Goal: Task Accomplishment & Management: Manage account settings

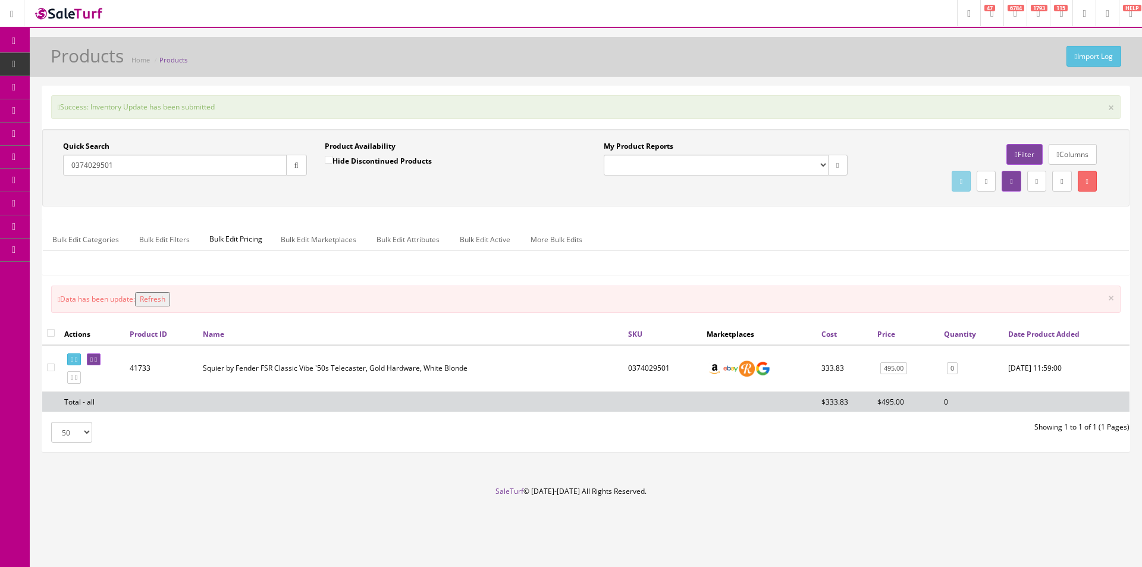
click at [262, 163] on input "0374029501" at bounding box center [175, 165] width 224 height 21
paste input "CC221104567"
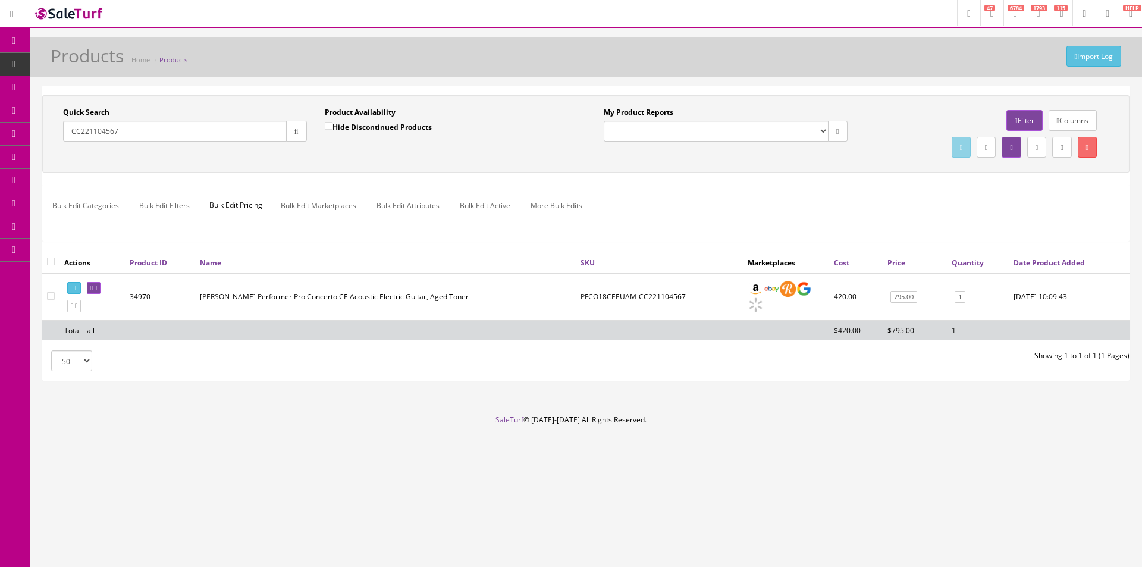
click at [197, 127] on input "CC221104567" at bounding box center [175, 131] width 224 height 21
paste input "A24020064"
click at [291, 130] on button "button" at bounding box center [296, 131] width 21 height 21
click at [197, 131] on input "A24020064" at bounding box center [175, 131] width 224 height 21
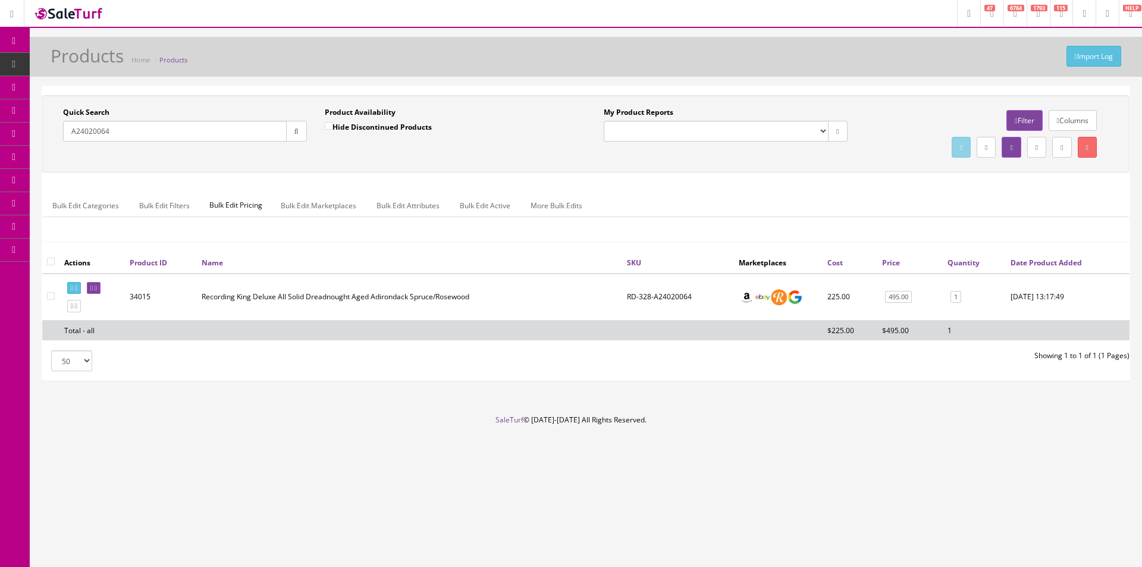
click at [197, 131] on input "A24020064" at bounding box center [175, 131] width 224 height 21
paste input "MD24FMFTGE"
type input "MD24FMFTGE"
click at [319, 130] on div "Product Availability Hide Discontinued Products Date To" at bounding box center [447, 128] width 262 height 43
click at [301, 133] on button "button" at bounding box center [296, 131] width 21 height 21
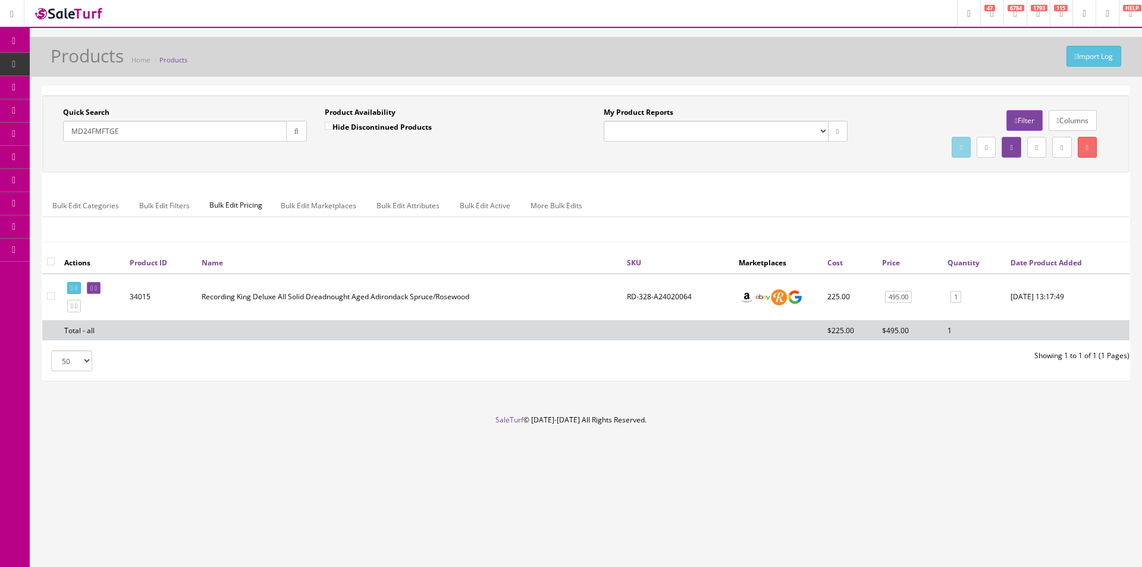
click at [319, 158] on div "Quick Search MD24FMFTGE Date From Product Availability Hide Discontinued Produc…" at bounding box center [585, 134] width 1081 height 54
click at [111, 141] on link "Order List" at bounding box center [92, 133] width 125 height 23
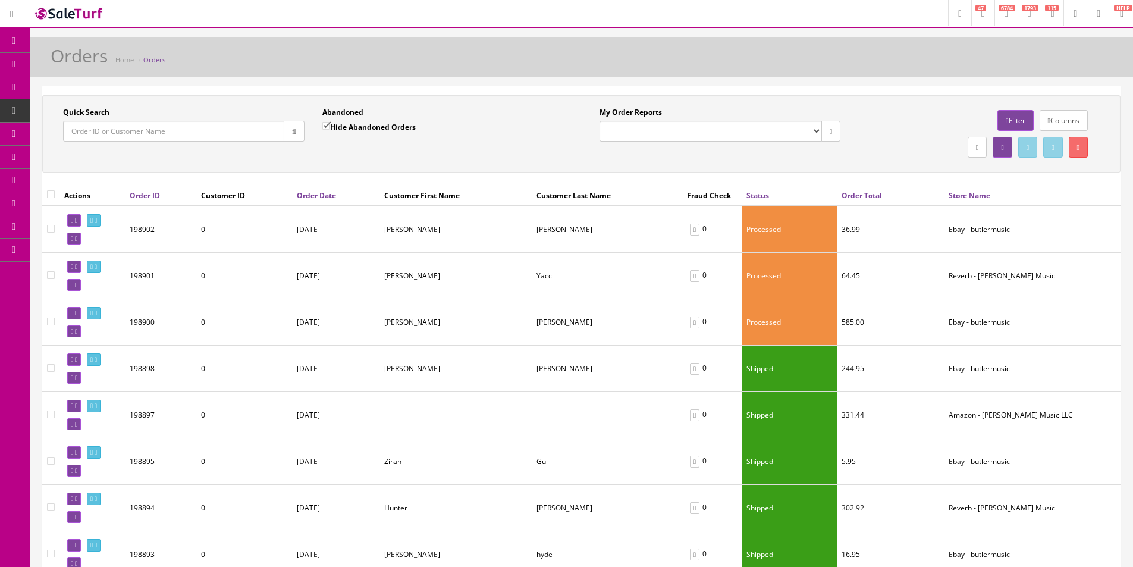
click at [232, 140] on input "Quick Search" at bounding box center [173, 131] width 221 height 21
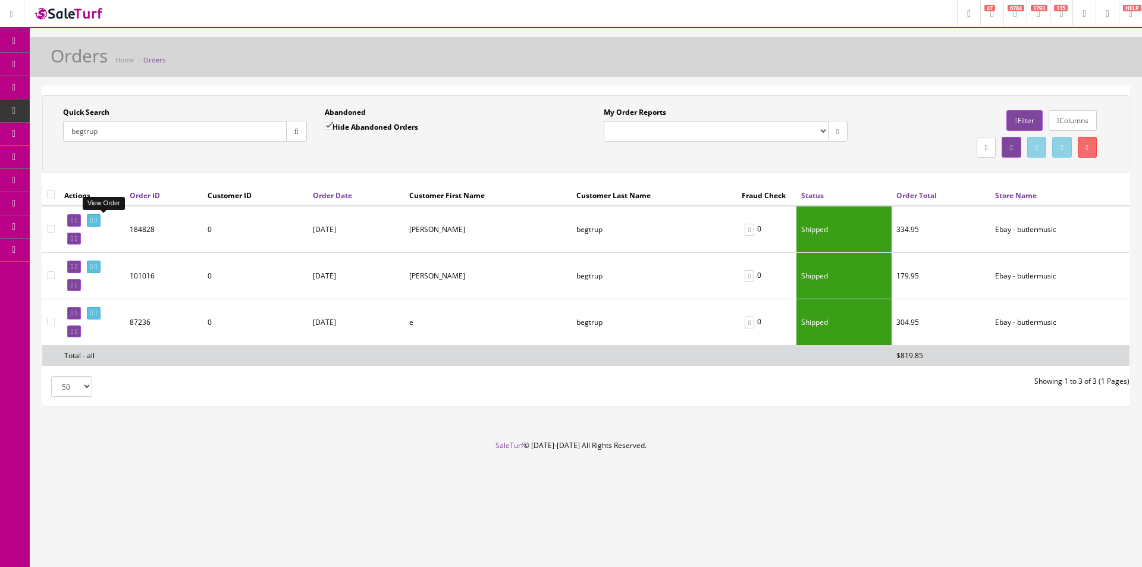
type input "begtrup"
click at [97, 221] on icon at bounding box center [96, 220] width 2 height 7
click at [100, 263] on link at bounding box center [94, 266] width 14 height 12
click at [201, 139] on input "begtrup" at bounding box center [175, 131] width 224 height 21
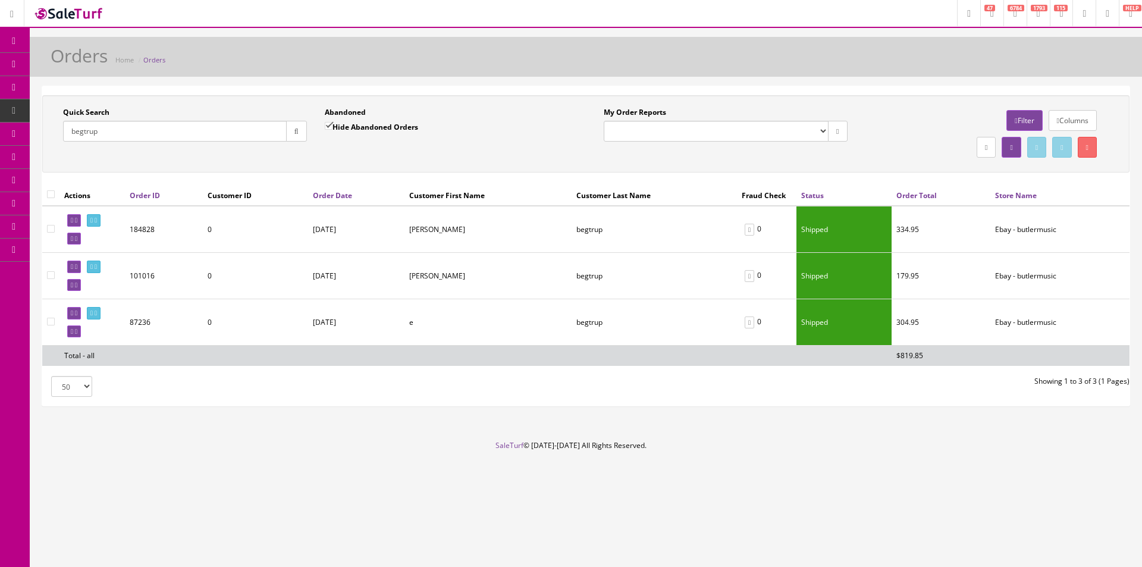
click at [201, 139] on input "begtrup" at bounding box center [175, 131] width 224 height 21
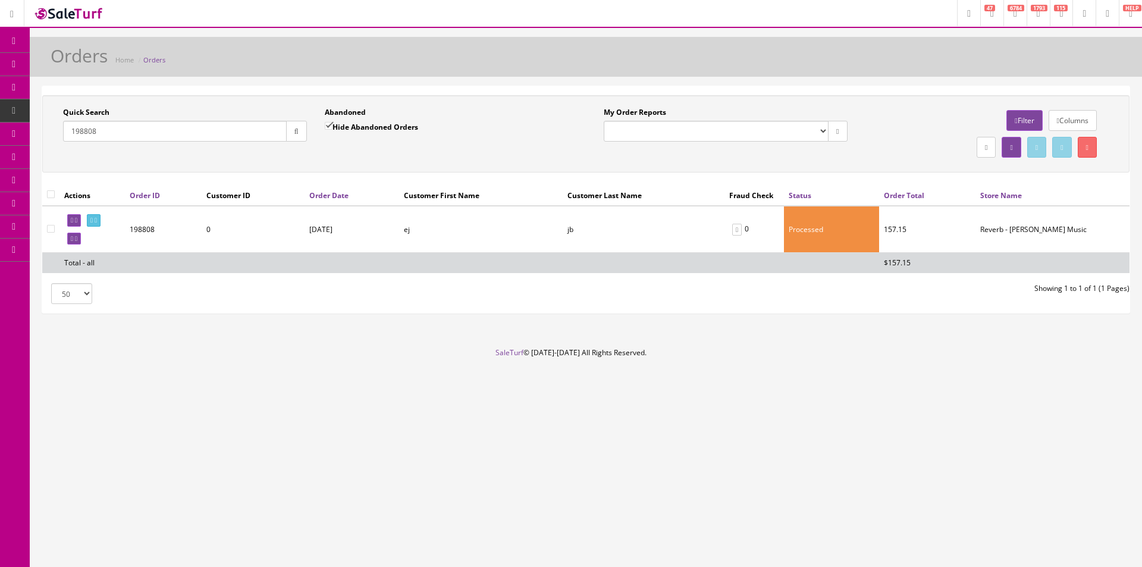
type input "198808"
click at [116, 218] on td "View Order" at bounding box center [91, 229] width 65 height 47
click at [100, 218] on link at bounding box center [94, 220] width 14 height 12
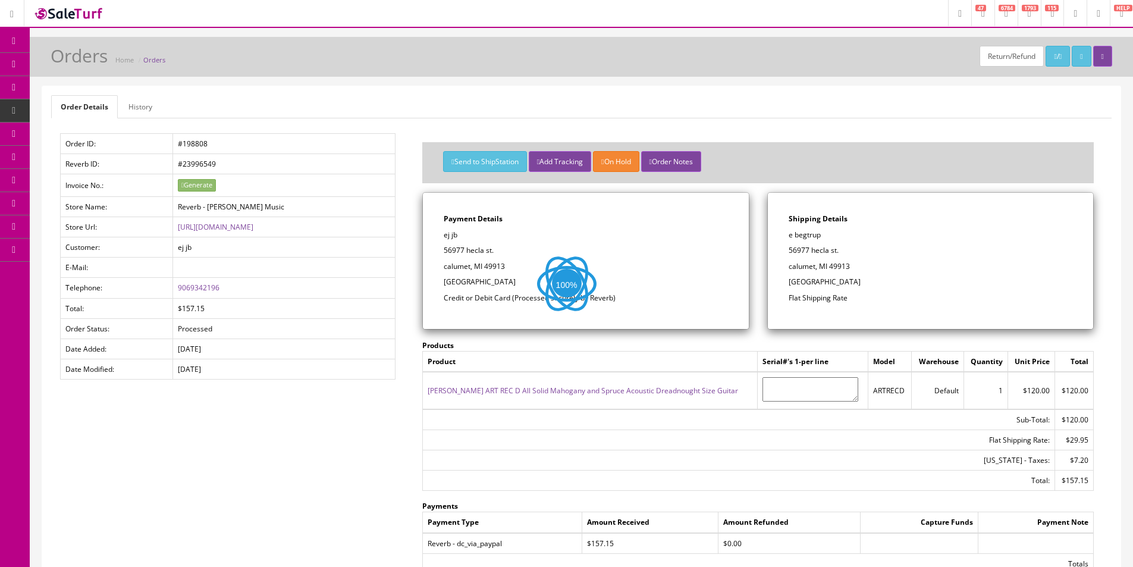
click at [133, 112] on link "History" at bounding box center [140, 106] width 43 height 23
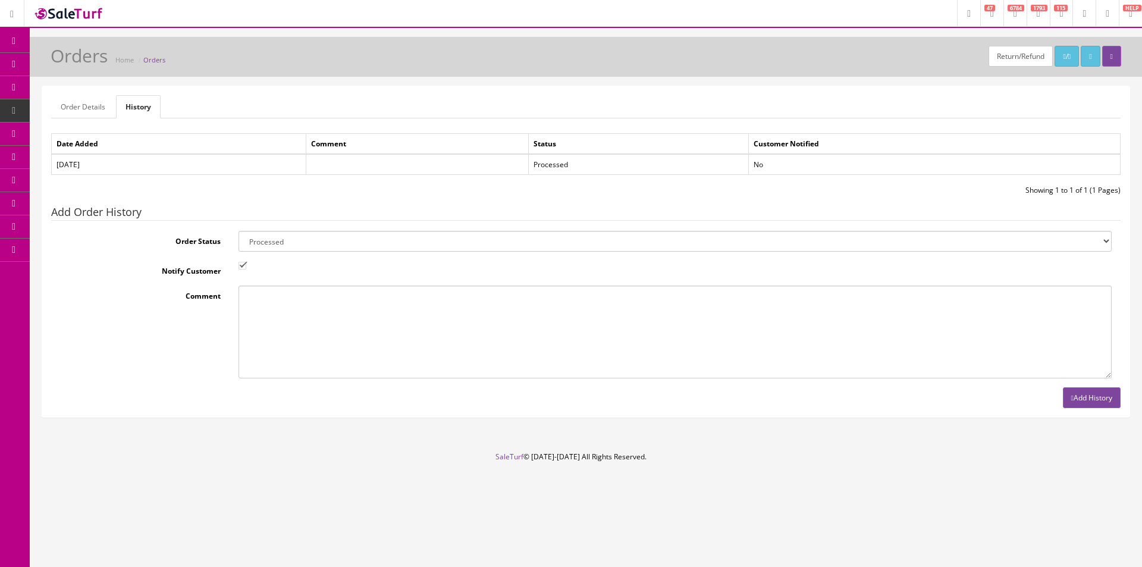
click at [334, 244] on select "Amazon Cart Awaiting Product Canceled Canceled Reversal Cart Chargeback Complet…" at bounding box center [674, 241] width 873 height 21
select select "7"
drag, startPoint x: 334, startPoint y: 244, endPoint x: 226, endPoint y: 257, distance: 108.9
click at [334, 244] on select "Amazon Cart Awaiting Product Canceled Canceled Reversal Cart Chargeback Complet…" at bounding box center [674, 241] width 873 height 21
click at [242, 267] on input "Notify Customer" at bounding box center [242, 266] width 8 height 8
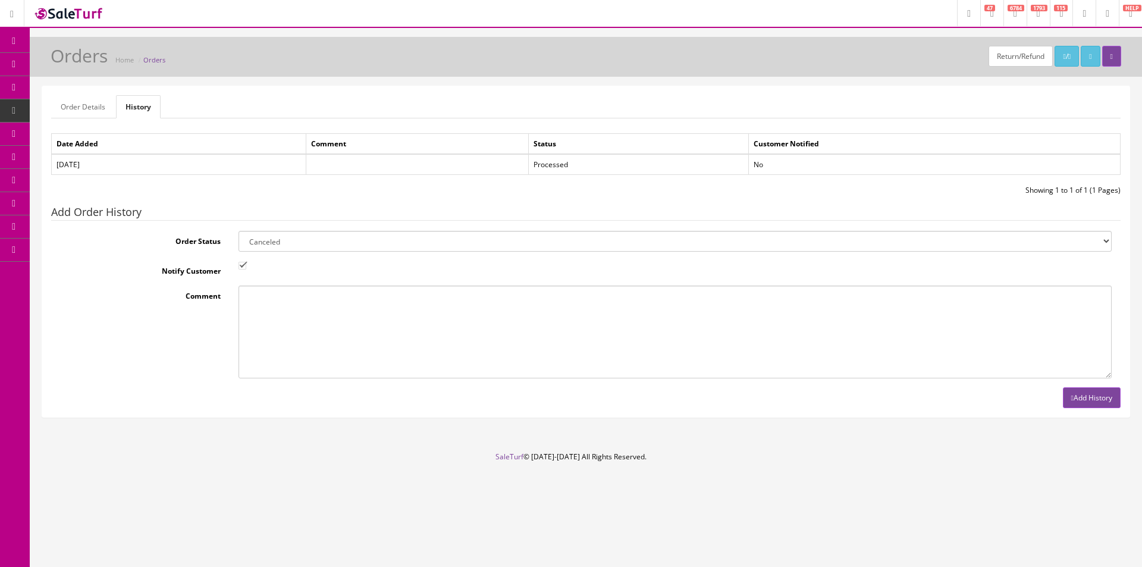
checkbox input "false"
click at [1102, 402] on button "Add History" at bounding box center [1091, 397] width 58 height 21
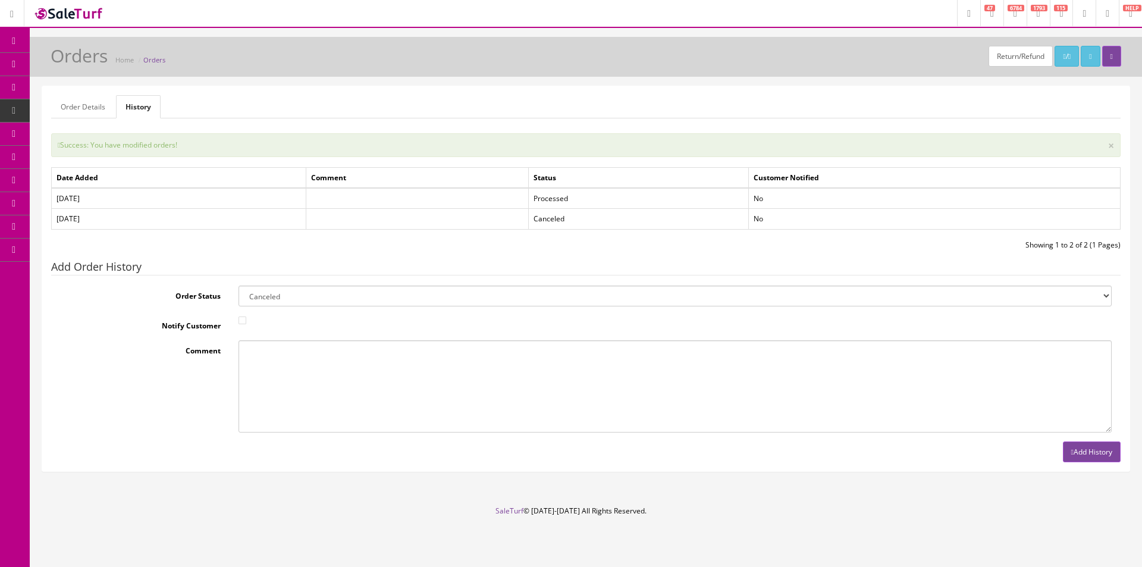
click at [78, 102] on link "Order Details" at bounding box center [83, 106] width 64 height 23
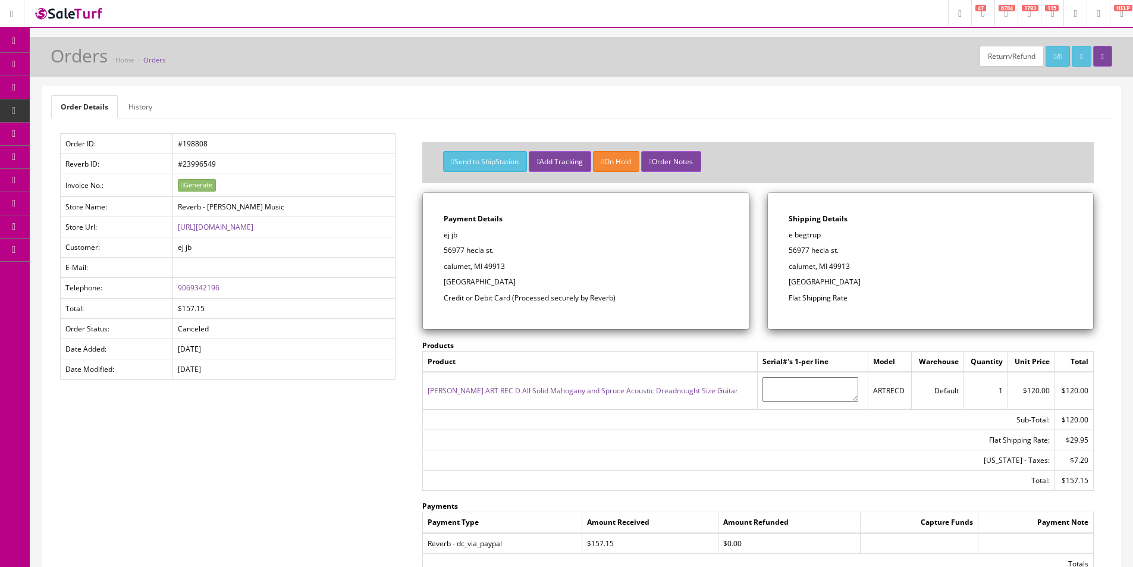
click at [115, 130] on link "Order List" at bounding box center [92, 133] width 125 height 23
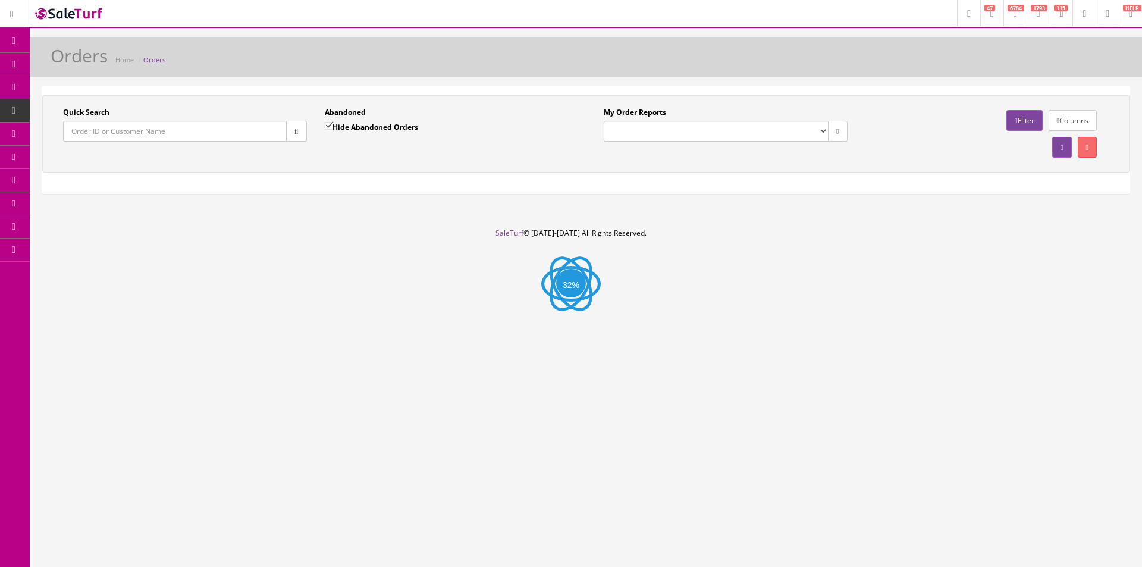
click at [137, 133] on input "Quick Search" at bounding box center [175, 131] width 224 height 21
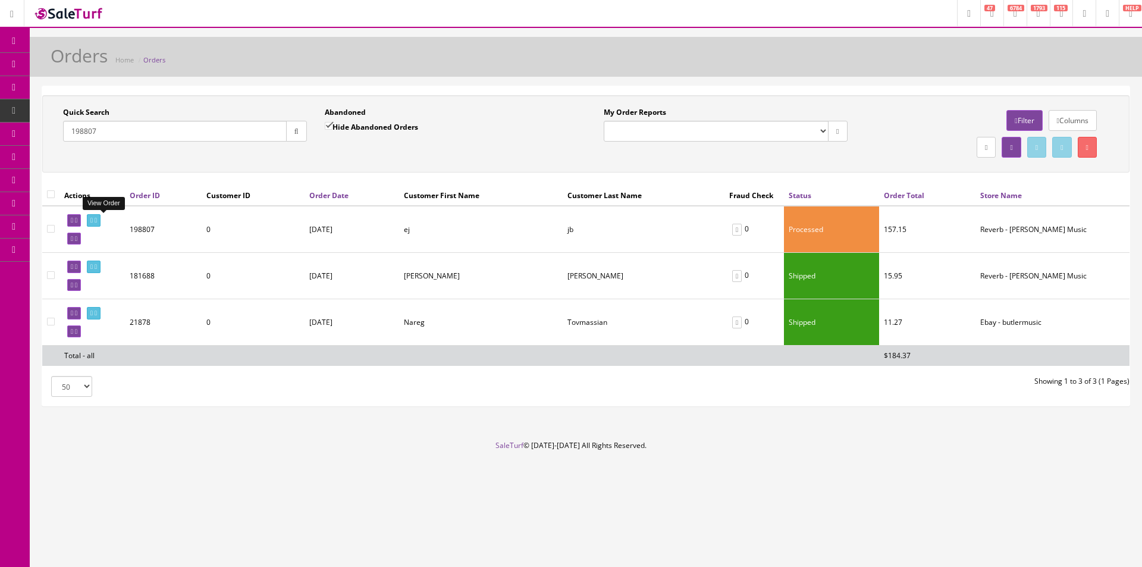
type input "198807"
click at [93, 221] on icon at bounding box center [91, 220] width 2 height 7
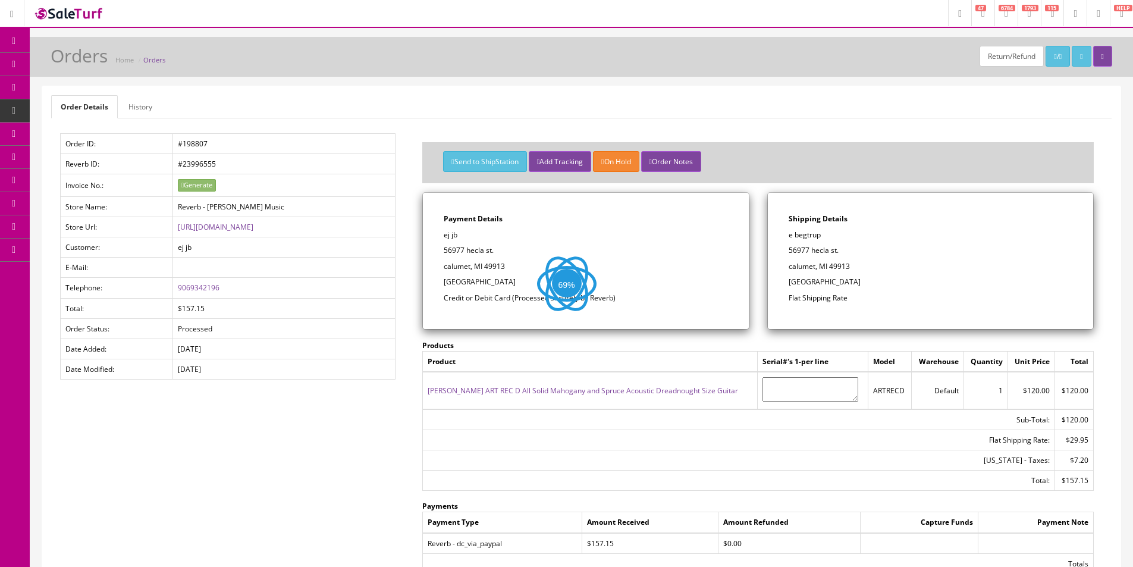
click at [132, 111] on link "History" at bounding box center [140, 106] width 43 height 23
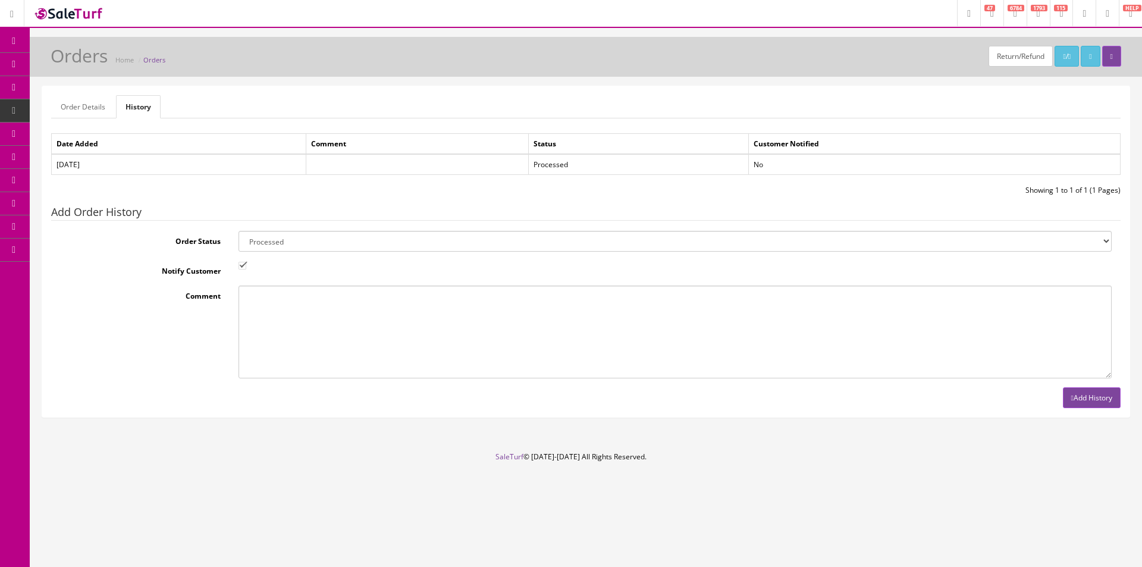
click at [369, 240] on select "Amazon Cart Awaiting Product Canceled Canceled Reversal Cart Chargeback Complet…" at bounding box center [674, 241] width 873 height 21
select select "7"
drag, startPoint x: 369, startPoint y: 240, endPoint x: 316, endPoint y: 247, distance: 53.4
click at [366, 240] on select "Amazon Cart Awaiting Product Canceled Canceled Reversal Cart Chargeback Complet…" at bounding box center [674, 241] width 873 height 21
click at [241, 265] on input "Notify Customer" at bounding box center [242, 266] width 8 height 8
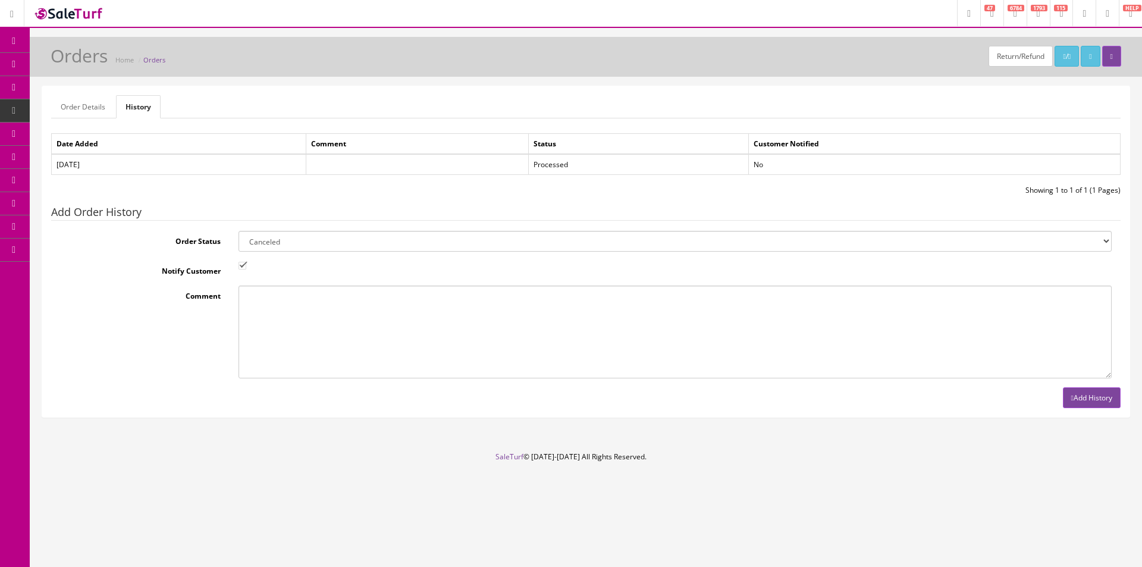
checkbox input "false"
click at [1086, 390] on button "Add History" at bounding box center [1091, 397] width 58 height 21
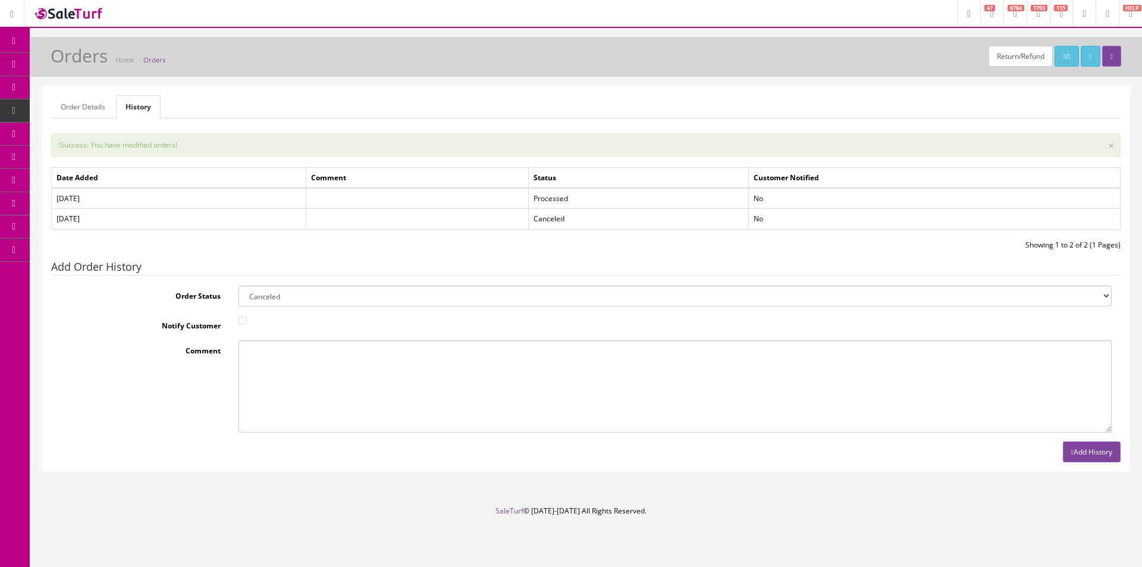
click at [648, 133] on div "Success: You have modified orders! ×" at bounding box center [585, 145] width 1069 height 24
click at [111, 142] on link "Order List" at bounding box center [92, 133] width 125 height 23
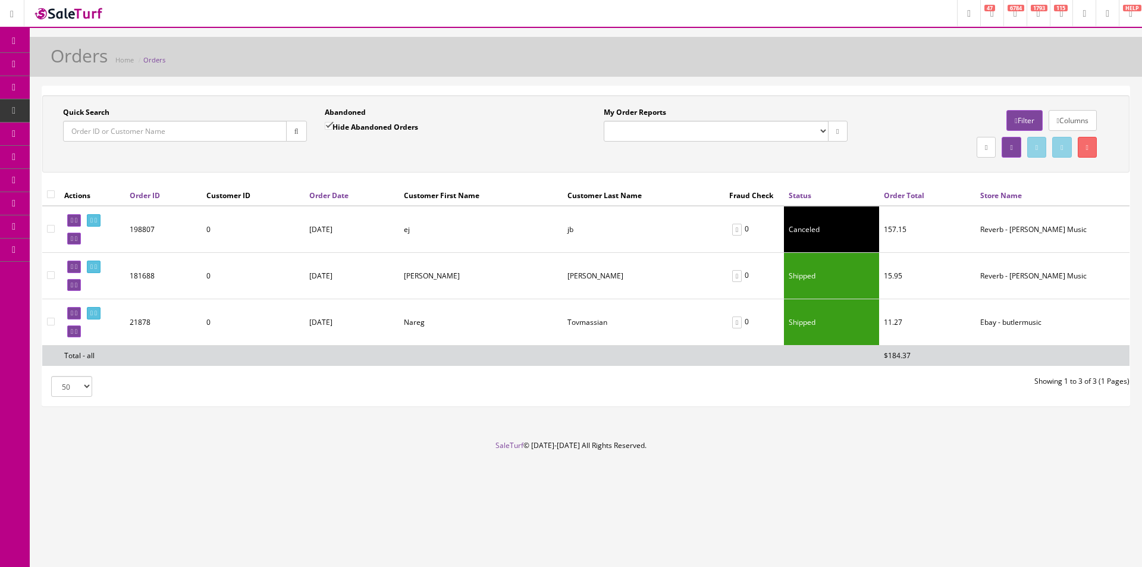
drag, startPoint x: 238, startPoint y: 139, endPoint x: 281, endPoint y: 135, distance: 43.0
click at [238, 139] on input "Quick Search" at bounding box center [175, 131] width 224 height 21
paste input "111-5242534-4879402"
type input "111-5242534-4879402"
click at [288, 133] on button "button" at bounding box center [296, 131] width 21 height 21
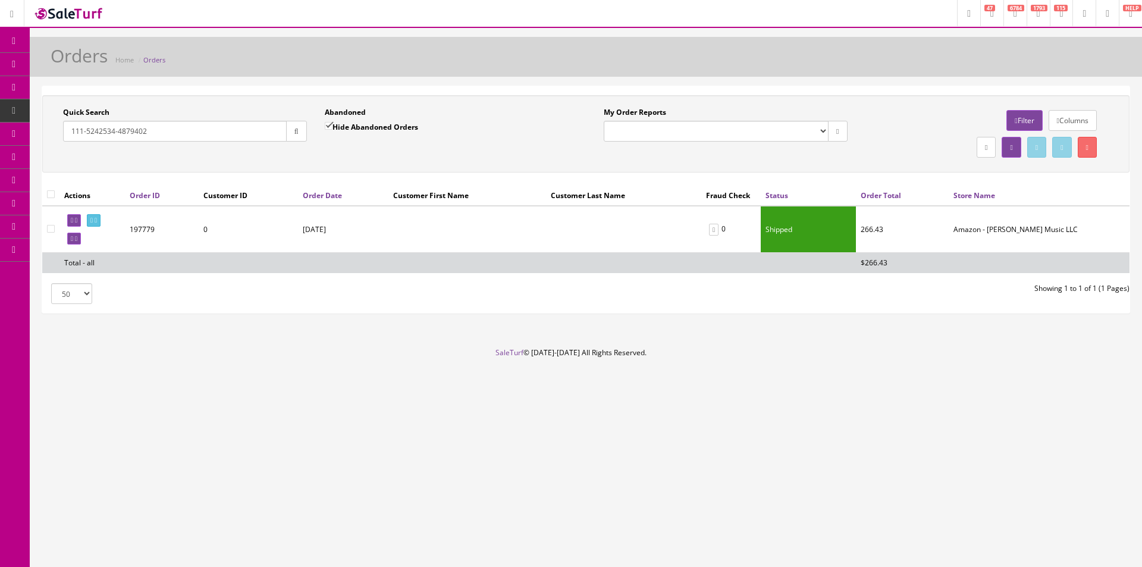
click at [184, 131] on input "111-5242534-4879402" at bounding box center [175, 131] width 224 height 21
click at [184, 132] on input "111-5242534-4879402" at bounding box center [175, 131] width 224 height 21
click at [100, 216] on link at bounding box center [94, 220] width 14 height 12
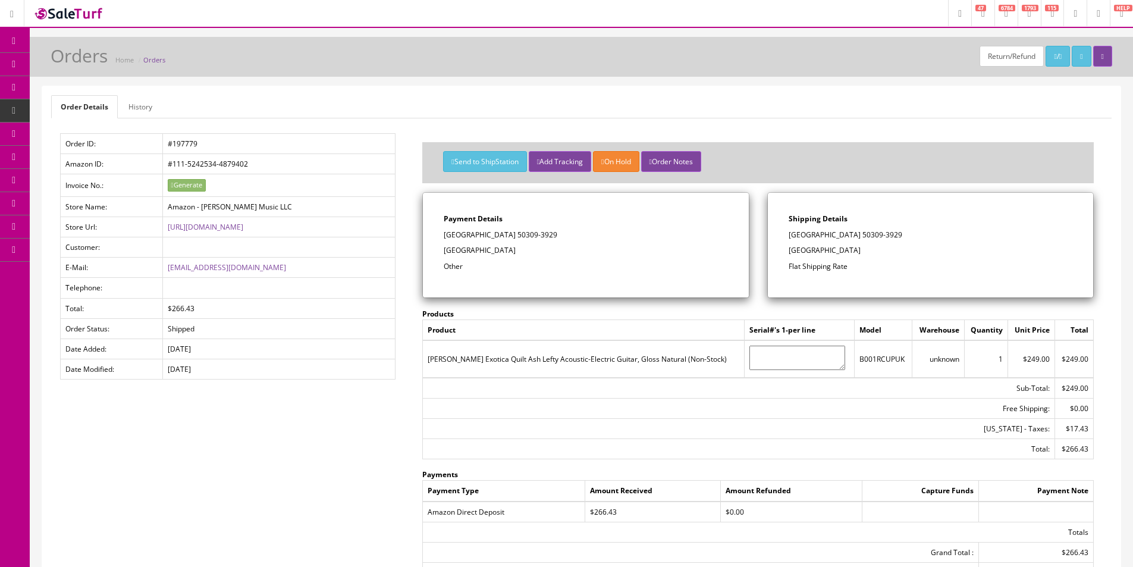
click at [396, 93] on div "Order Details History Order ID: #197779 Amazon ID: #111-5242534-4879402 Invoice…" at bounding box center [581, 354] width 1078 height 536
click at [444, 99] on ul "Order Details History" at bounding box center [581, 106] width 1060 height 23
click at [444, 98] on ul "Order Details History" at bounding box center [581, 106] width 1060 height 23
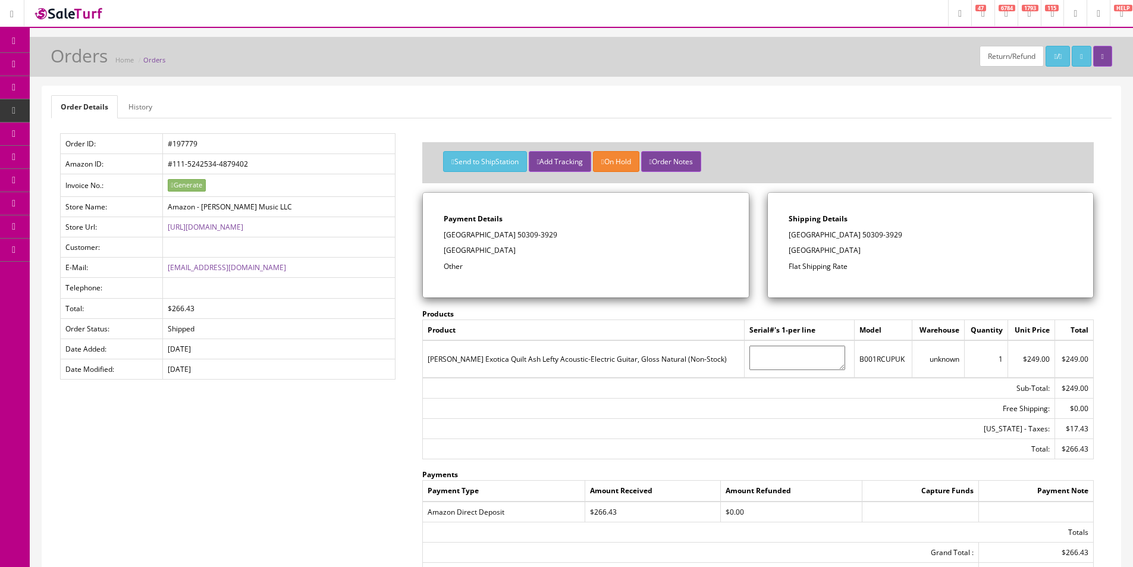
click at [444, 98] on ul "Order Details History" at bounding box center [581, 106] width 1060 height 23
click at [381, 98] on ul "Order Details History" at bounding box center [581, 106] width 1060 height 23
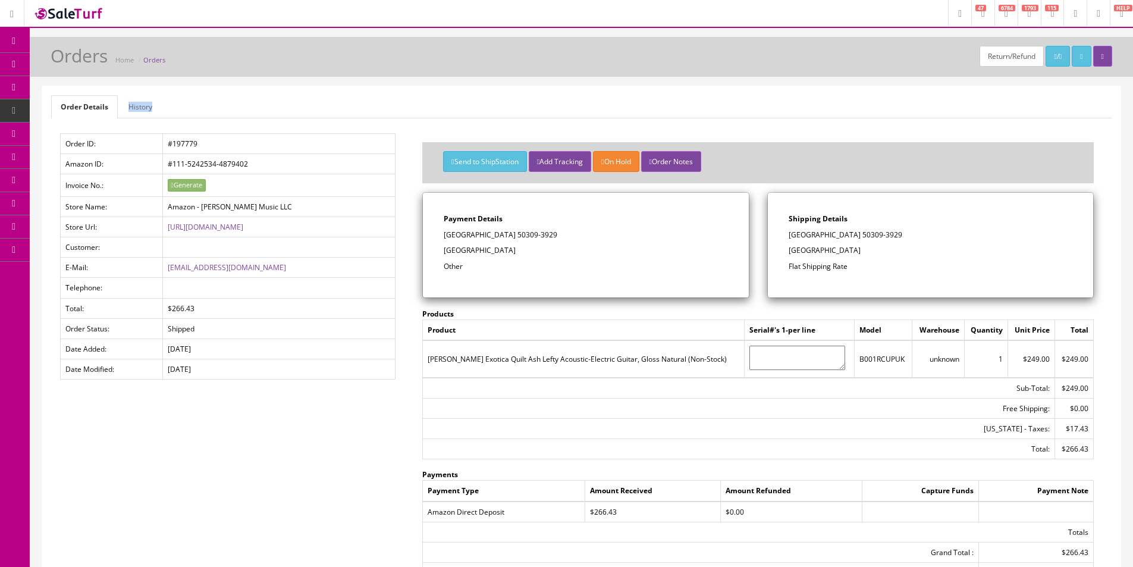
click at [381, 98] on ul "Order Details History" at bounding box center [581, 106] width 1060 height 23
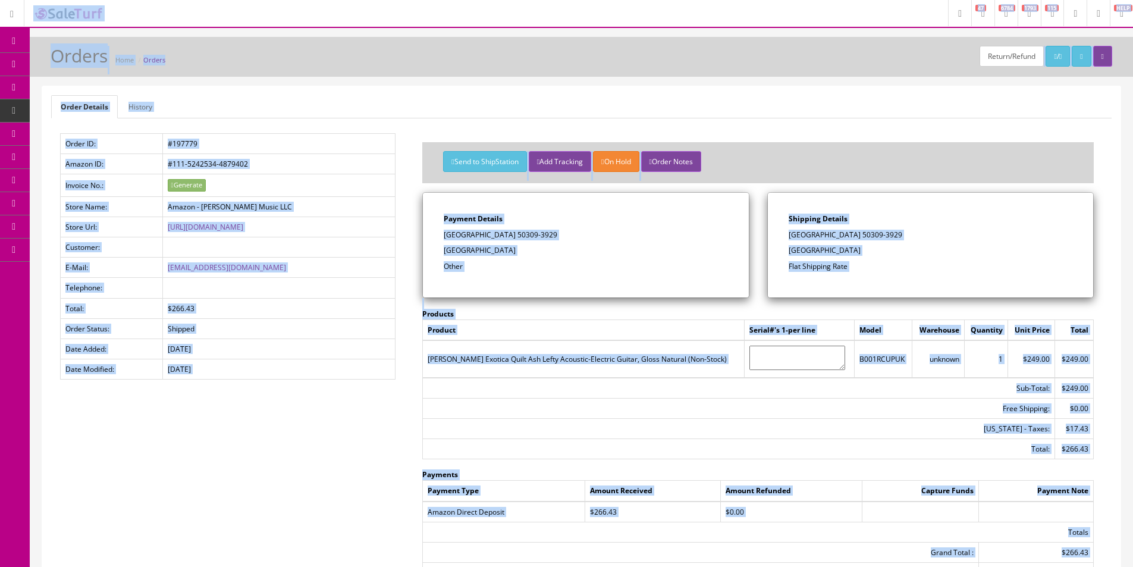
click at [375, 100] on ul "Order Details History" at bounding box center [581, 106] width 1060 height 23
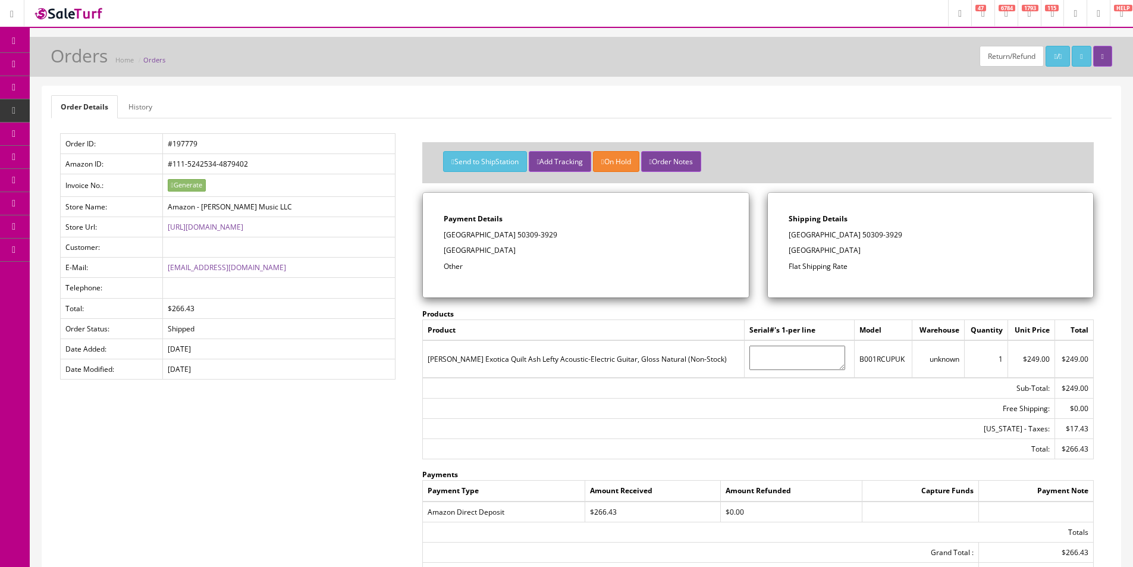
click at [375, 99] on ul "Order Details History" at bounding box center [581, 106] width 1060 height 23
click at [376, 97] on ul "Order Details History" at bounding box center [581, 106] width 1060 height 23
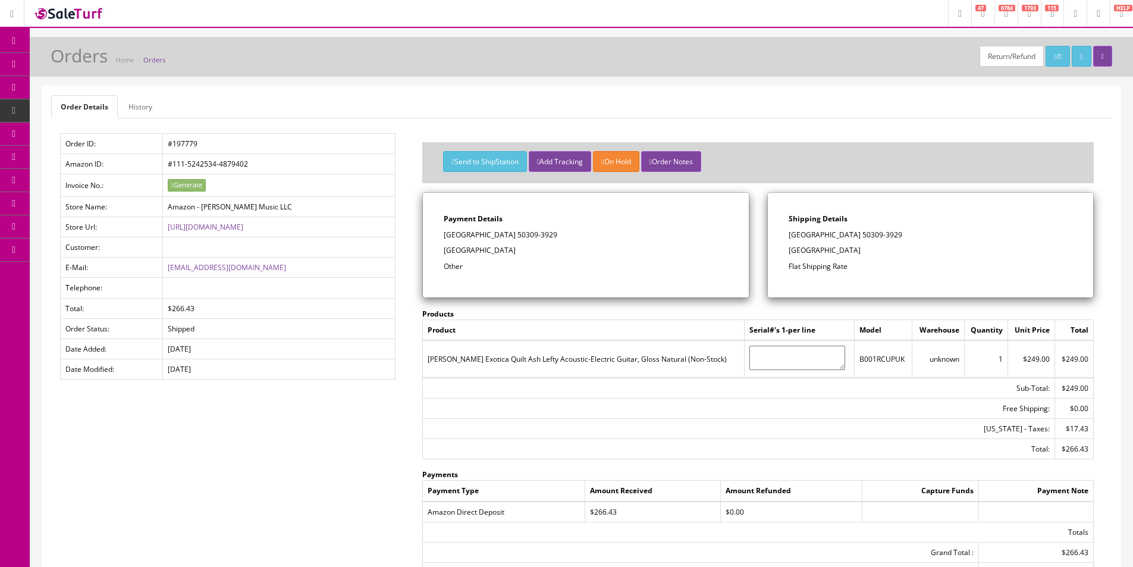
click at [376, 97] on ul "Order Details History" at bounding box center [581, 106] width 1060 height 23
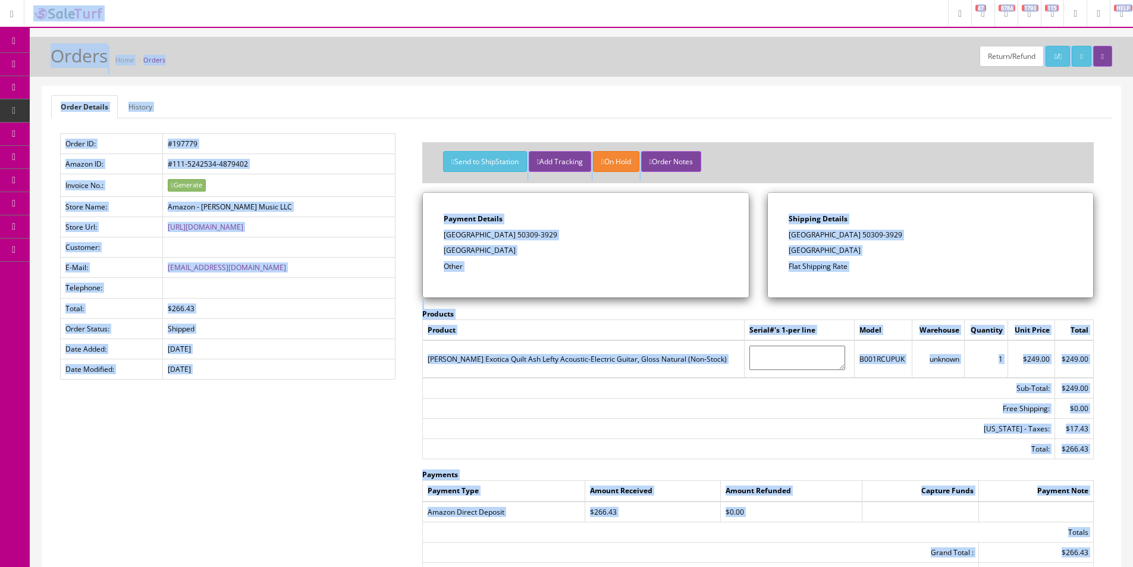
click at [331, 98] on ul "Order Details History" at bounding box center [581, 106] width 1060 height 23
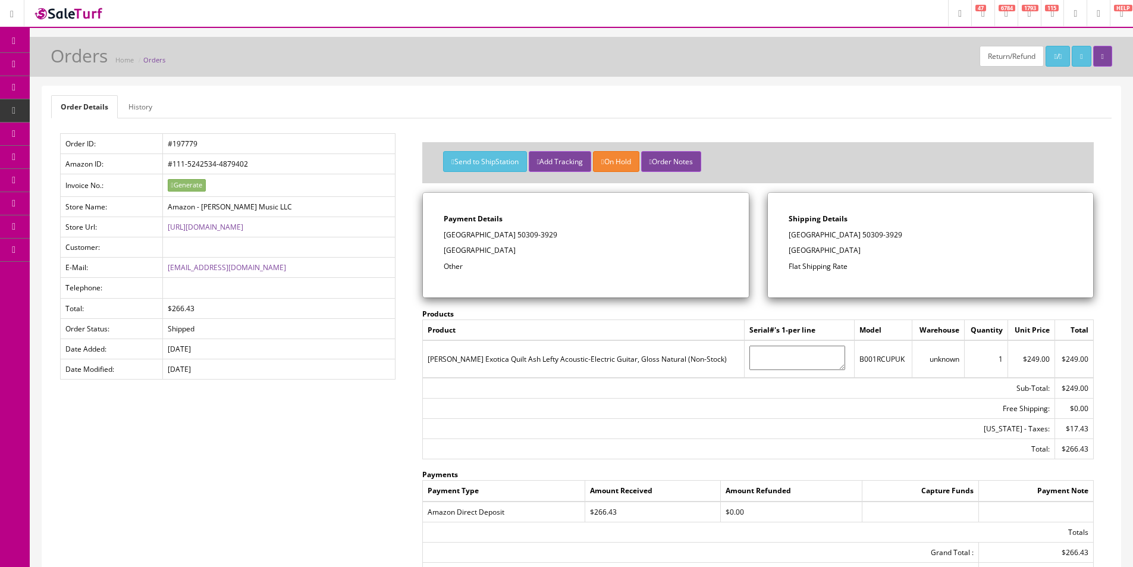
click at [331, 98] on ul "Order Details History" at bounding box center [581, 106] width 1060 height 23
click at [243, 86] on div "Order Details History Order ID: #197779 Amazon ID: #111-5242534-4879402 Invoice…" at bounding box center [581, 354] width 1078 height 536
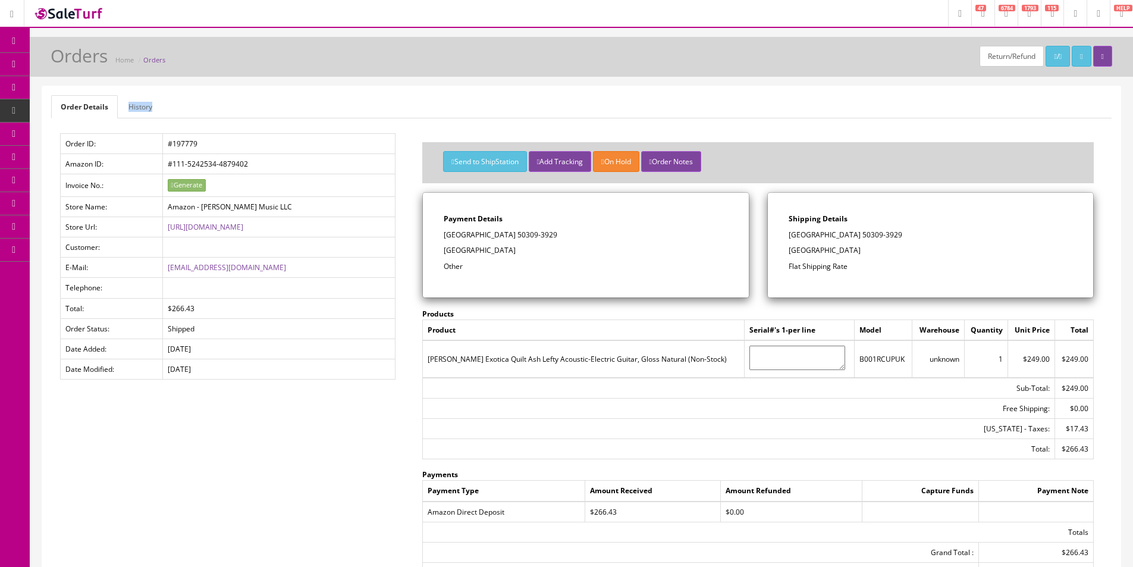
click at [243, 87] on div "Order Details History Order ID: #197779 Amazon ID: #111-5242534-4879402 Invoice…" at bounding box center [581, 354] width 1078 height 536
click at [240, 87] on div "Order Details History Order ID: #197779 Amazon ID: #111-5242534-4879402 Invoice…" at bounding box center [581, 354] width 1078 height 536
click at [238, 88] on div "Order Details History Order ID: #197779 Amazon ID: #111-5242534-4879402 Invoice…" at bounding box center [581, 354] width 1078 height 536
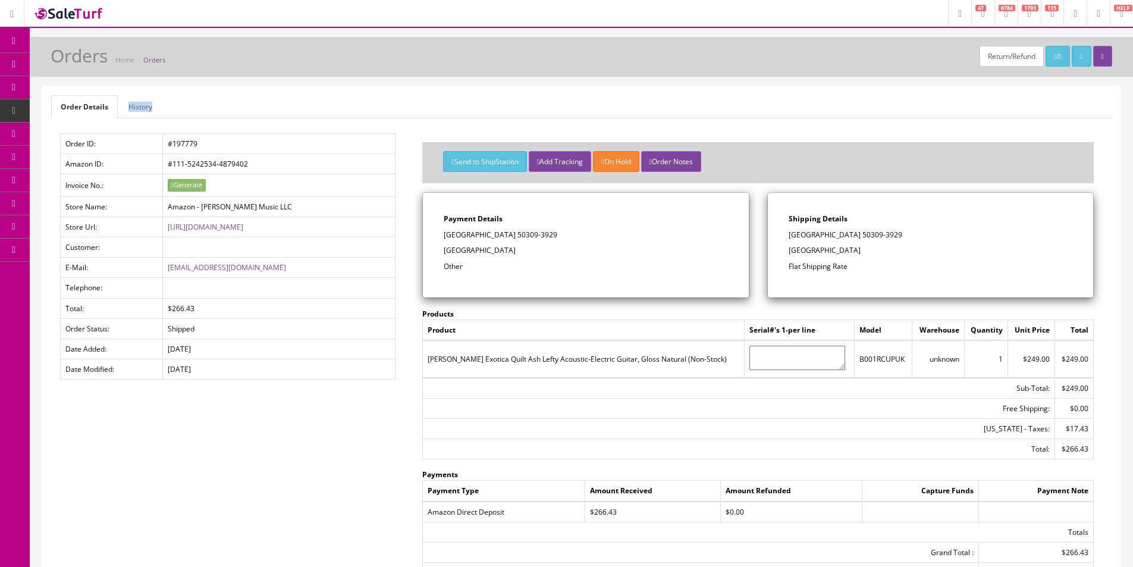
click at [238, 85] on div "Return/Refund / Orders Home Orders Order Details History Order ID: #197779 Amaz…" at bounding box center [581, 347] width 1103 height 620
click at [240, 84] on div "Return/Refund / Orders Home Orders Order Details History Order ID: #197779 Amaz…" at bounding box center [581, 347] width 1103 height 620
click at [240, 85] on div "Return/Refund / Orders Home Orders Order Details History Order ID: #197779 Amaz…" at bounding box center [581, 347] width 1103 height 620
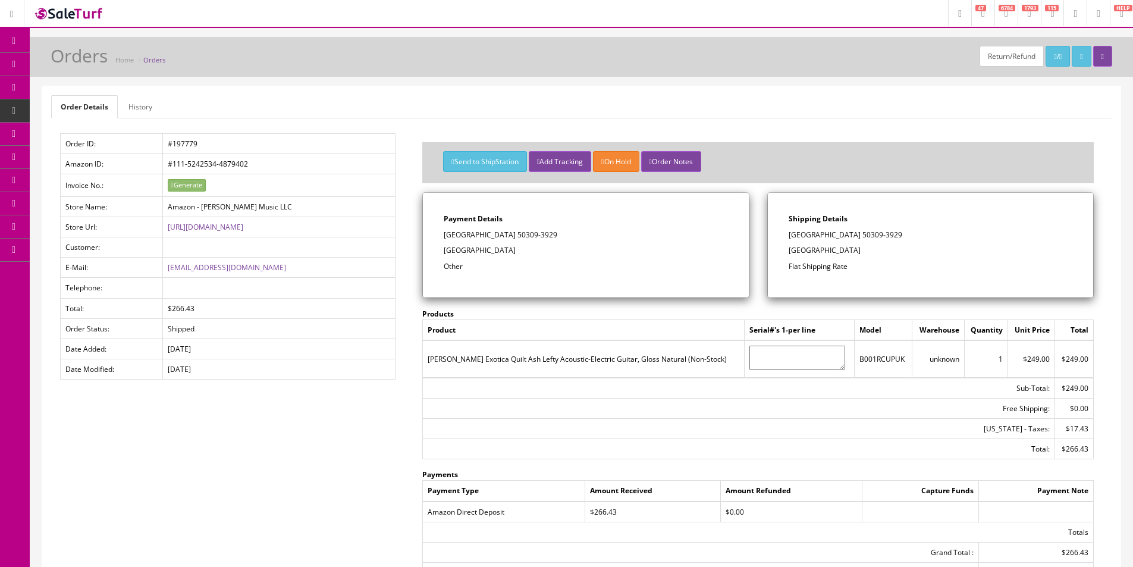
click at [316, 124] on div "Order Details History Order ID: #197779 Amazon ID: #111-5242534-4879402 Invoice…" at bounding box center [581, 354] width 1078 height 536
click at [360, 114] on ul "Order Details History" at bounding box center [581, 106] width 1060 height 23
click at [359, 116] on ul "Order Details History" at bounding box center [581, 106] width 1060 height 23
click at [347, 141] on td "#197779" at bounding box center [278, 144] width 233 height 20
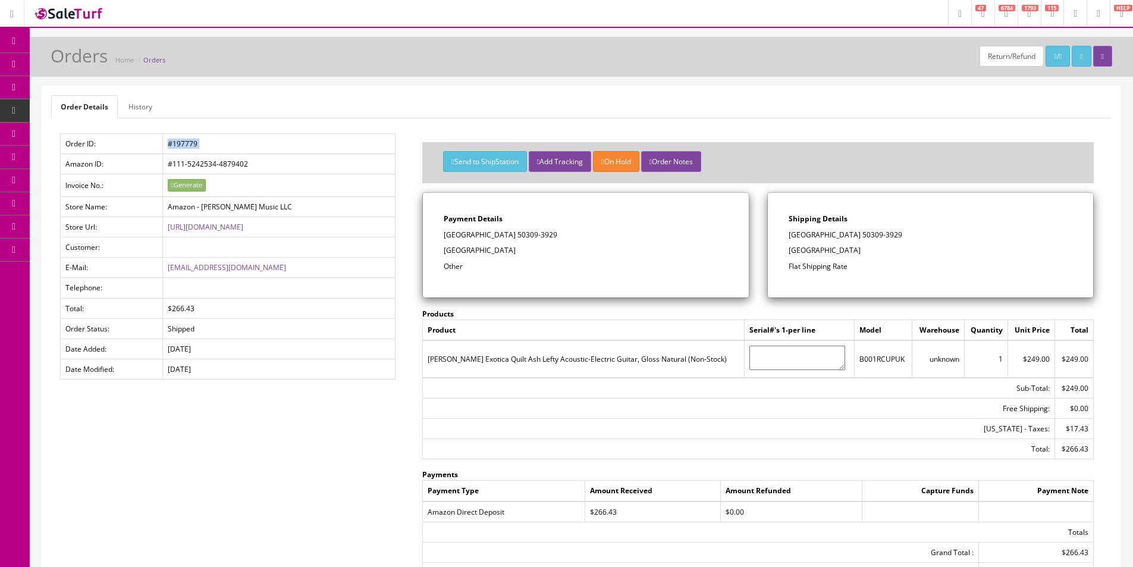
click at [347, 141] on td "#197779" at bounding box center [278, 144] width 233 height 20
click at [350, 86] on div "Order Details History Order ID: #197779 Amazon ID: #111-5242534-4879402 Invoice…" at bounding box center [581, 354] width 1079 height 537
click at [299, 146] on td "#197779" at bounding box center [278, 144] width 233 height 20
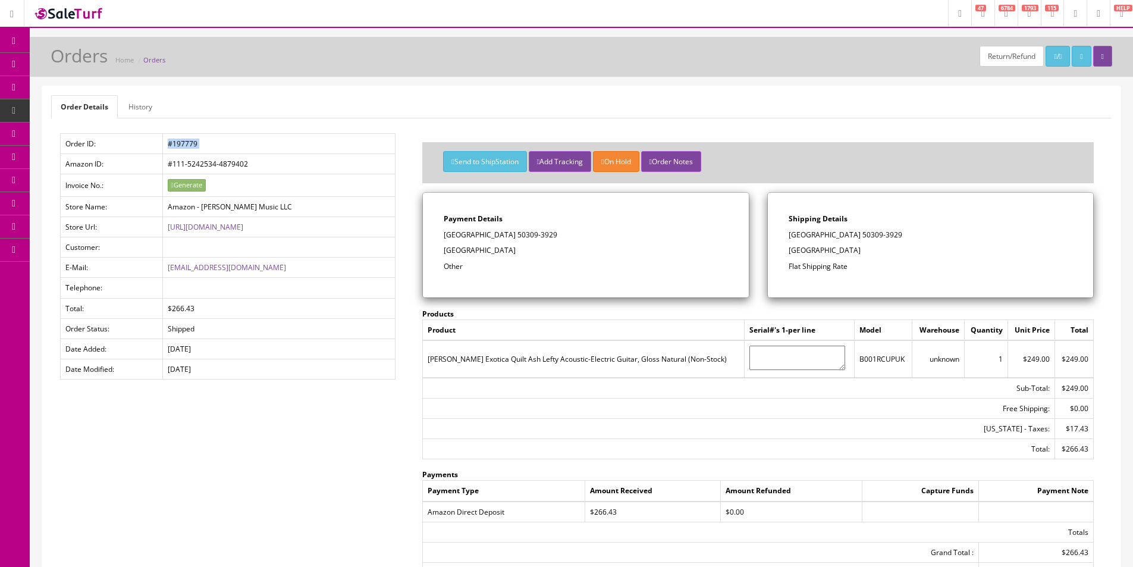
click at [299, 146] on td "#197779" at bounding box center [278, 144] width 233 height 20
click at [325, 100] on ul "Order Details History" at bounding box center [581, 106] width 1060 height 23
click at [136, 109] on link "History" at bounding box center [140, 106] width 43 height 23
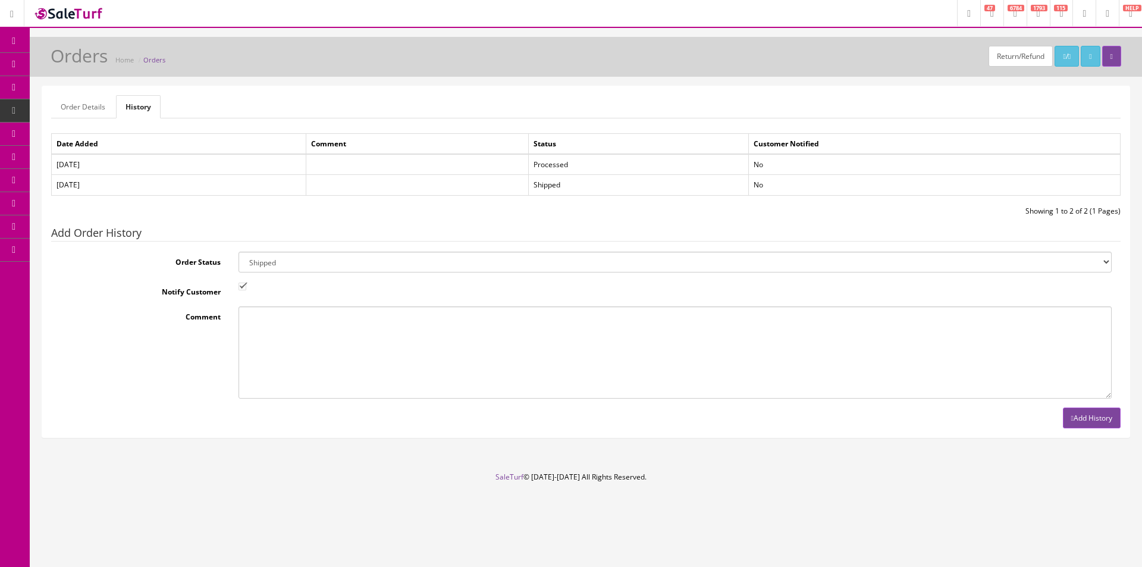
click at [97, 114] on link "Order Details" at bounding box center [83, 106] width 64 height 23
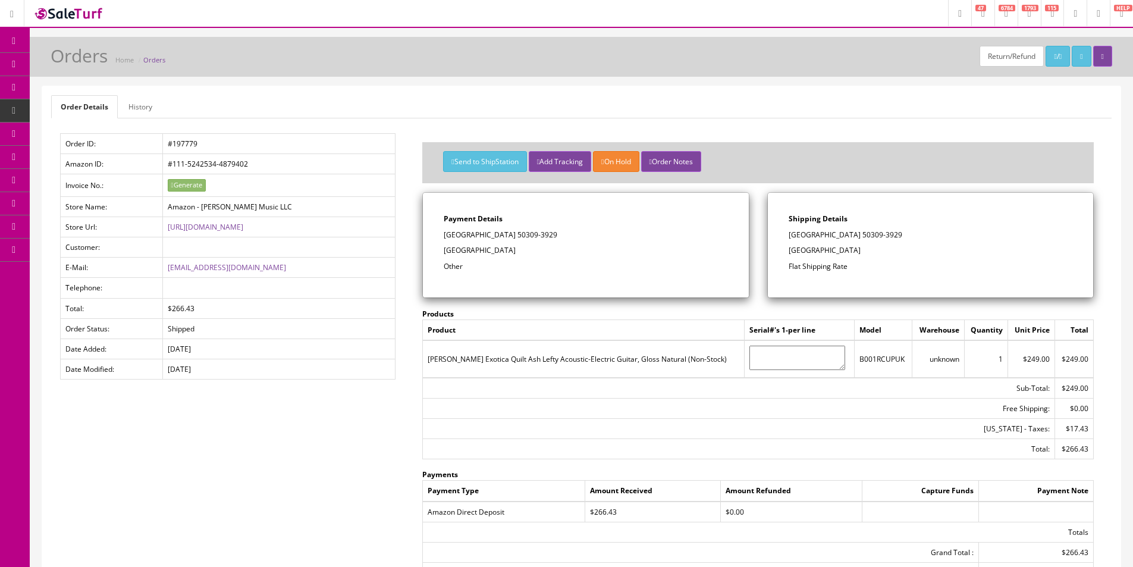
click at [80, 133] on span "Order List" at bounding box center [93, 133] width 33 height 10
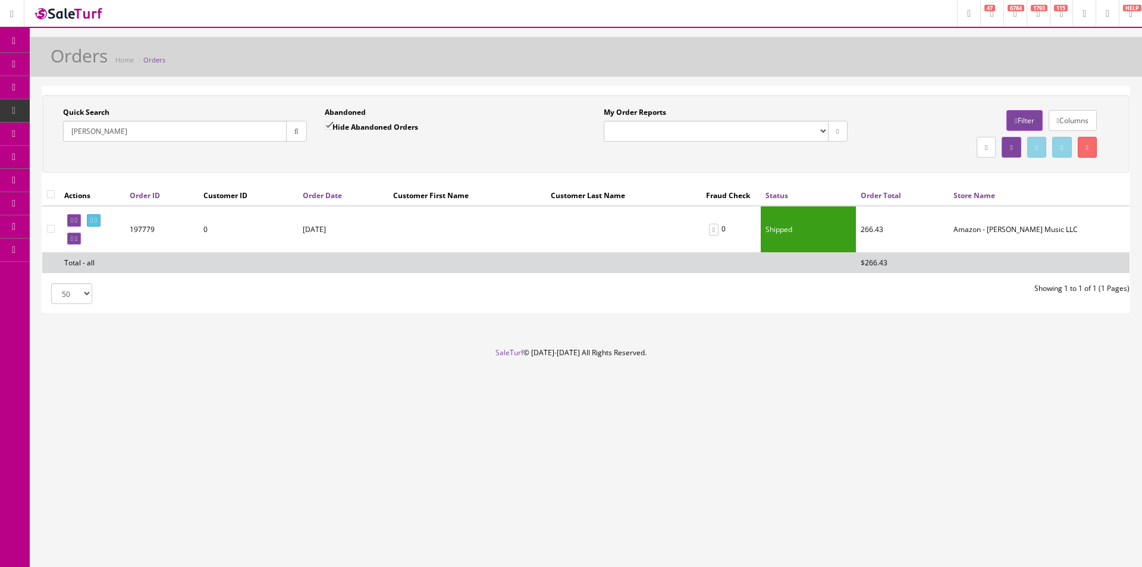
type input "[PERSON_NAME]"
drag, startPoint x: 643, startPoint y: 114, endPoint x: 646, endPoint y: 128, distance: 15.2
click at [646, 120] on div "My Order Reports [PERSON_NAME] Music LLC Orders Pending Website Orders" at bounding box center [725, 124] width 244 height 34
click at [646, 128] on select "[PERSON_NAME] Music LLC Orders Pending Website Orders" at bounding box center [715, 131] width 225 height 21
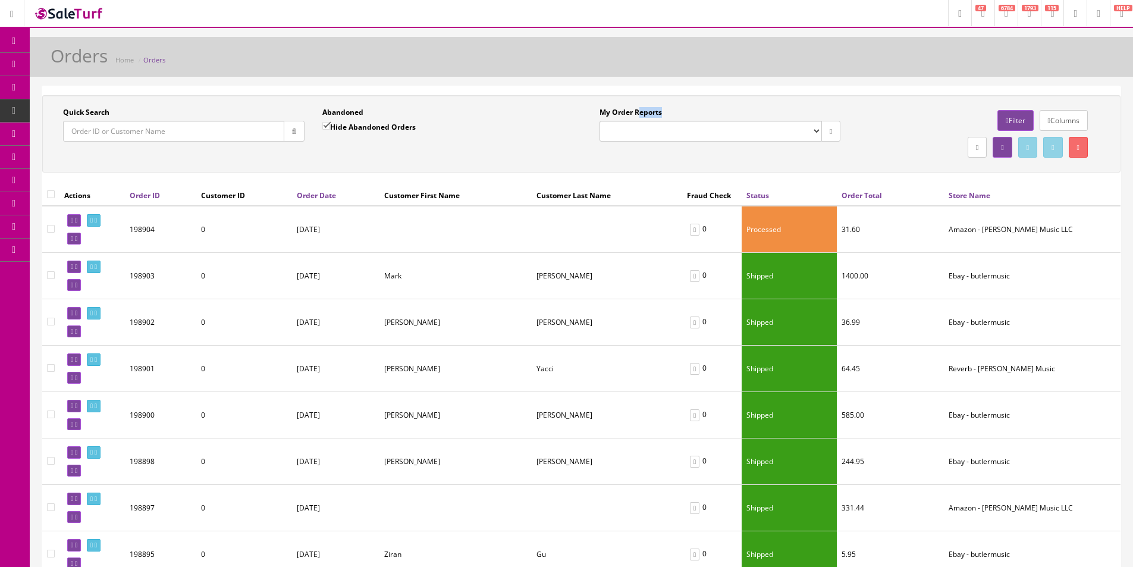
select select "175"
click at [599, 121] on select "Butler Music LLC Orders Pending Website Orders" at bounding box center [710, 131] width 222 height 21
click at [639, 176] on div "Quick Search Date From Abandoned Hide Abandoned Orders Date To My Order Reports…" at bounding box center [581, 139] width 1078 height 89
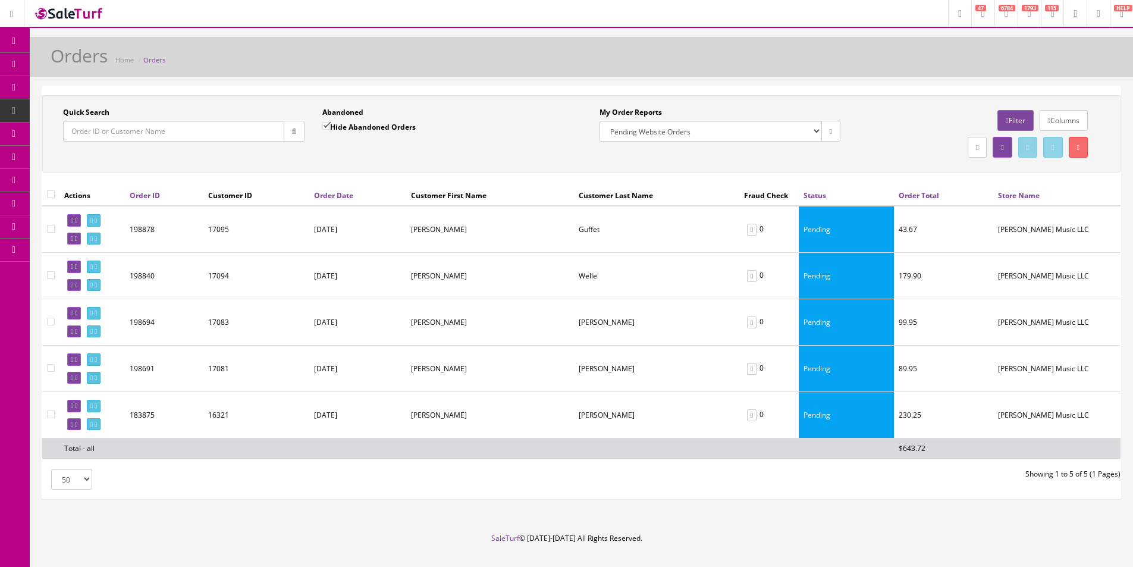
click at [304, 238] on td "17095" at bounding box center [256, 229] width 106 height 47
click at [266, 290] on td "17094" at bounding box center [256, 276] width 106 height 46
click at [248, 65] on div "Orders Home Orders" at bounding box center [581, 60] width 1085 height 29
click at [300, 101] on div "Quick Search Date From Abandoned Hide Abandoned Orders Date To My Order Reports…" at bounding box center [581, 133] width 1078 height 77
click at [109, 110] on label "Quick Search" at bounding box center [86, 112] width 46 height 11
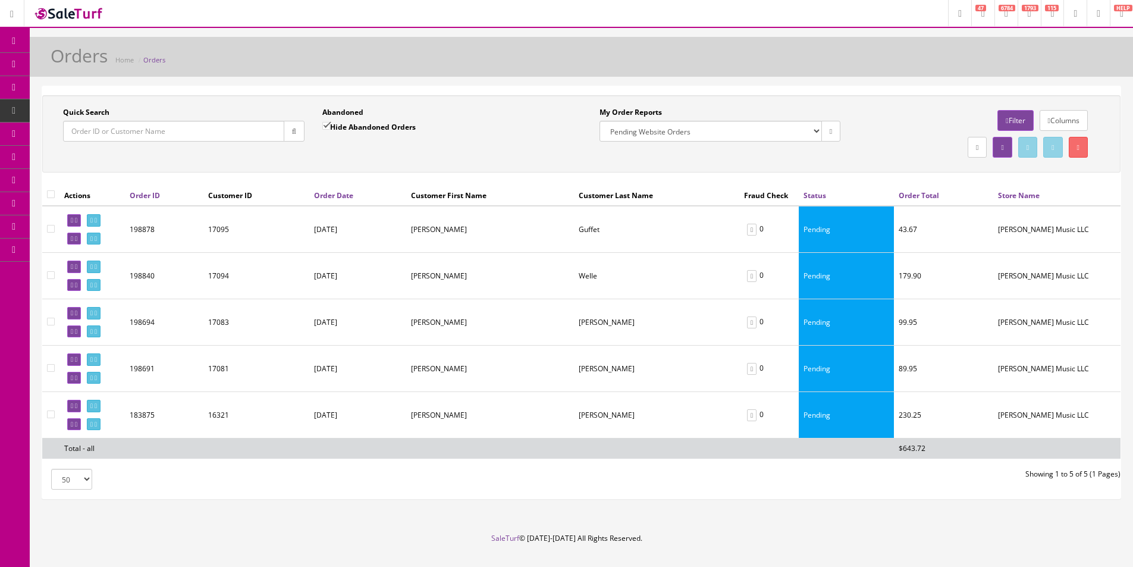
click at [109, 121] on input "Quick Search" at bounding box center [173, 131] width 221 height 21
click at [109, 110] on label "Quick Search" at bounding box center [86, 112] width 46 height 11
click at [109, 121] on input "Quick Search" at bounding box center [173, 131] width 221 height 21
click at [109, 110] on label "Quick Search" at bounding box center [86, 112] width 46 height 11
click at [109, 121] on input "Quick Search" at bounding box center [173, 131] width 221 height 21
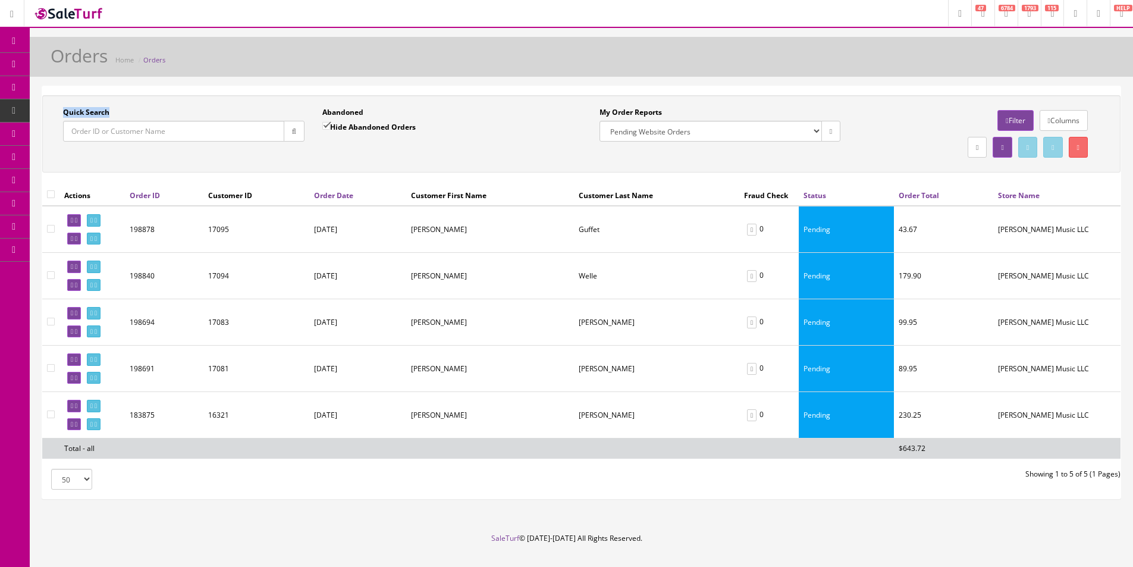
click at [109, 109] on label "Quick Search" at bounding box center [86, 112] width 46 height 11
click at [109, 121] on input "Quick Search" at bounding box center [173, 131] width 221 height 21
click at [110, 109] on div "Quick Search" at bounding box center [183, 124] width 241 height 34
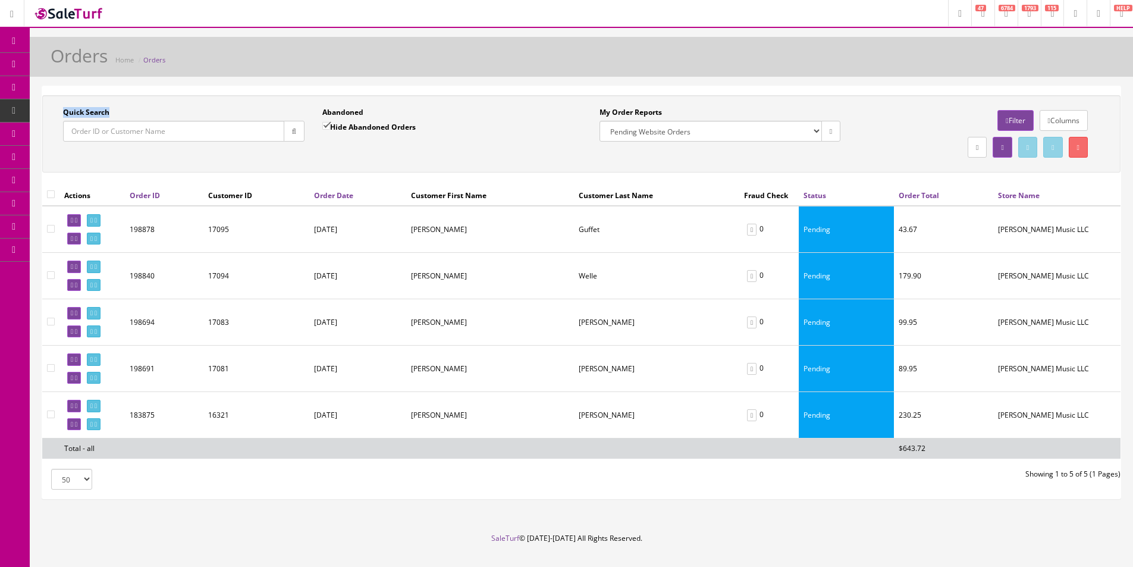
click at [111, 109] on div "Quick Search" at bounding box center [183, 124] width 241 height 34
click at [111, 108] on div "Quick Search" at bounding box center [183, 124] width 241 height 34
click at [297, 68] on div "Orders Home Orders" at bounding box center [581, 60] width 1085 height 29
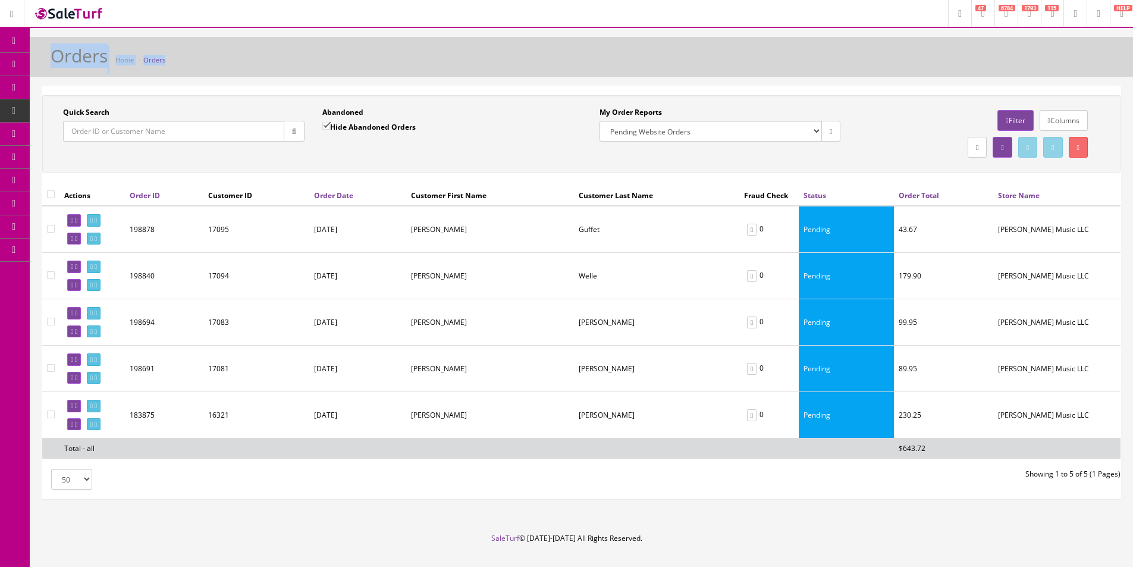
click at [297, 68] on div "Orders Home Orders" at bounding box center [581, 60] width 1085 height 29
click at [297, 69] on div "Orders Home Orders" at bounding box center [581, 60] width 1085 height 29
click at [295, 69] on div "Orders Home Orders" at bounding box center [581, 60] width 1085 height 29
click at [290, 72] on div "Orders Home Orders" at bounding box center [581, 60] width 1085 height 29
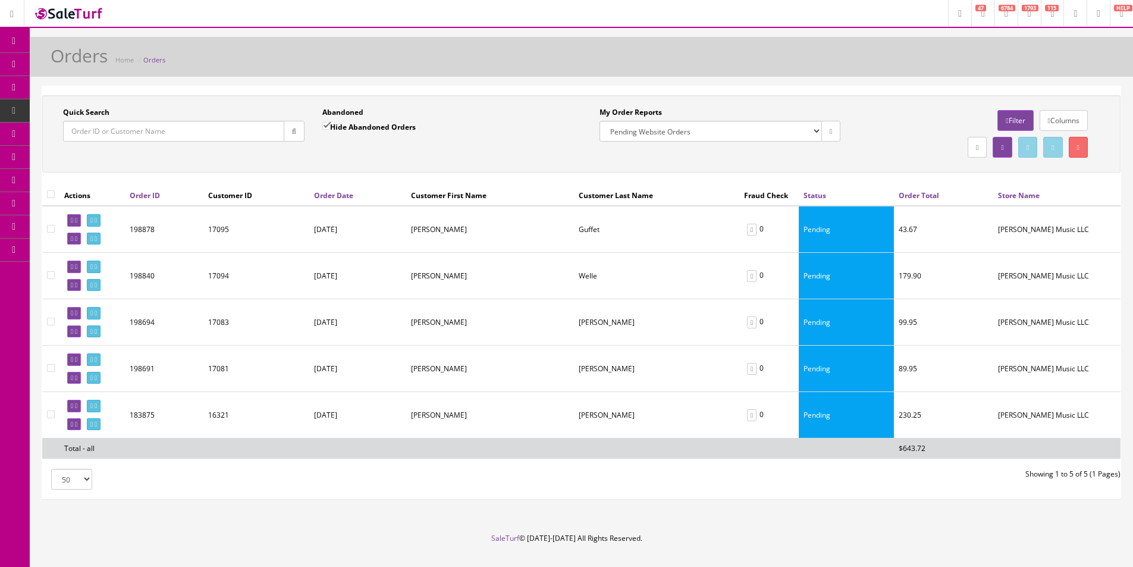
drag, startPoint x: 290, startPoint y: 72, endPoint x: 268, endPoint y: 71, distance: 22.0
click at [290, 72] on div "Orders Home Orders" at bounding box center [581, 60] width 1085 height 29
click at [214, 63] on div "Orders Home Orders" at bounding box center [581, 60] width 1085 height 29
click at [213, 63] on div "Orders Home Orders" at bounding box center [581, 60] width 1085 height 29
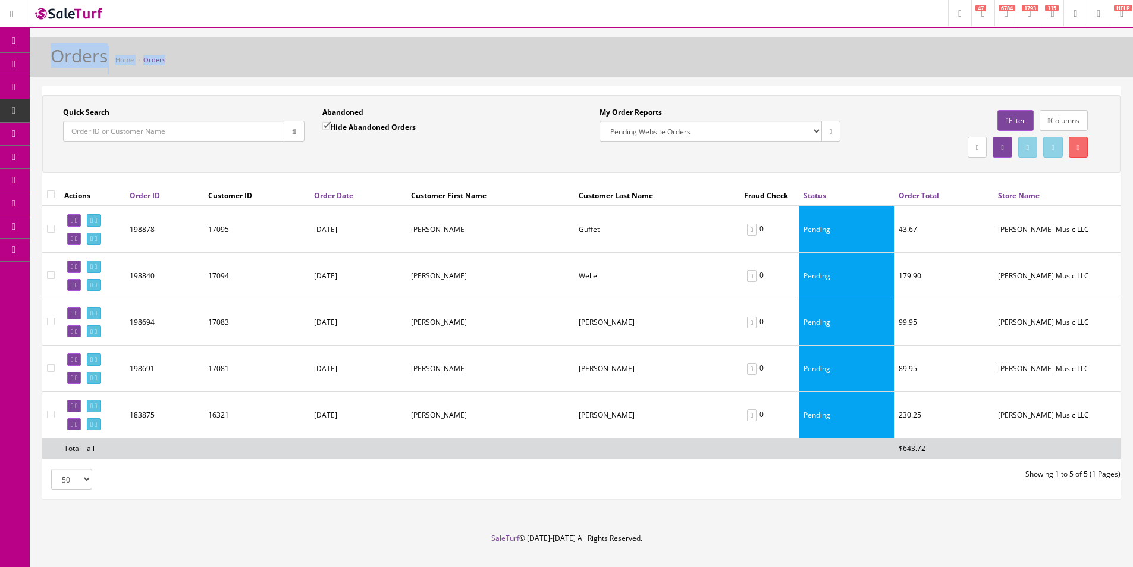
click at [213, 63] on div "Orders Home Orders" at bounding box center [581, 60] width 1085 height 29
click at [212, 61] on div "Orders Home Orders" at bounding box center [581, 60] width 1085 height 29
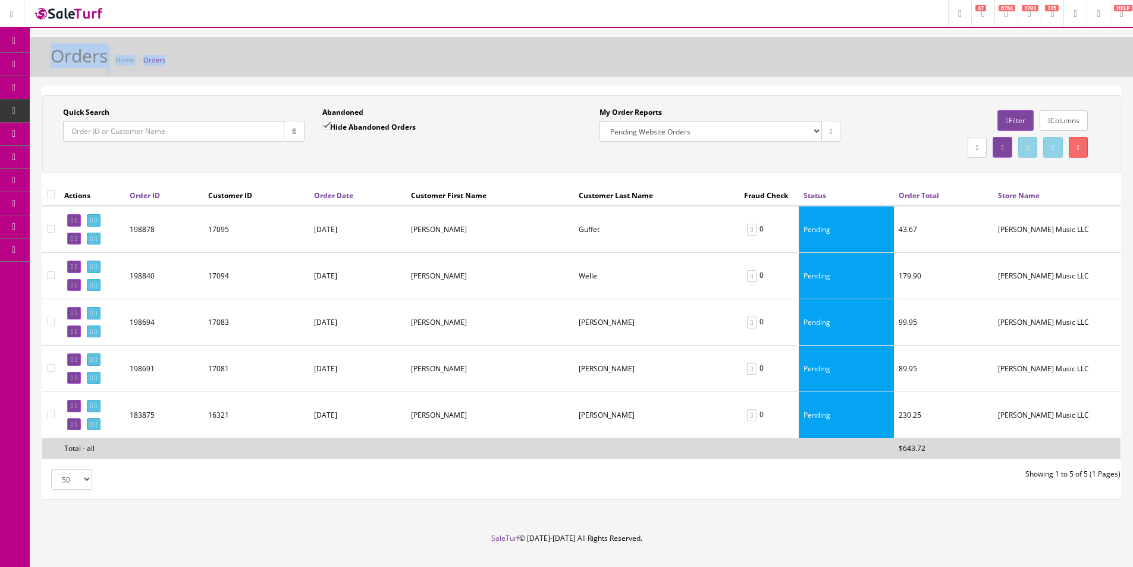
drag, startPoint x: 212, startPoint y: 61, endPoint x: 203, endPoint y: 80, distance: 21.3
click at [212, 61] on div "Orders Home Orders" at bounding box center [581, 60] width 1085 height 29
drag, startPoint x: 412, startPoint y: 161, endPoint x: 441, endPoint y: 156, distance: 29.0
click at [411, 162] on div "Quick Search Date From Abandoned Hide Abandoned Orders Date To My Order Reports…" at bounding box center [581, 133] width 1078 height 77
click at [458, 135] on div "Abandoned Hide Abandoned Orders" at bounding box center [442, 124] width 241 height 34
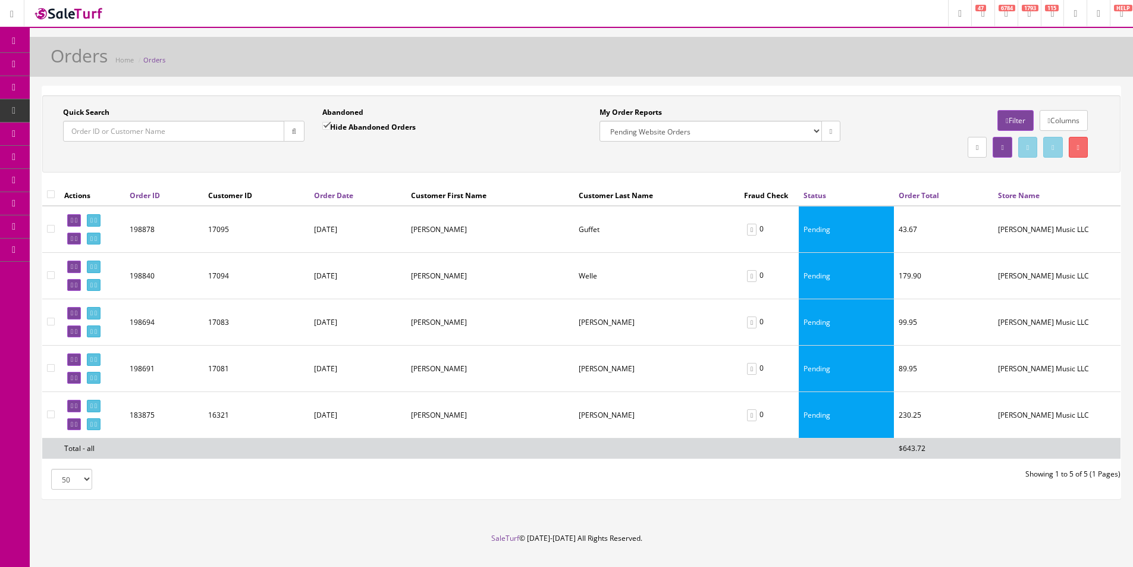
click at [823, 163] on div "Quick Search Date From Abandoned Hide Abandoned Orders Date To My Order Reports…" at bounding box center [581, 133] width 1078 height 77
click at [823, 162] on div "Quick Search Date From Abandoned Hide Abandoned Orders Date To My Order Reports…" at bounding box center [581, 133] width 1078 height 77
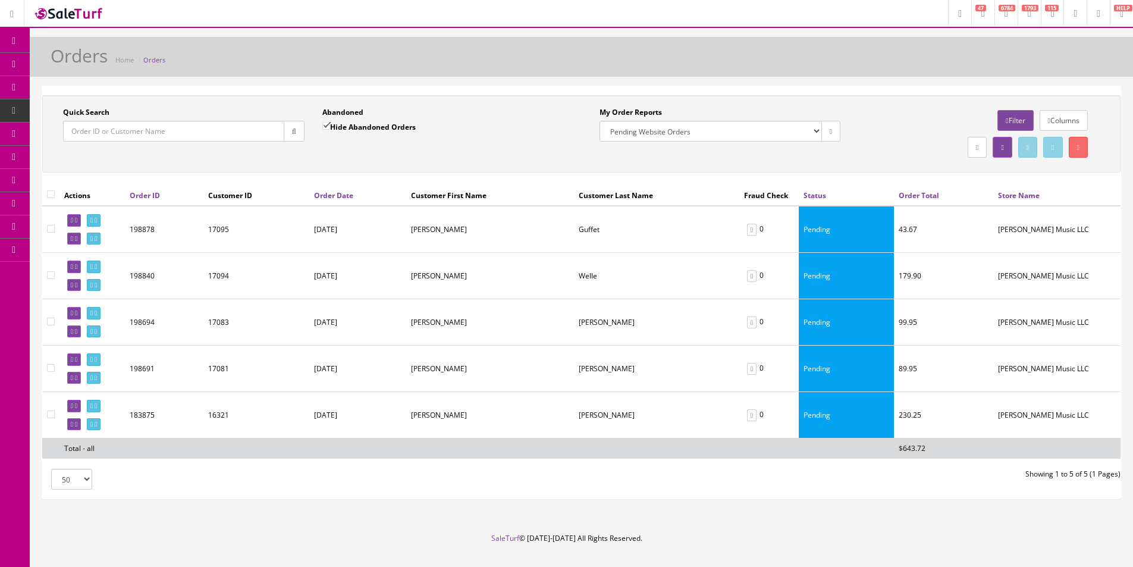
click at [823, 162] on div "Quick Search Date From Abandoned Hide Abandoned Orders Date To My Order Reports…" at bounding box center [581, 133] width 1078 height 77
click at [822, 160] on div "My Order Reports Butler Music LLC Orders Pending Website Orders Columns Filter …" at bounding box center [849, 134] width 536 height 54
click at [676, 160] on div "My Order Reports Butler Music LLC Orders Pending Website Orders Columns Filter …" at bounding box center [849, 134] width 536 height 54
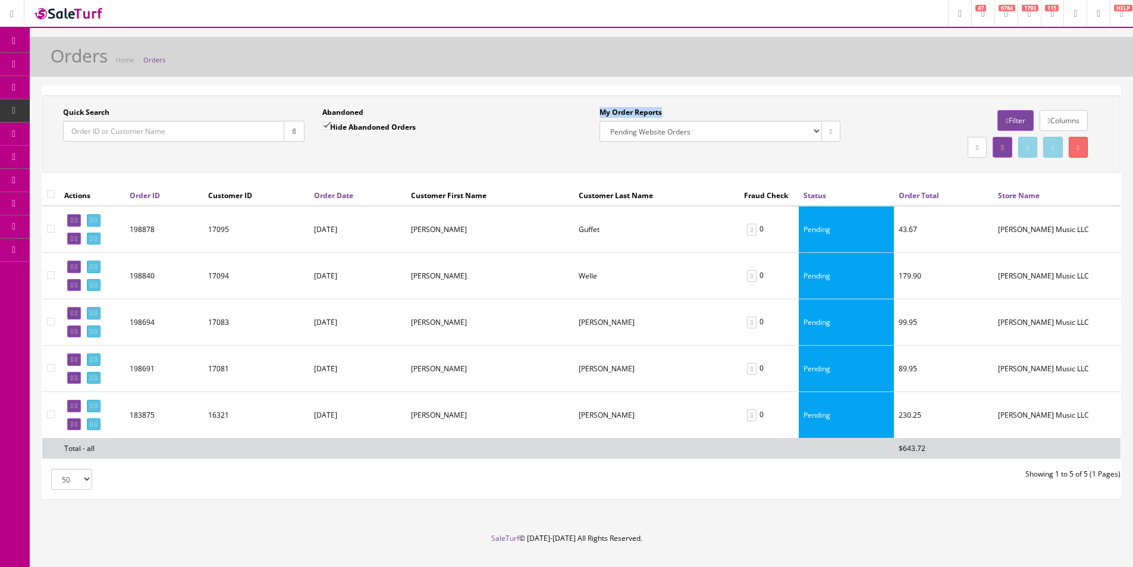
click at [676, 160] on div "My Order Reports Butler Music LLC Orders Pending Website Orders Columns Filter …" at bounding box center [849, 134] width 536 height 54
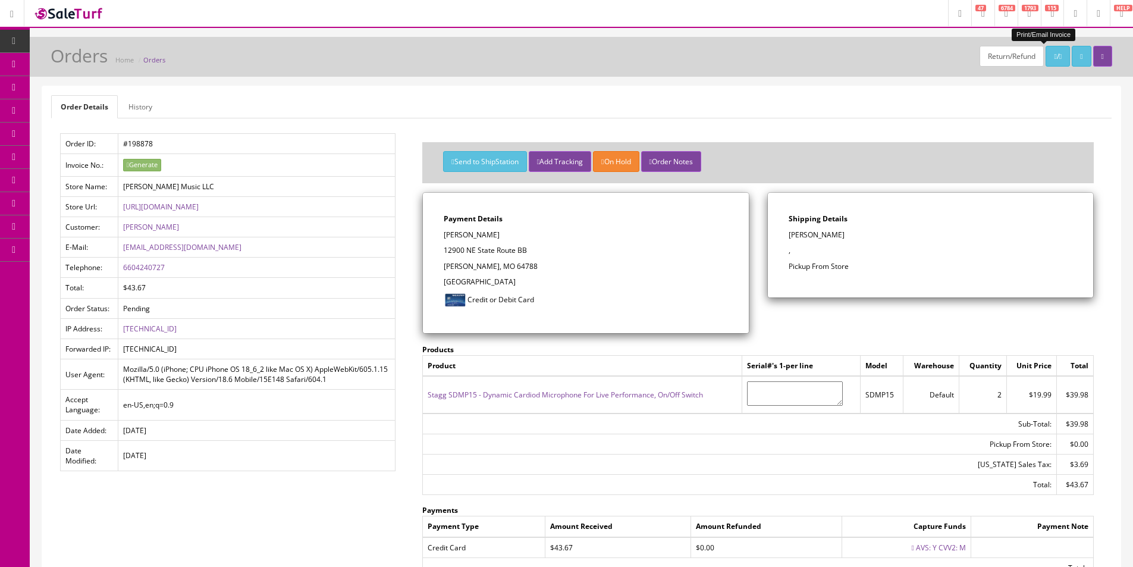
click at [1045, 54] on link "/" at bounding box center [1057, 56] width 24 height 21
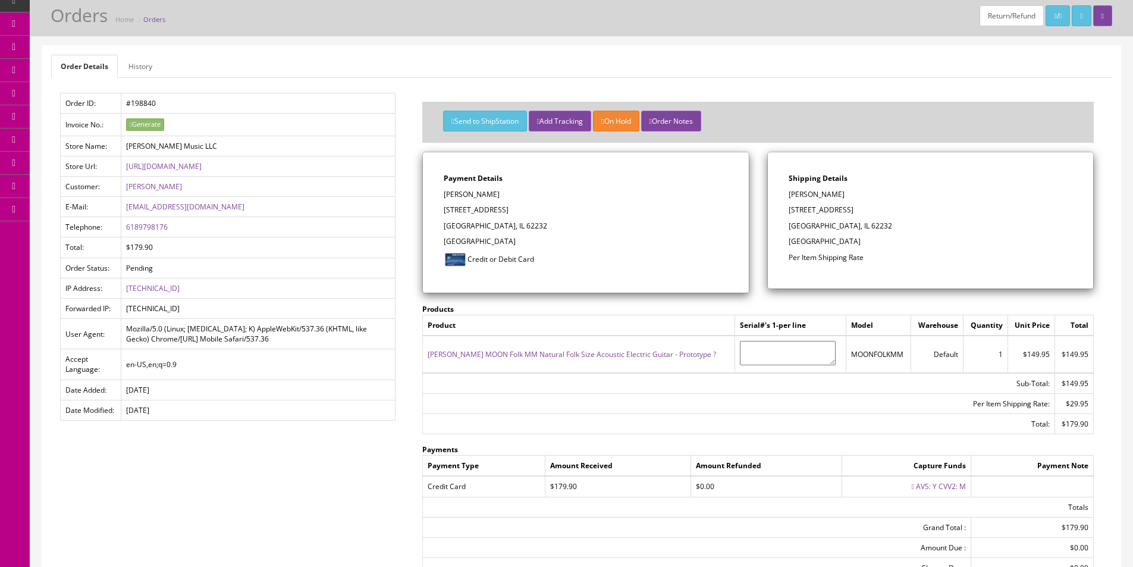
scroll to position [59, 0]
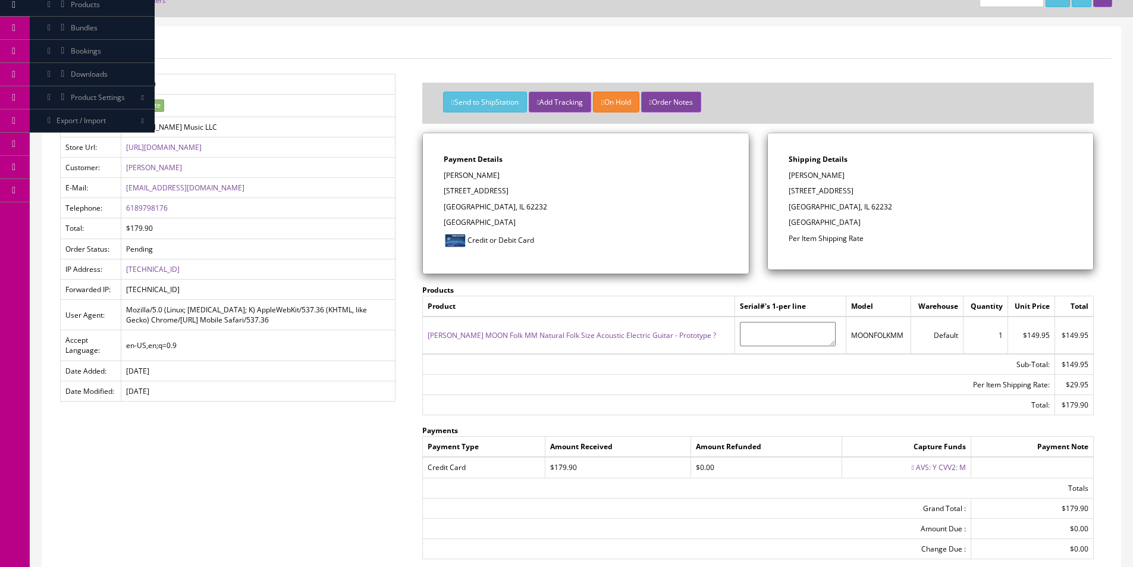
click at [92, 10] on link "Products" at bounding box center [92, 4] width 125 height 23
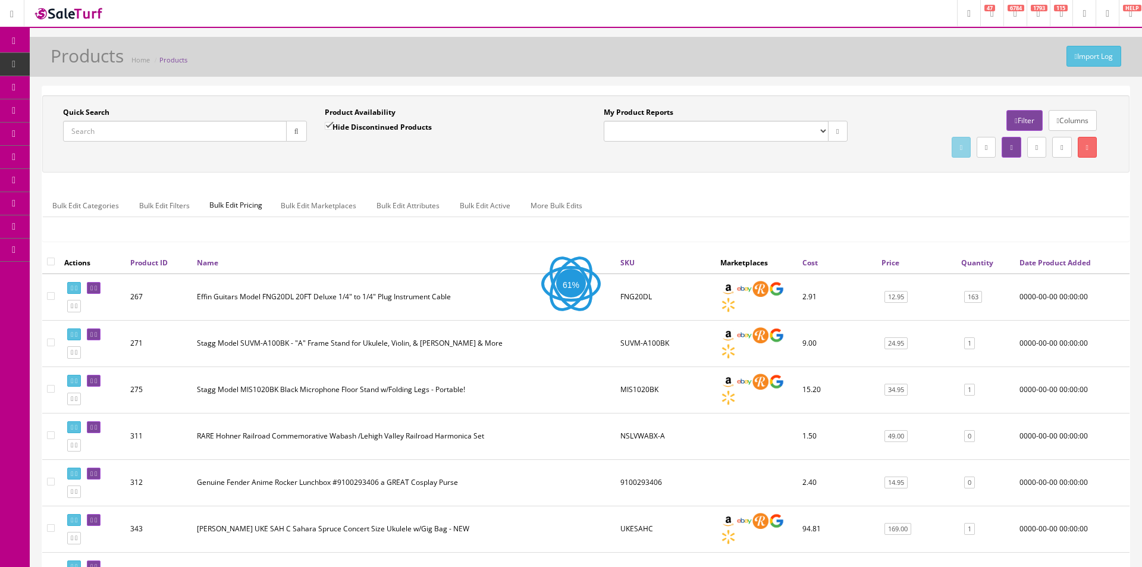
click at [211, 126] on input "Quick Search" at bounding box center [175, 131] width 224 height 21
paste input "2508300592"
type input "2508300592"
click at [307, 137] on div "Quick Search 2508300592 Date From" at bounding box center [183, 128] width 259 height 43
click at [303, 135] on button "button" at bounding box center [294, 131] width 21 height 21
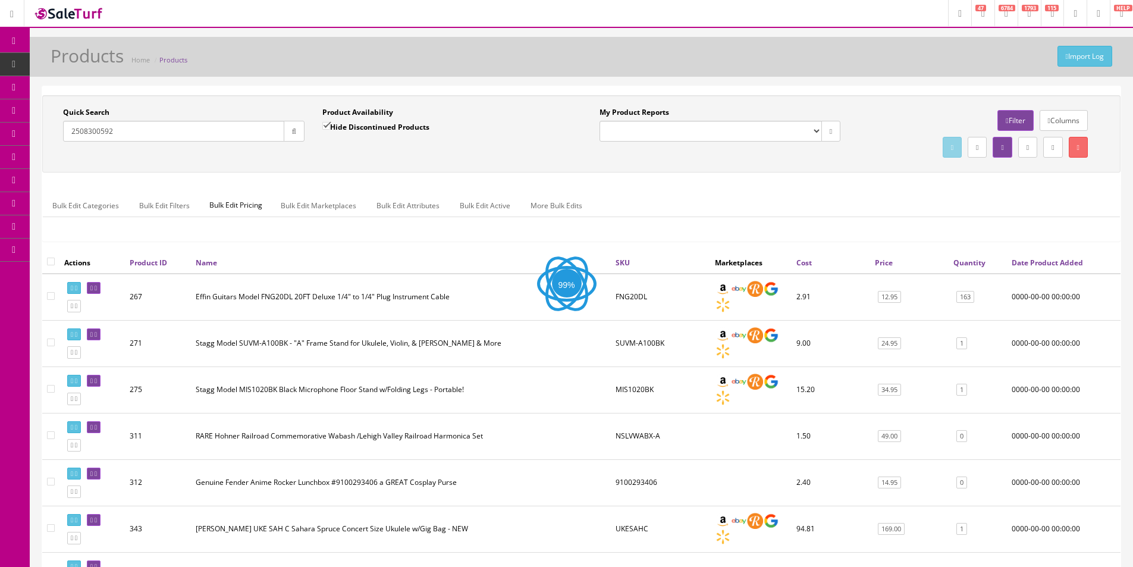
click at [310, 149] on div "Quick Search 2508300592 Date From" at bounding box center [183, 128] width 259 height 43
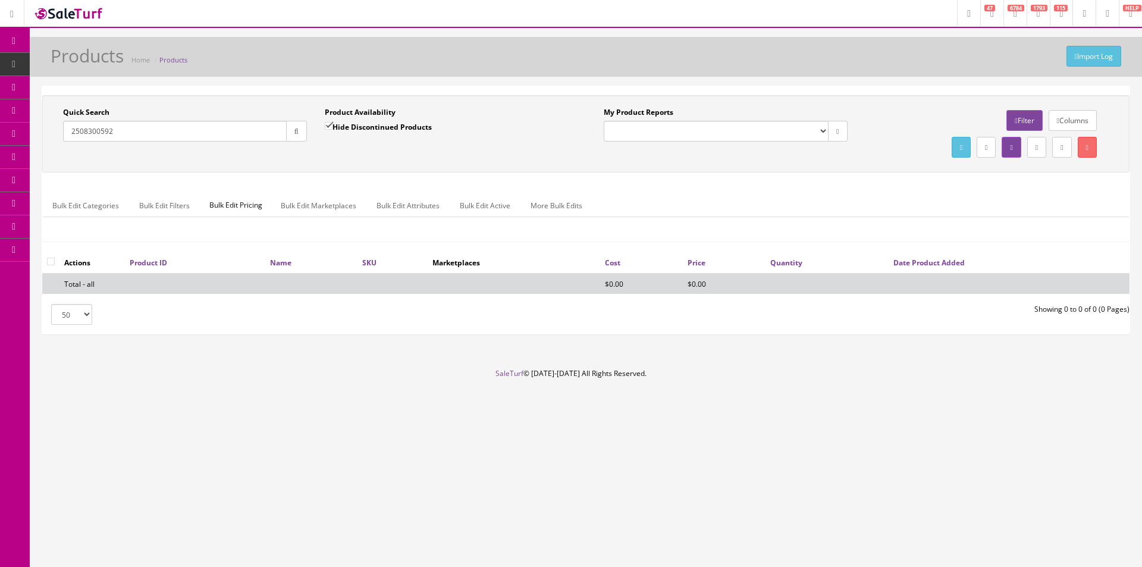
click at [351, 128] on label "Hide Discontinued Products" at bounding box center [378, 127] width 107 height 12
click at [332, 128] on input "Hide Discontinued Products" at bounding box center [329, 126] width 8 height 8
checkbox input "false"
click at [347, 151] on div "Quick Search 2508300592 Date From Product Availability Hide Discontinued Produc…" at bounding box center [585, 134] width 1081 height 54
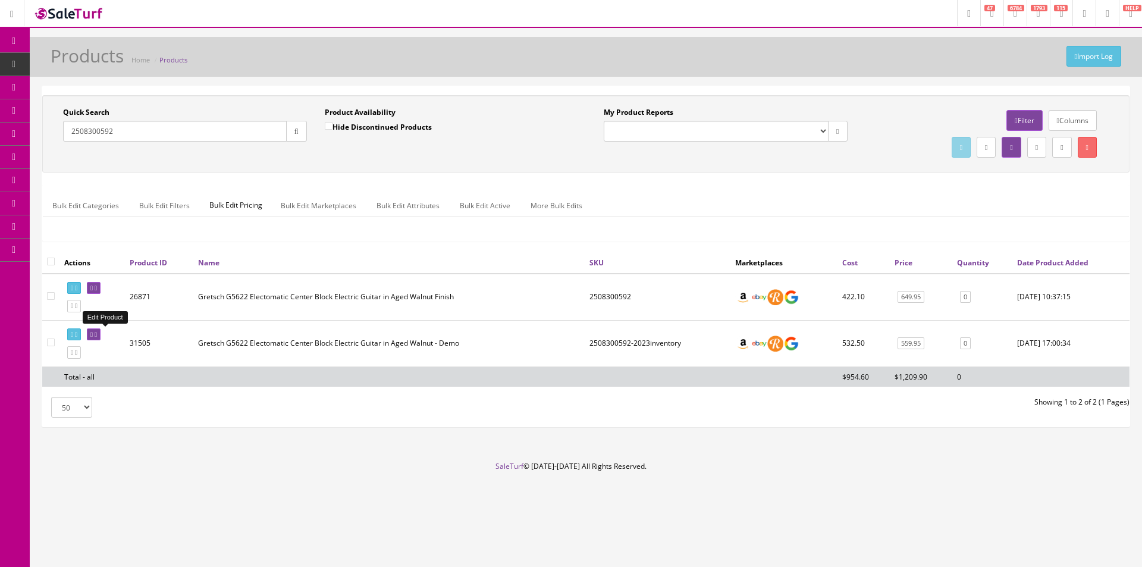
drag, startPoint x: 106, startPoint y: 336, endPoint x: 113, endPoint y: 335, distance: 6.6
click at [97, 336] on icon at bounding box center [96, 334] width 2 height 7
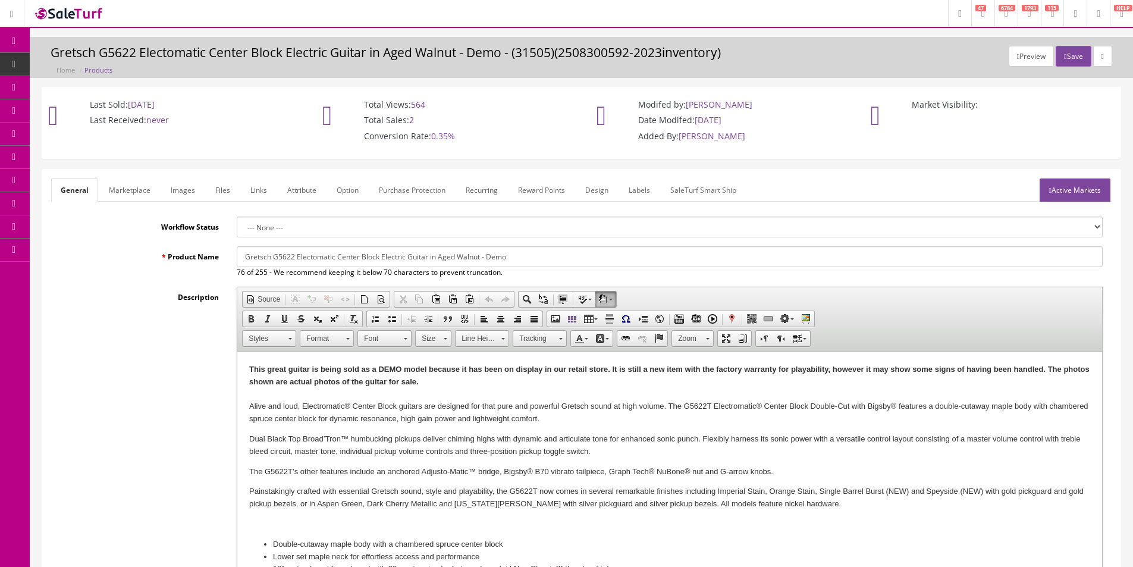
click at [169, 192] on link "Images" at bounding box center [182, 189] width 43 height 23
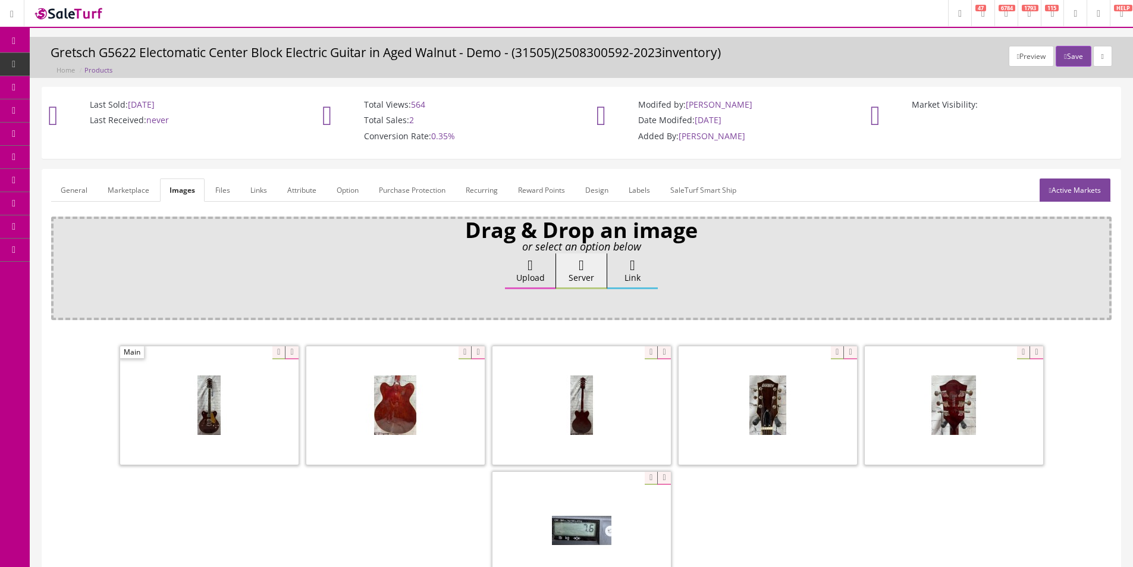
click at [250, 303] on div "Ok" at bounding box center [580, 303] width 1043 height 18
click at [239, 288] on div "Upload Server Link Ok" at bounding box center [580, 282] width 1043 height 58
drag, startPoint x: 239, startPoint y: 288, endPoint x: 148, endPoint y: 232, distance: 107.1
click at [238, 288] on div "Upload Server Link Ok" at bounding box center [580, 282] width 1043 height 58
click at [274, 355] on div at bounding box center [209, 404] width 178 height 119
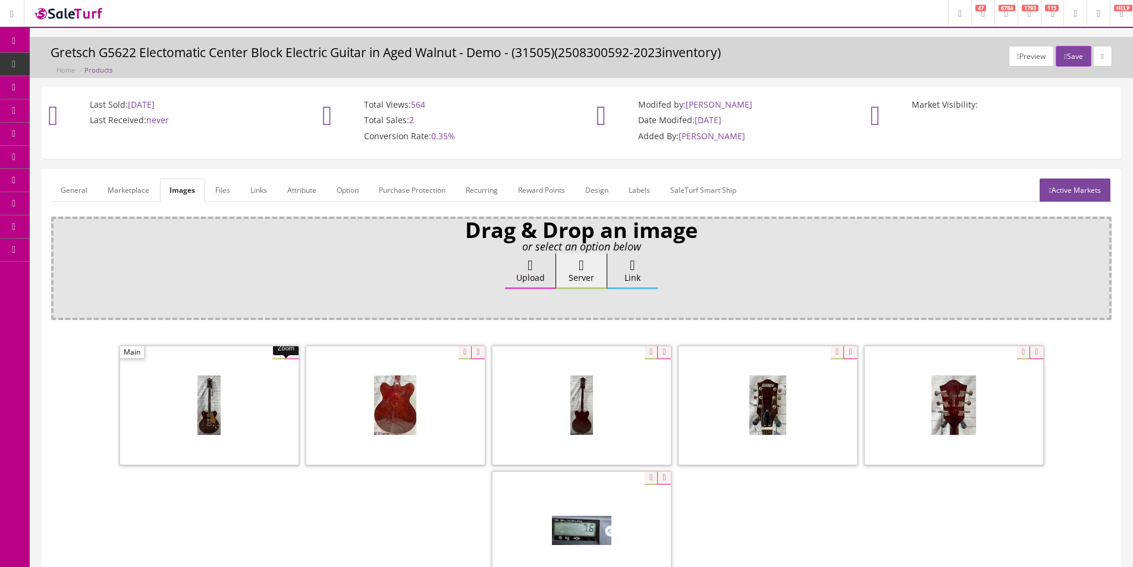
click at [81, 191] on link "General" at bounding box center [74, 189] width 46 height 23
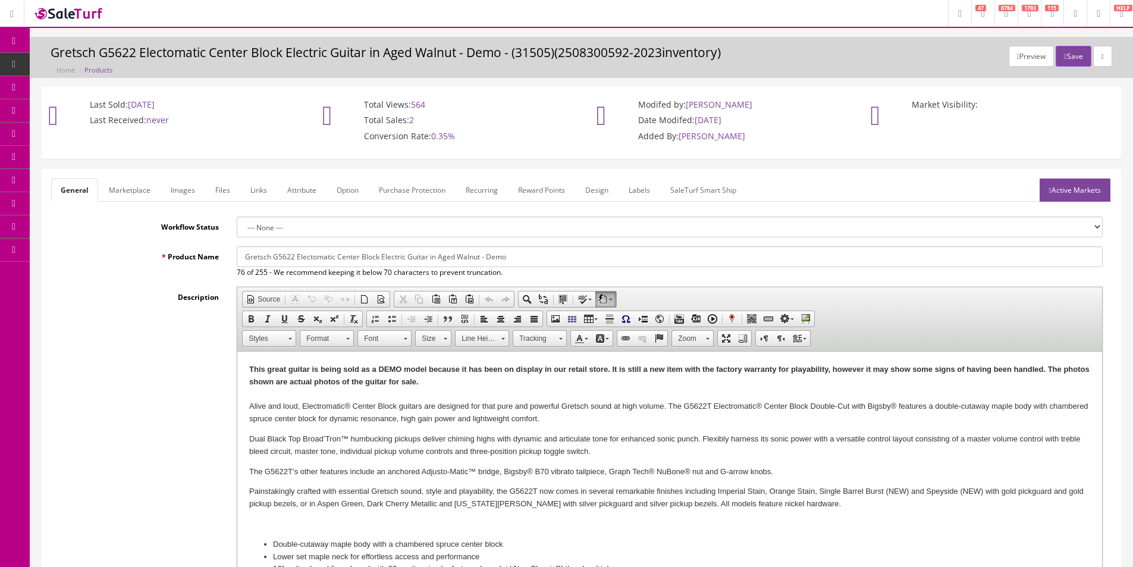
click at [24, 36] on link "Dashboard" at bounding box center [15, 41] width 30 height 23
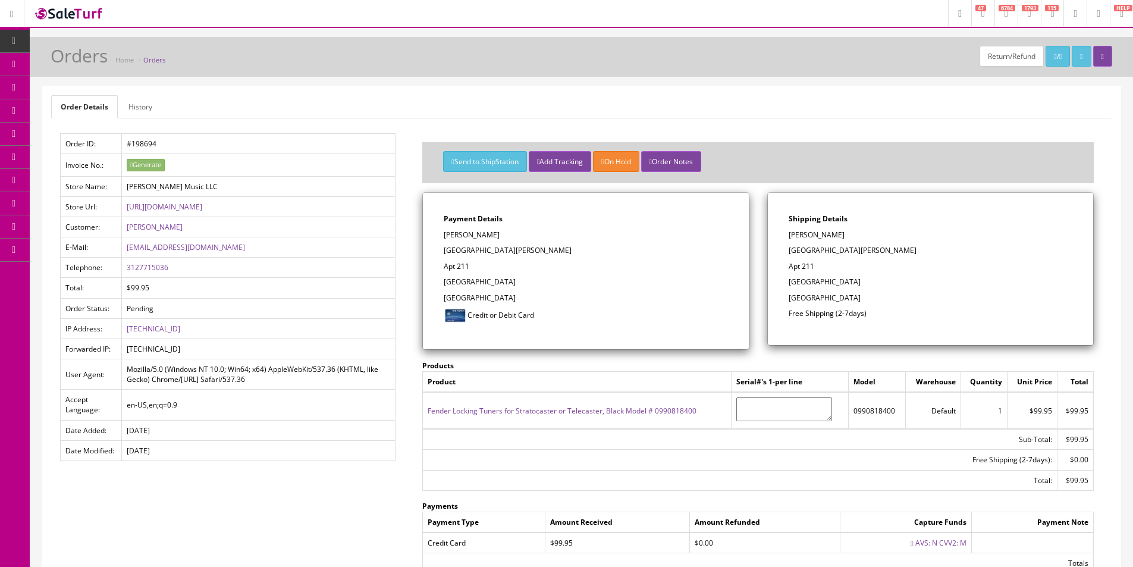
click at [413, 79] on div "Return/Refund / Orders Home Orders Order Details History Order ID: #198694 Invo…" at bounding box center [581, 362] width 1103 height 651
click at [414, 79] on div "Return/Refund / Orders Home Orders Order Details History Order ID: #198694 Invo…" at bounding box center [581, 362] width 1103 height 651
click at [870, 133] on div "Order Details History Order ID: #198694 Invoice No.: Generate Store Name: Butle…" at bounding box center [581, 369] width 1078 height 567
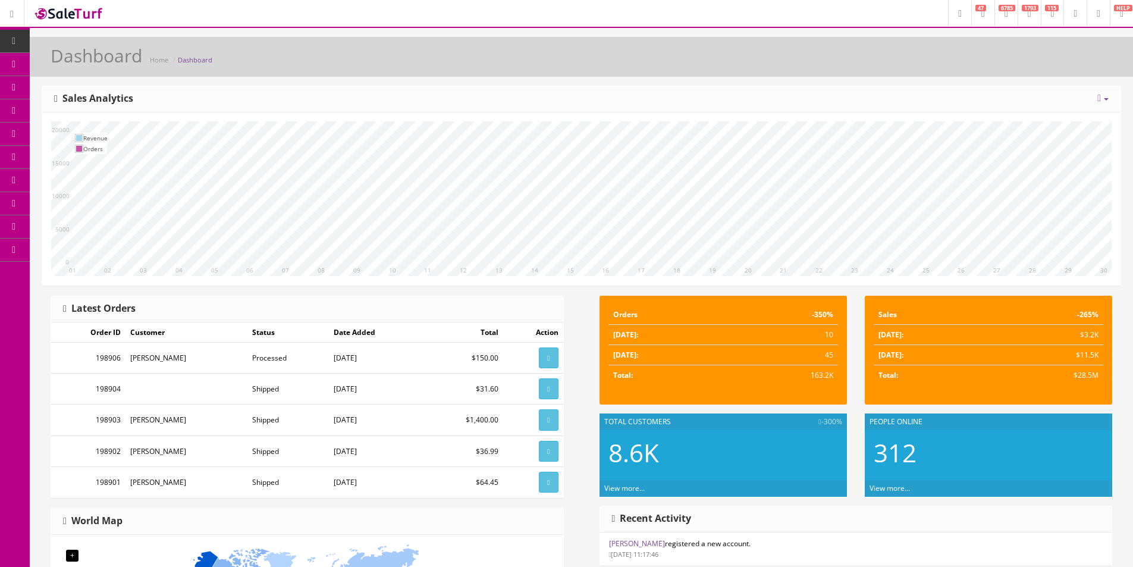
click at [87, 64] on span "Products" at bounding box center [85, 64] width 29 height 10
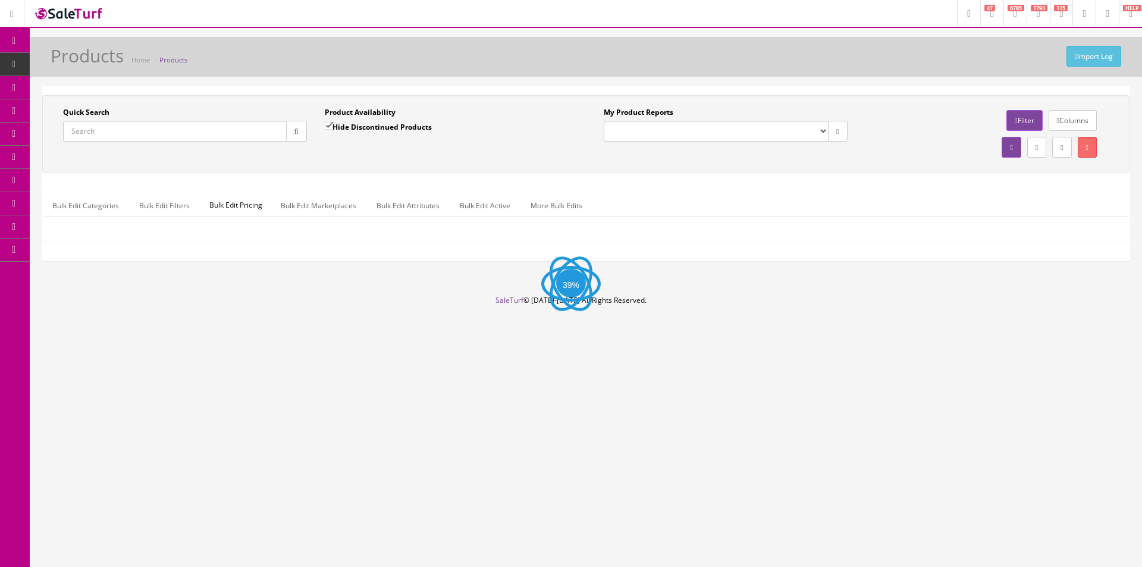
click at [241, 139] on input "Quick Search" at bounding box center [175, 131] width 224 height 21
click at [243, 131] on input "Quick Search" at bounding box center [175, 131] width 224 height 21
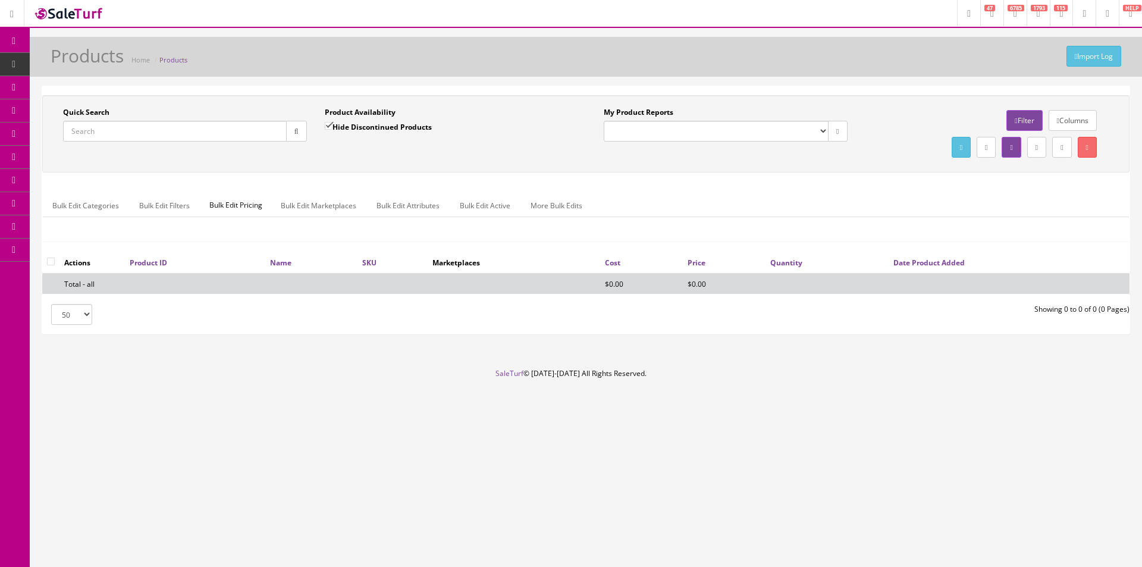
click at [243, 131] on input "Quick Search" at bounding box center [175, 131] width 224 height 21
click at [243, 130] on input "Quick Search" at bounding box center [175, 131] width 224 height 21
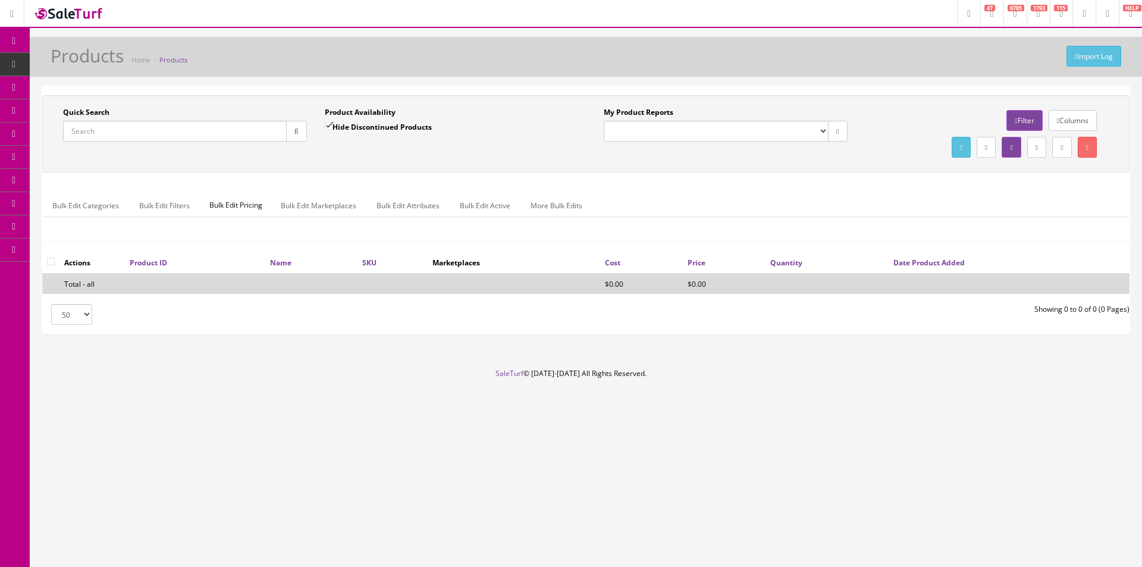
click at [243, 130] on input "Quick Search" at bounding box center [175, 131] width 224 height 21
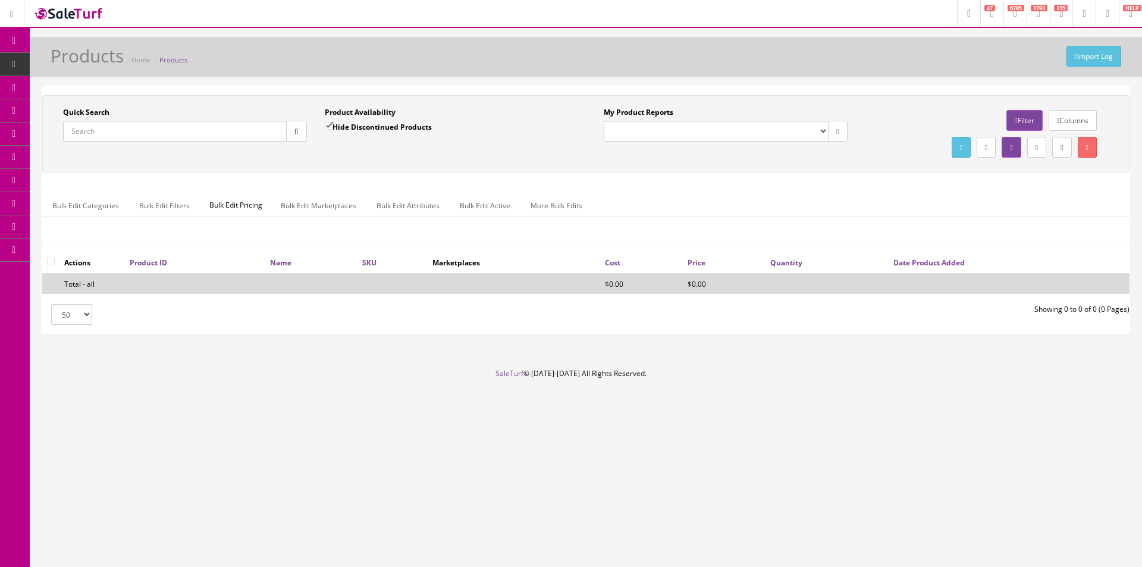
click at [243, 130] on input "Quick Search" at bounding box center [175, 131] width 224 height 21
paste input "cc2210204463"
drag, startPoint x: 78, startPoint y: 130, endPoint x: 61, endPoint y: 131, distance: 17.3
click at [61, 131] on div "Quick Search cc2210204463 Date From" at bounding box center [185, 128] width 262 height 43
type input "CC2210204463"
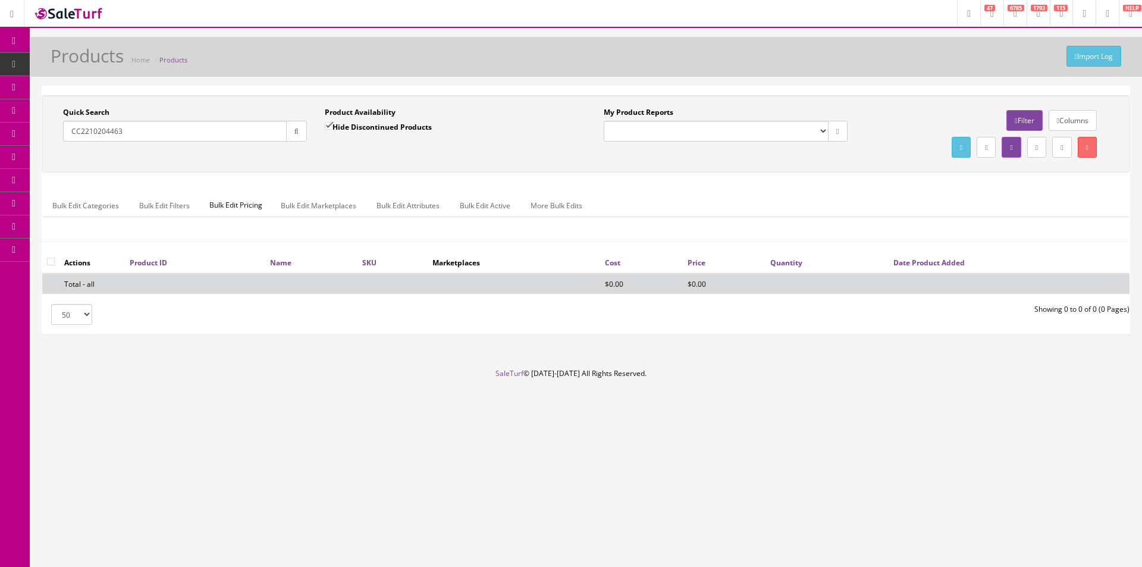
click at [391, 122] on label "Hide Discontinued Products" at bounding box center [378, 127] width 107 height 12
click at [332, 122] on input "Hide Discontinued Products" at bounding box center [329, 126] width 8 height 8
checkbox input "false"
click at [411, 152] on div "Quick Search CC2210204463 Date From Product Availability Hide Discontinued Prod…" at bounding box center [585, 134] width 1081 height 54
drag, startPoint x: 80, startPoint y: 130, endPoint x: 71, endPoint y: 129, distance: 9.6
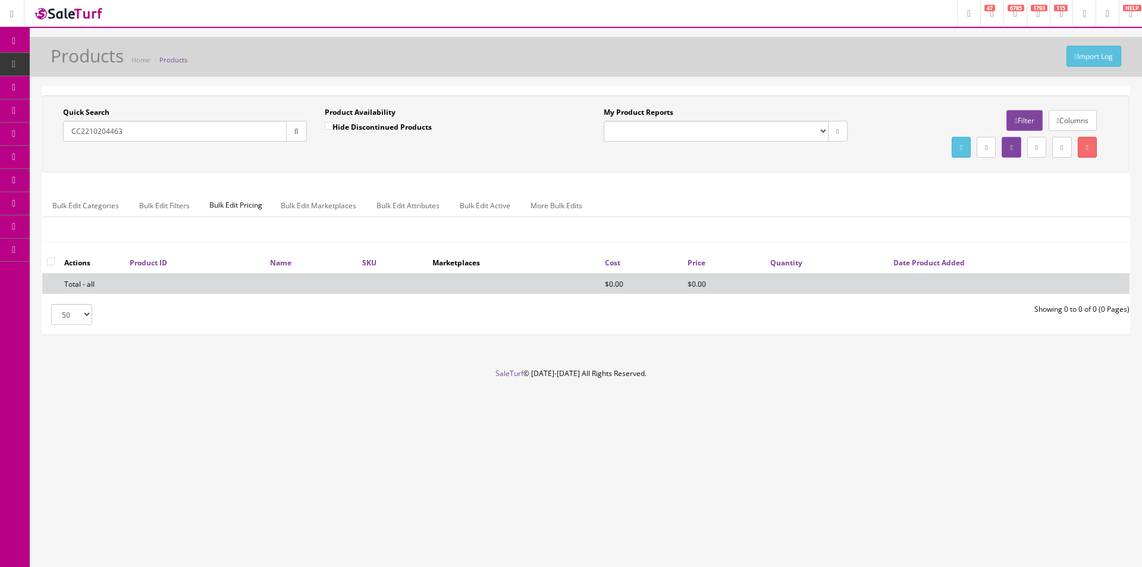
click at [71, 130] on input "CC2210204463" at bounding box center [175, 131] width 224 height 21
click at [156, 126] on input "2210204463" at bounding box center [175, 131] width 224 height 21
paste input "cc2212"
click at [295, 134] on icon "button" at bounding box center [296, 131] width 4 height 7
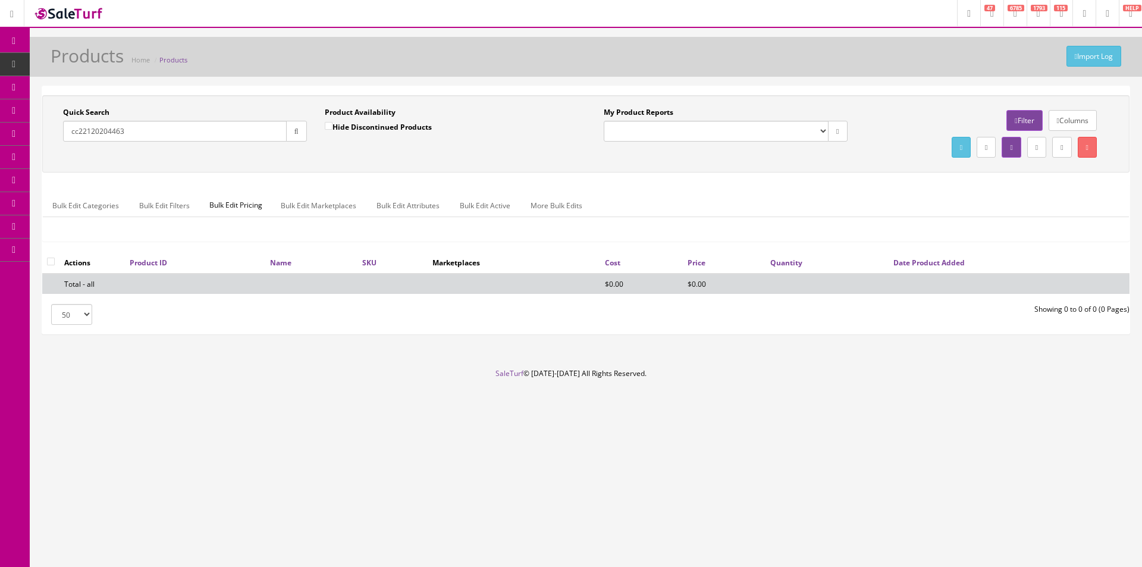
click at [305, 150] on div "Quick Search cc22120204463 Date From" at bounding box center [185, 128] width 262 height 43
click at [94, 130] on input "cc22120204463" at bounding box center [175, 131] width 224 height 21
click at [89, 131] on input "cc22120204463" at bounding box center [175, 131] width 224 height 21
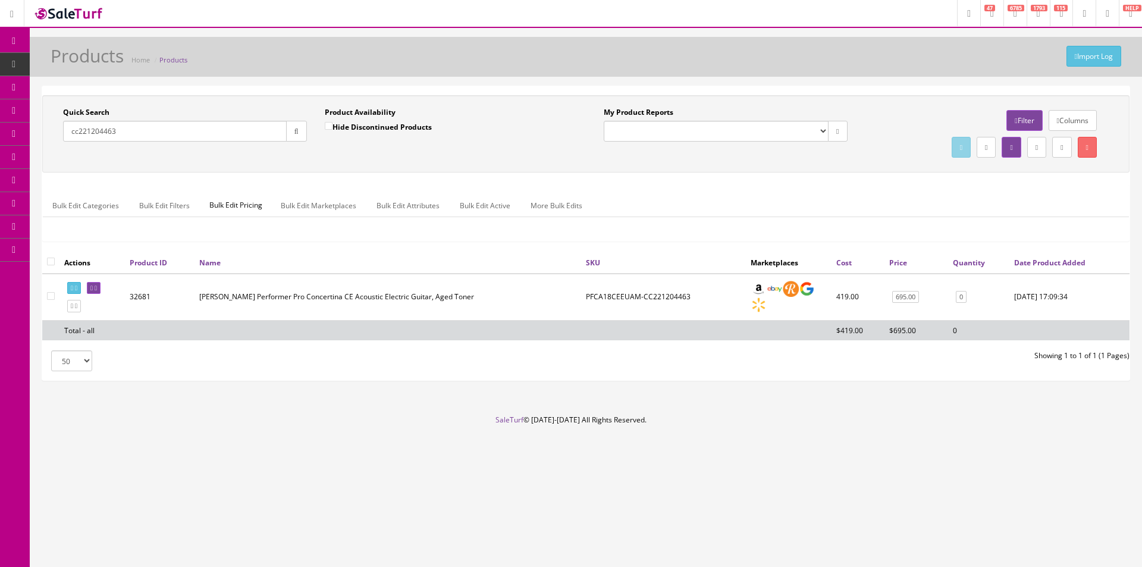
click at [605, 298] on td "PFCA18CEEUAM-CC221204463" at bounding box center [663, 296] width 165 height 47
copy td "PFCA18CEEUAM"
click at [159, 137] on input "cc221204463" at bounding box center [175, 131] width 224 height 21
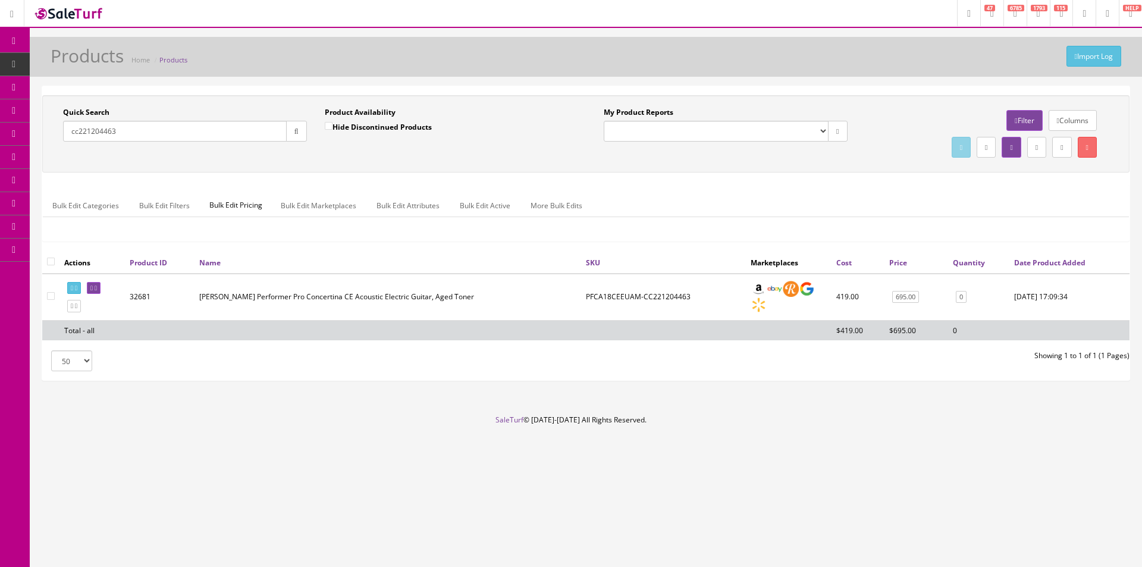
paste input "CC220709668"
click at [298, 136] on button "button" at bounding box center [296, 131] width 21 height 21
drag, startPoint x: 314, startPoint y: 169, endPoint x: 1118, endPoint y: 208, distance: 805.4
click at [315, 169] on div "Quick Search CC220709668 Date From Product Availability Hide Discontinued Produ…" at bounding box center [585, 133] width 1087 height 77
click at [150, 140] on input "CC220709668" at bounding box center [175, 131] width 224 height 21
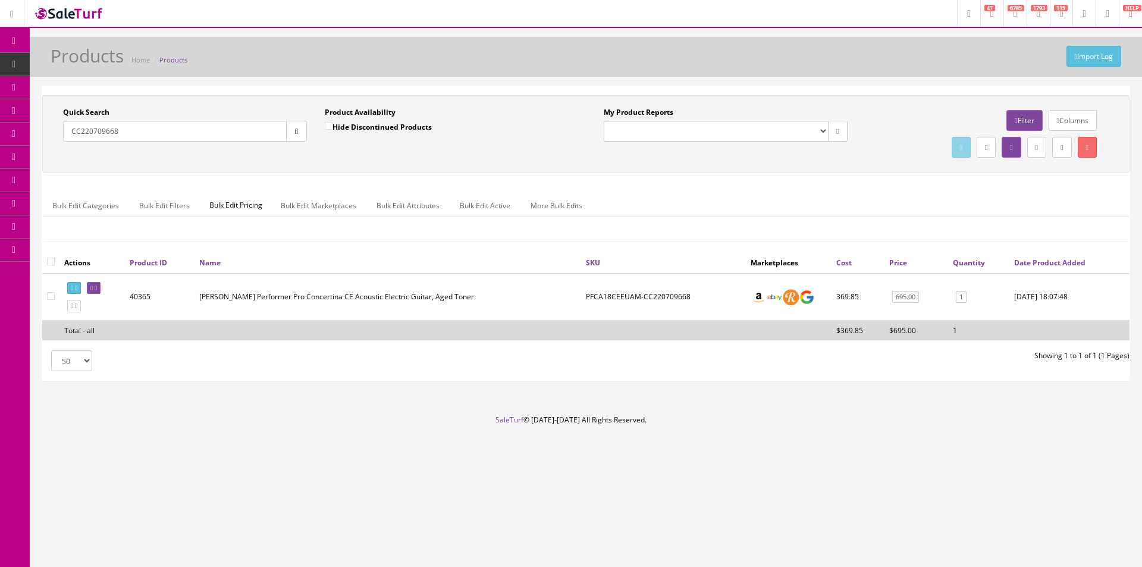
click at [150, 140] on input "CC220709668" at bounding box center [175, 131] width 224 height 21
paste input "30208463"
type input "CC230208463"
drag, startPoint x: 296, startPoint y: 135, endPoint x: 309, endPoint y: 156, distance: 24.6
click at [296, 136] on button "button" at bounding box center [296, 131] width 21 height 21
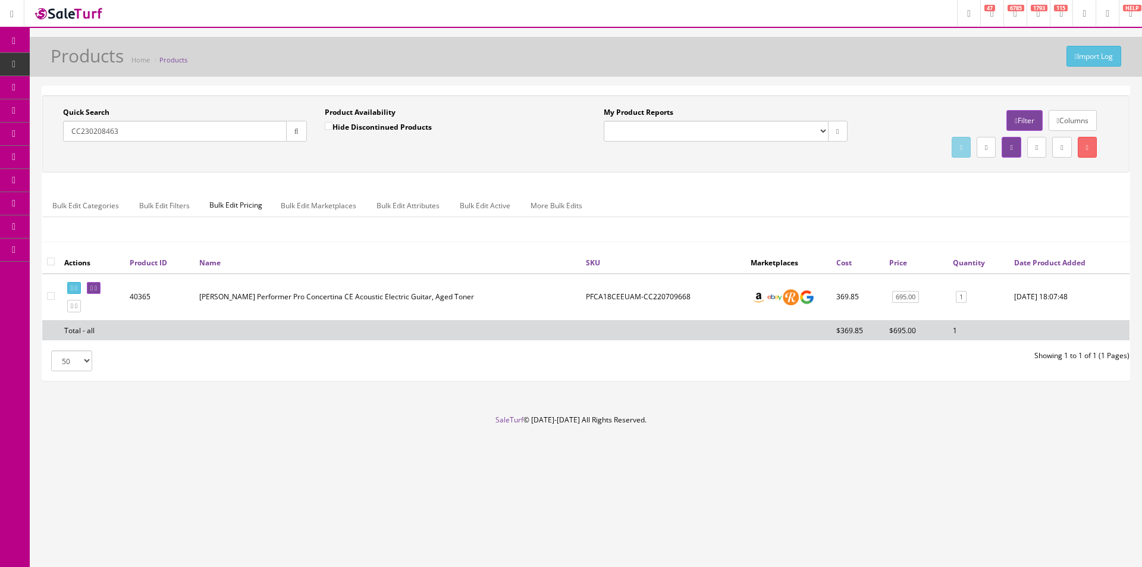
click at [313, 158] on div "Quick Search CC230208463 Date From Product Availability Hide Discontinued Produ…" at bounding box center [585, 134] width 1081 height 54
click at [122, 291] on td at bounding box center [91, 296] width 65 height 47
click at [100, 291] on link at bounding box center [94, 288] width 14 height 12
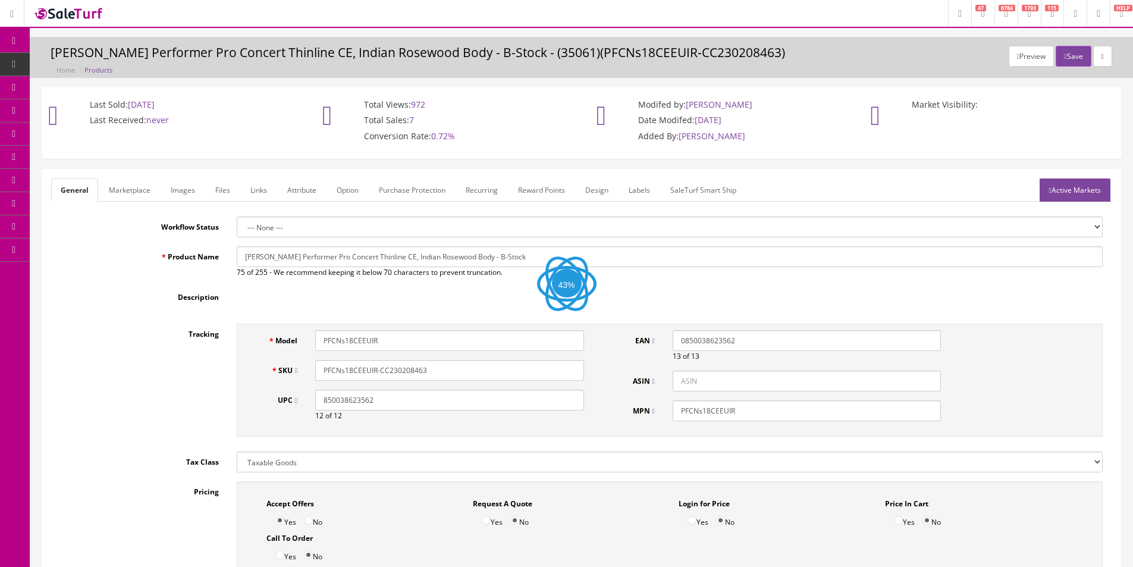
click at [190, 186] on link "Images" at bounding box center [182, 189] width 43 height 23
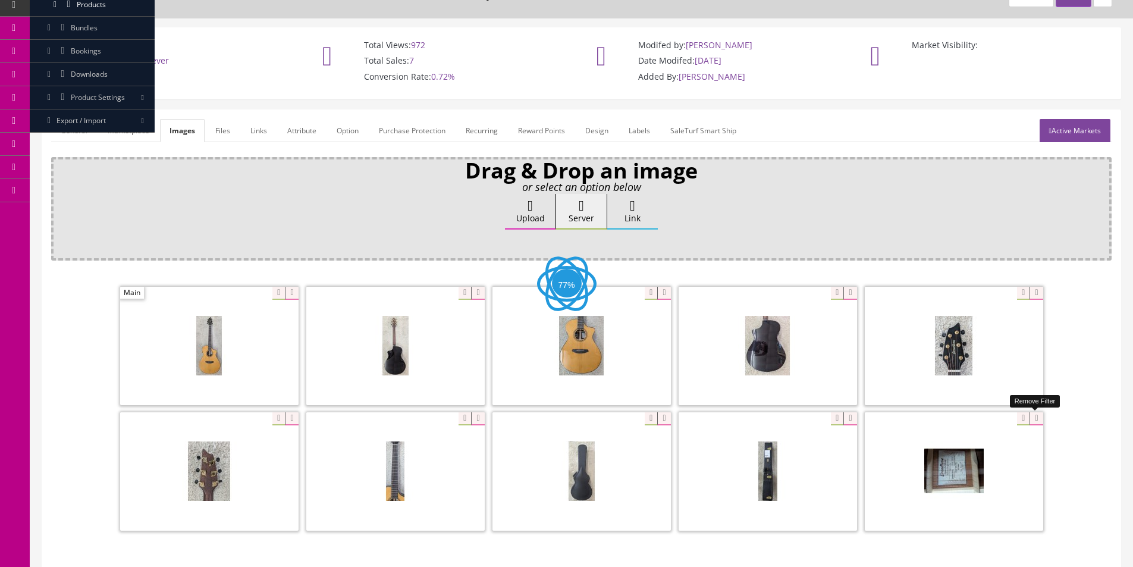
click at [1037, 419] on icon at bounding box center [1035, 418] width 13 height 13
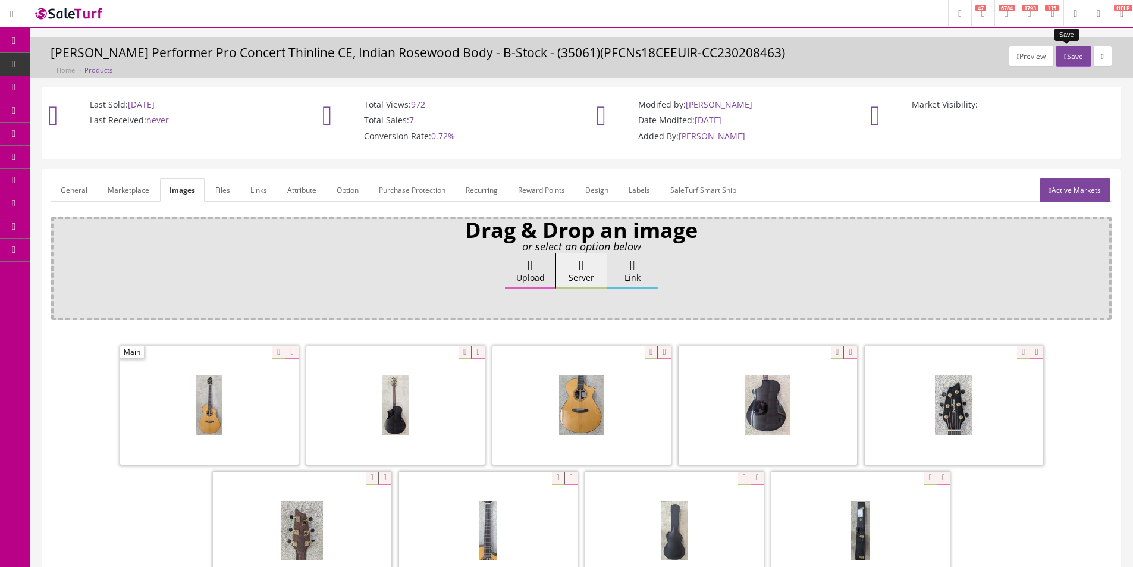
click at [1058, 61] on button "Save" at bounding box center [1072, 56] width 35 height 21
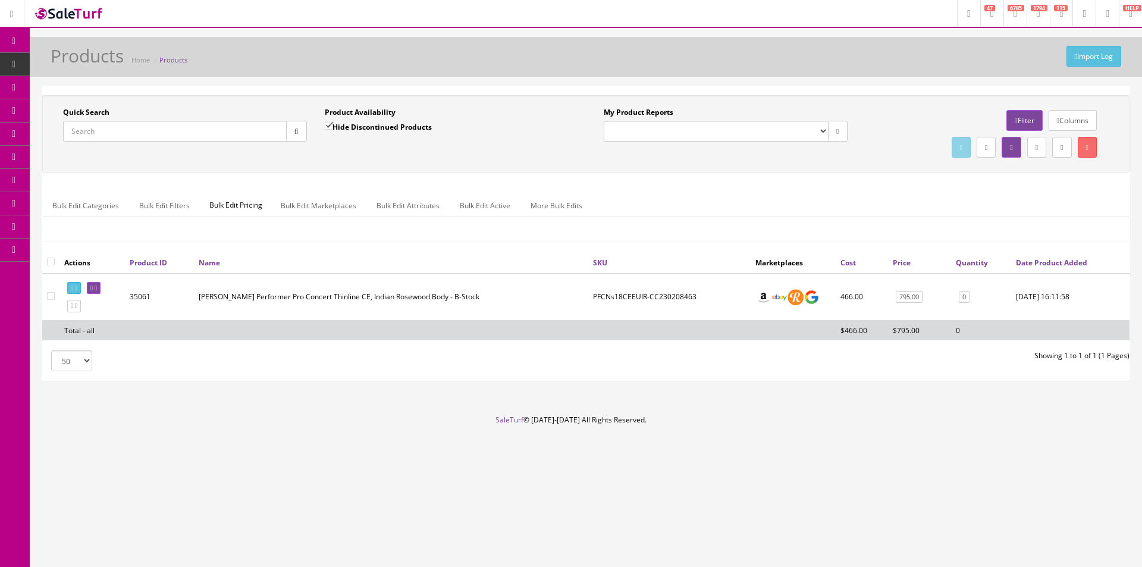
click at [194, 137] on input "Quick Search" at bounding box center [175, 131] width 224 height 21
paste input "CAVU ENTERPRISES, LLC [STREET_ADDRESS]"
type input "CAVU ENTERPRISES, LLC [STREET_ADDRESS]"
click at [259, 125] on input "Quick Search" at bounding box center [175, 131] width 224 height 21
click at [259, 126] on input "Quick Search" at bounding box center [175, 131] width 224 height 21
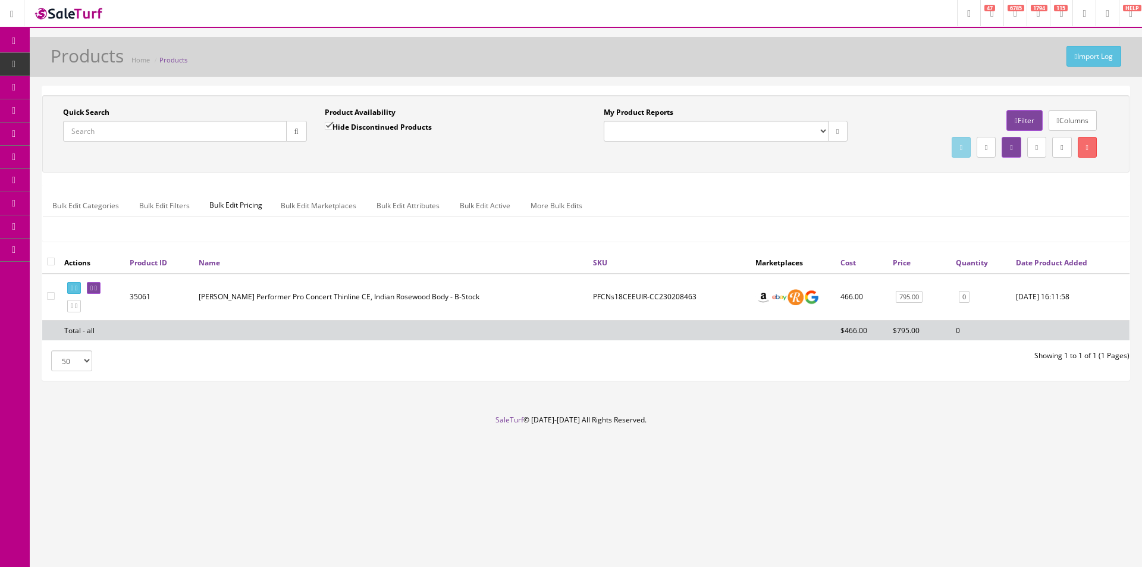
paste input "2231200012"
click at [288, 129] on button "button" at bounding box center [296, 131] width 21 height 21
click at [290, 153] on div "Quick Search 2231200012 Date From Product Availability Hide Discontinued Produc…" at bounding box center [585, 134] width 1081 height 54
click at [931, 189] on div "Bulk Edit Categories Bulk Edit Filters Bulk Edit Pricing Bulk Edit Marketplaces…" at bounding box center [586, 213] width 1086 height 56
click at [724, 105] on div "Quick Search 2231200012 Date From Product Availability Hide Discontinued Produc…" at bounding box center [585, 133] width 1087 height 77
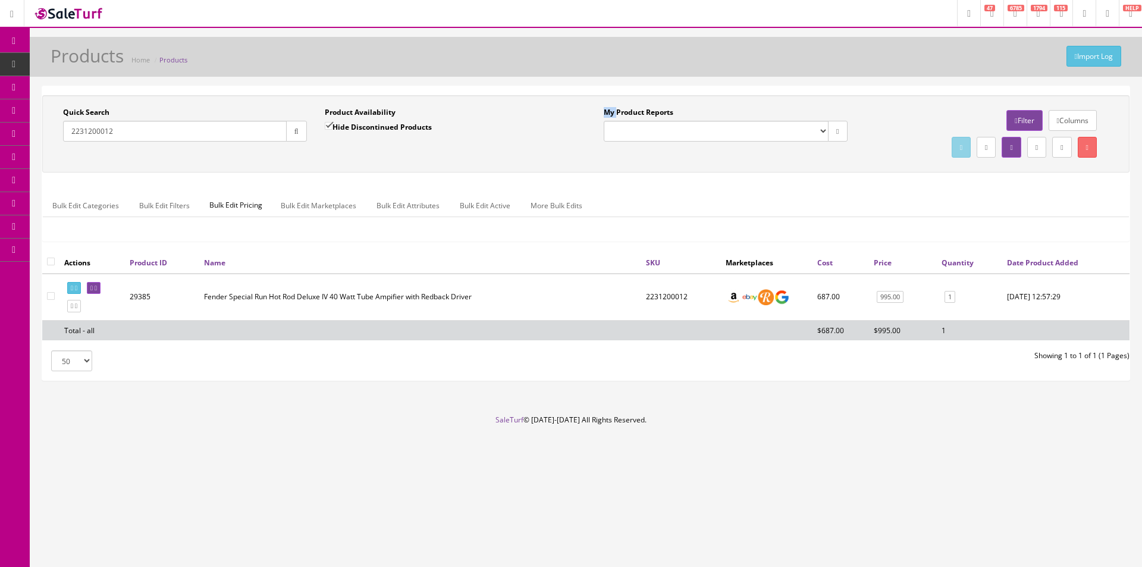
click at [724, 105] on div "Quick Search 2231200012 Date From Product Availability Hide Discontinued Produc…" at bounding box center [585, 133] width 1087 height 77
click at [134, 131] on input "2231200012" at bounding box center [175, 131] width 224 height 21
paste input "531156"
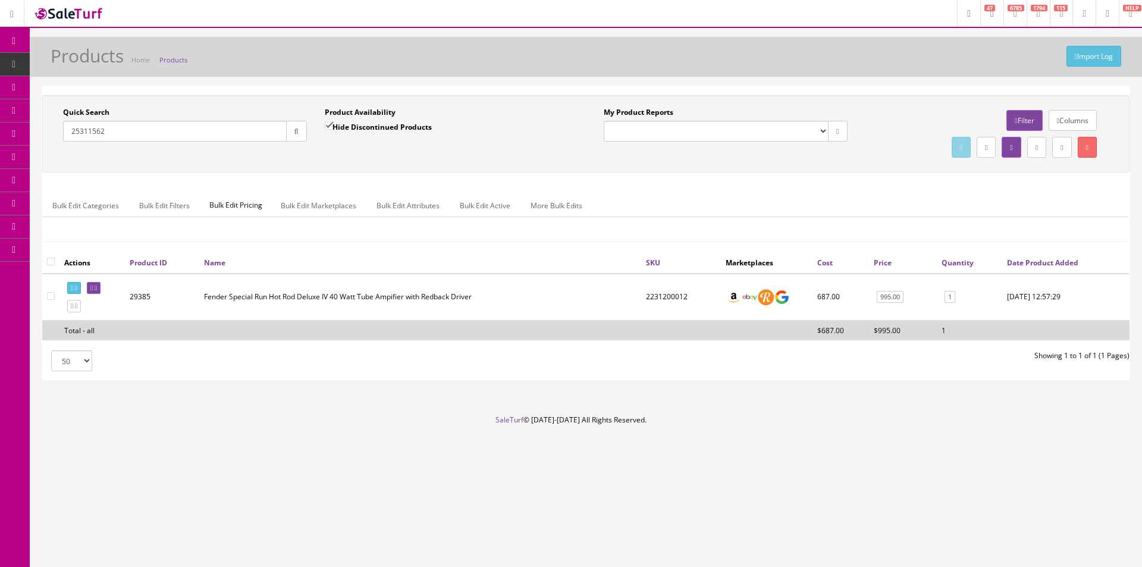
click at [287, 132] on button "button" at bounding box center [296, 131] width 21 height 21
click at [466, 162] on div "Quick Search 25311562 Date From Product Availability Hide Discontinued Products…" at bounding box center [585, 133] width 1087 height 77
click at [515, 79] on div "Import Log Products Home Products Quick Search 25311562 Date From Product Avail…" at bounding box center [586, 226] width 1112 height 378
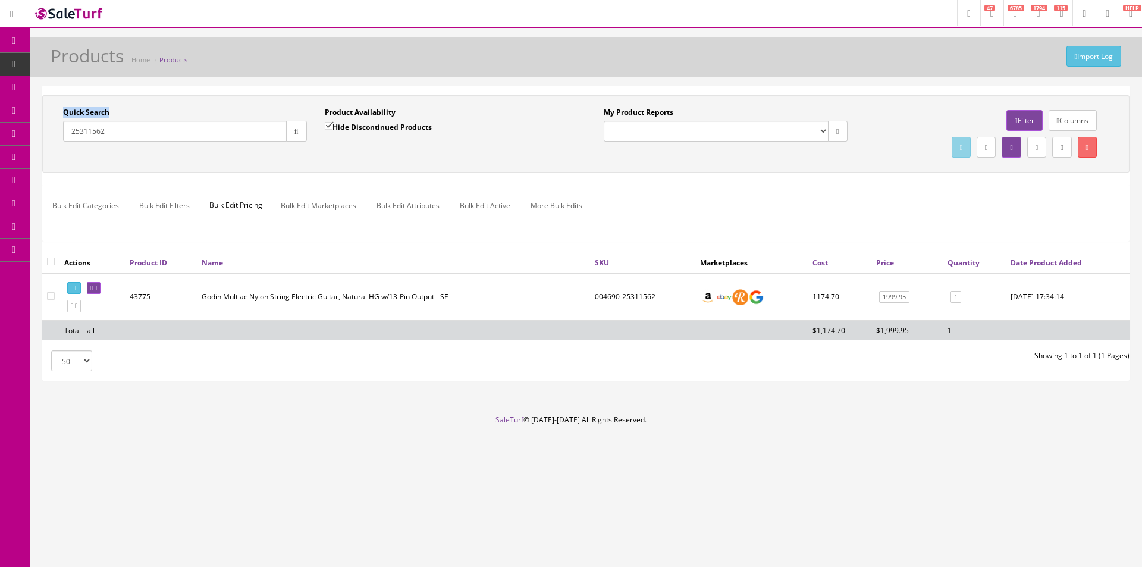
click at [515, 79] on div "Import Log Products Home Products Quick Search 25311562 Date From Product Avail…" at bounding box center [586, 226] width 1112 height 378
drag, startPoint x: 515, startPoint y: 79, endPoint x: 446, endPoint y: 42, distance: 78.2
click at [515, 79] on div "Import Log Products Home Products Quick Search 25311562 Date From Product Avail…" at bounding box center [586, 226] width 1112 height 378
click at [170, 139] on input "25311562" at bounding box center [175, 131] width 224 height 21
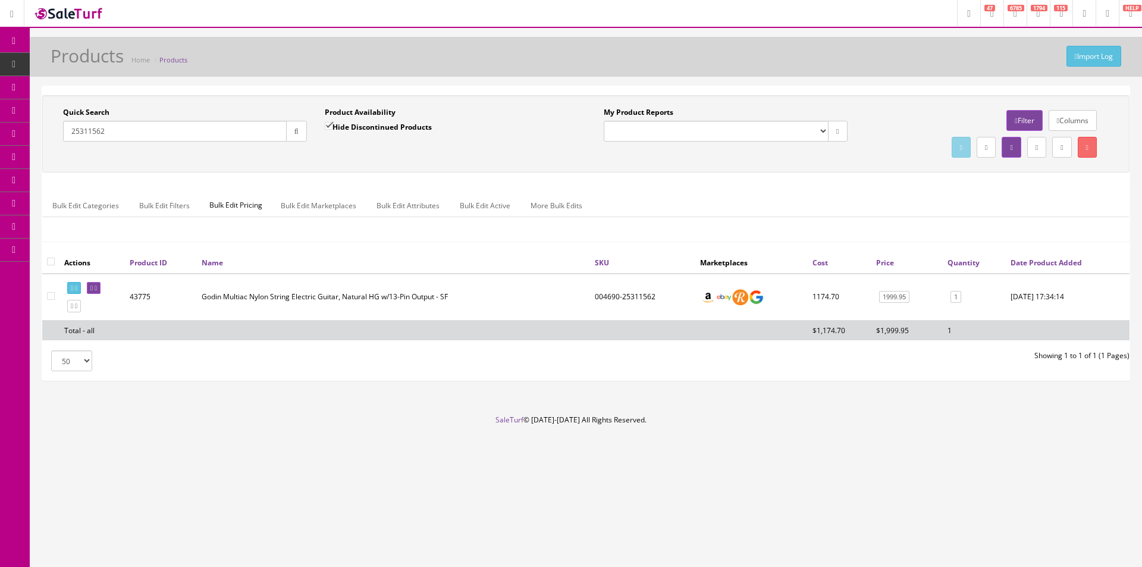
click at [170, 139] on input "25311562" at bounding box center [175, 131] width 224 height 21
type input "HiWatt"
click at [735, 171] on div "Quick Search HiWatt Date From Product Availability Hide Discontinued Products D…" at bounding box center [585, 133] width 1087 height 77
drag, startPoint x: 735, startPoint y: 171, endPoint x: 754, endPoint y: 153, distance: 25.6
click at [735, 171] on div "Quick Search HiWatt Date From Product Availability Hide Discontinued Products D…" at bounding box center [585, 133] width 1087 height 77
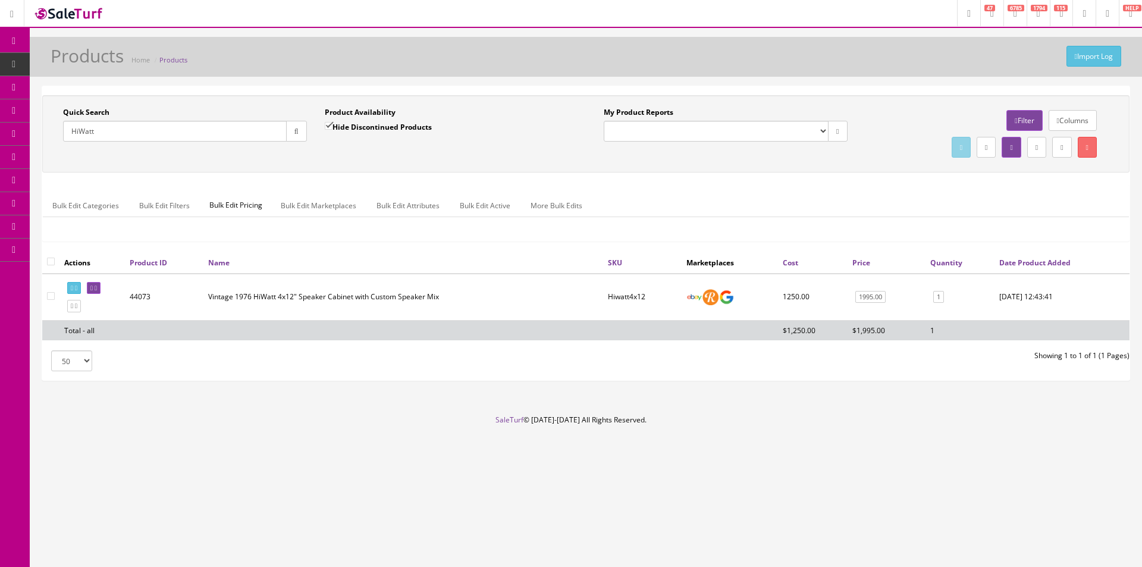
click at [529, 318] on td "Vintage 1976 HiWatt 4x12" Speaker Cabinet with Custom Speaker Mix" at bounding box center [403, 296] width 400 height 47
click at [529, 317] on td "Vintage 1976 HiWatt 4x12" Speaker Cabinet with Custom Speaker Mix" at bounding box center [403, 296] width 400 height 47
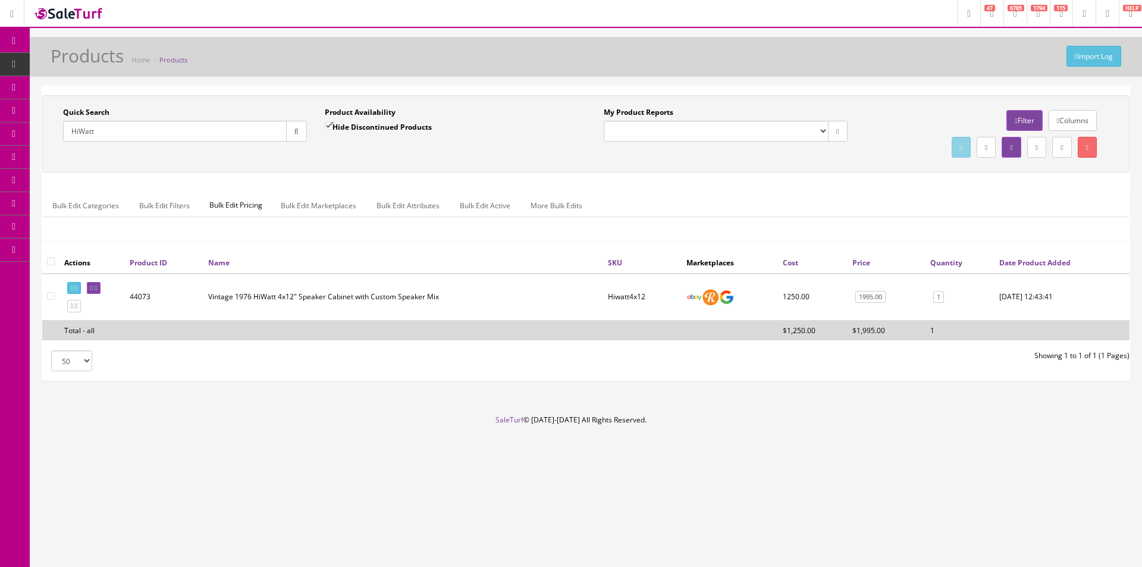
click at [545, 83] on div "Import Log Products Home Products Quick Search HiWatt Date From Product Availab…" at bounding box center [586, 226] width 1112 height 378
click at [545, 82] on div "Import Log Products Home Products Quick Search HiWatt Date From Product Availab…" at bounding box center [586, 226] width 1112 height 378
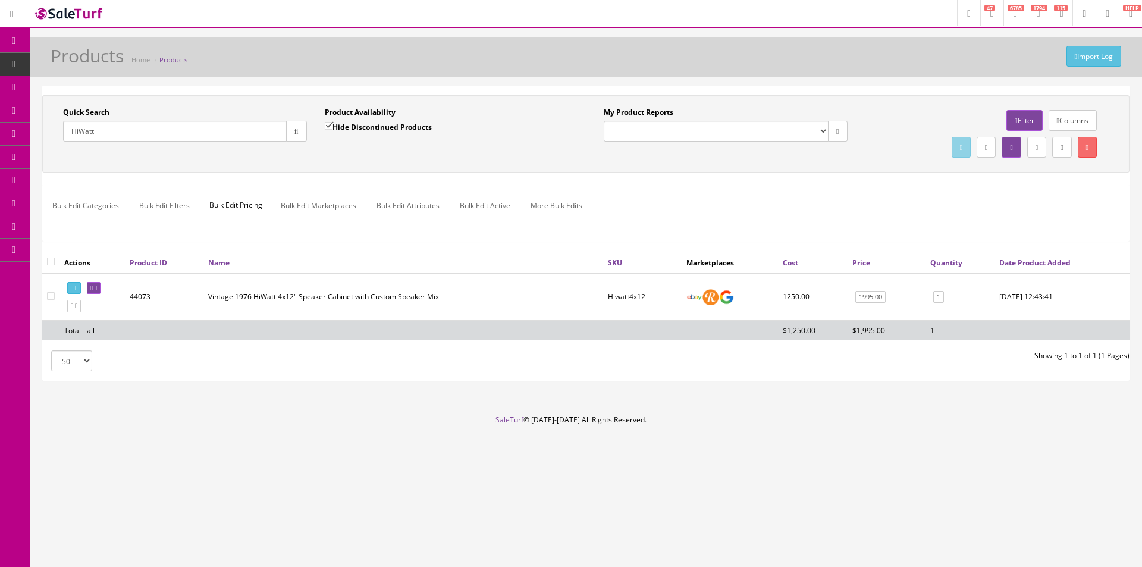
click at [545, 82] on div "Import Log Products Home Products Quick Search HiWatt Date From Product Availab…" at bounding box center [586, 226] width 1112 height 378
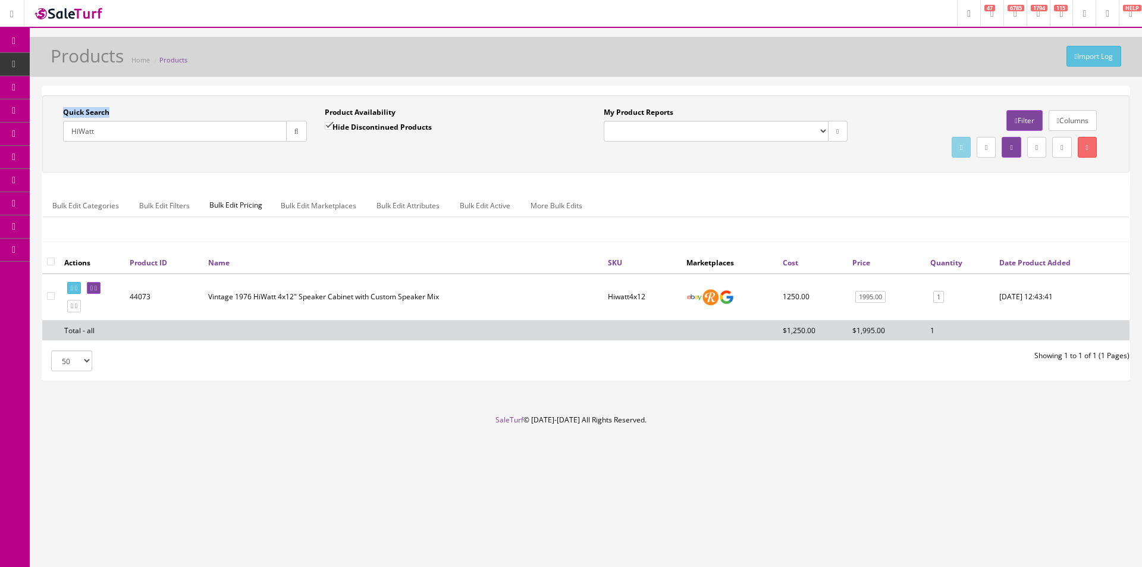
click at [545, 82] on div "Import Log Products Home Products Quick Search HiWatt Date From Product Availab…" at bounding box center [586, 226] width 1112 height 378
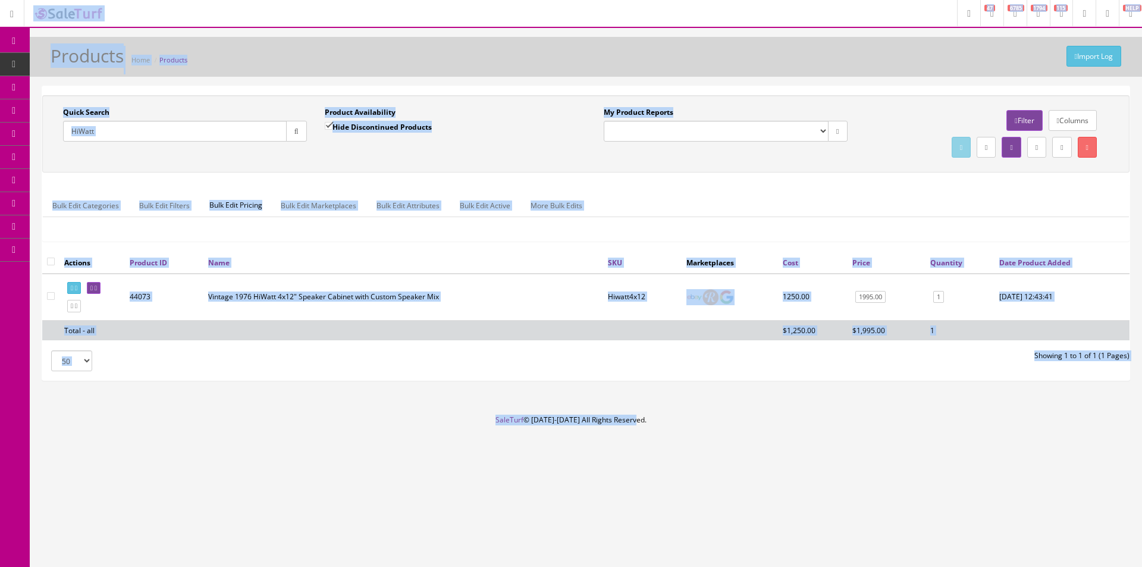
click at [545, 82] on div "Import Log Products Home Products Quick Search HiWatt Date From Product Availab…" at bounding box center [586, 226] width 1112 height 378
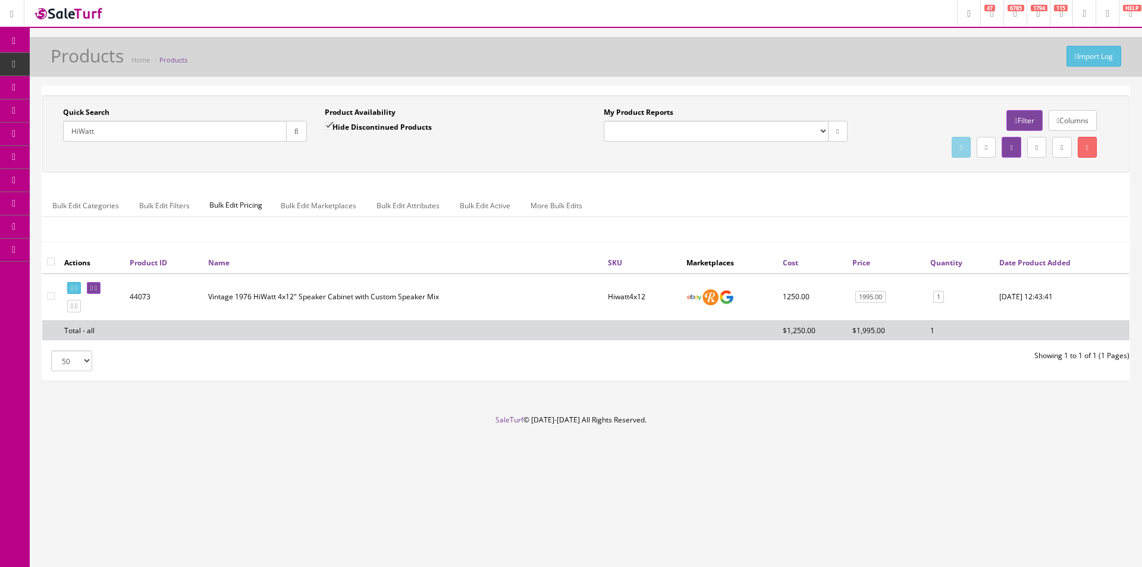
click at [545, 83] on div "Import Log Products Home Products Quick Search HiWatt Date From Product Availab…" at bounding box center [586, 226] width 1112 height 378
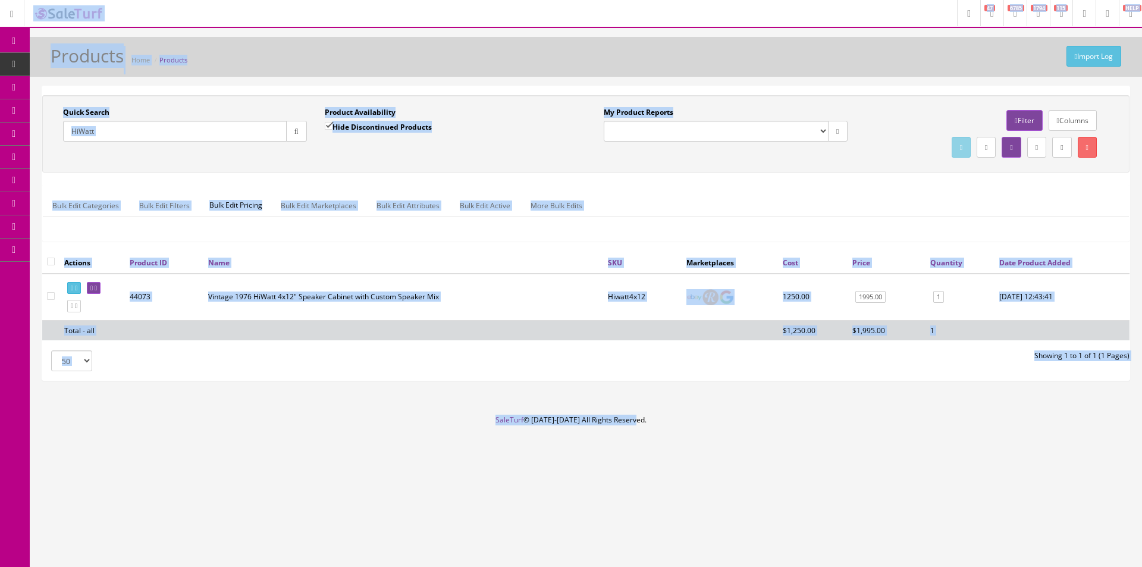
click at [545, 83] on div "Import Log Products Home Products Quick Search HiWatt Date From Product Availab…" at bounding box center [586, 226] width 1112 height 378
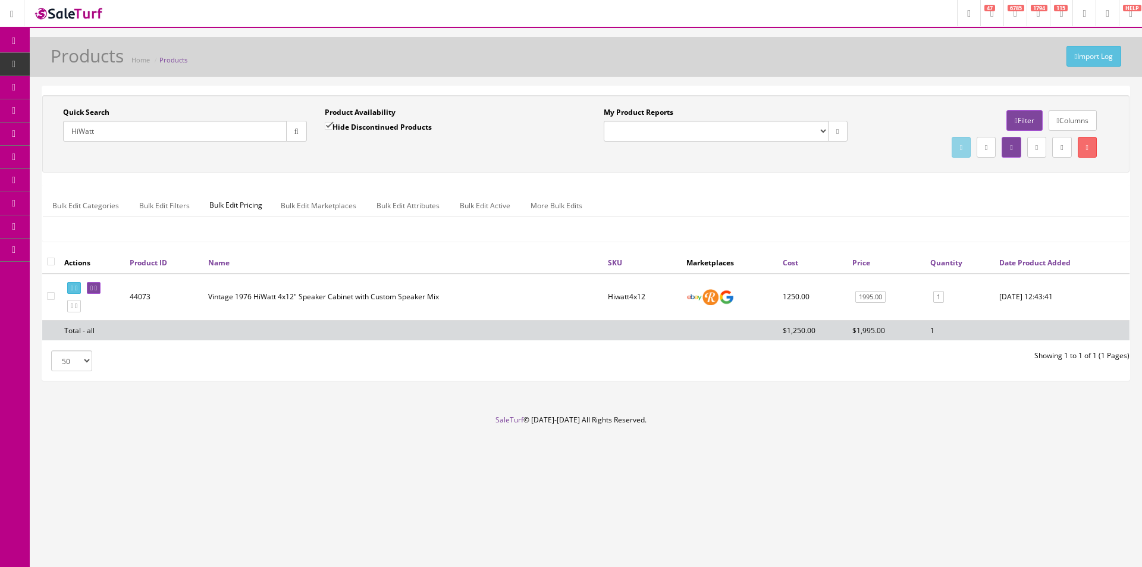
click at [544, 84] on div "Import Log Products Home Products Quick Search HiWatt Date From Product Availab…" at bounding box center [586, 226] width 1112 height 378
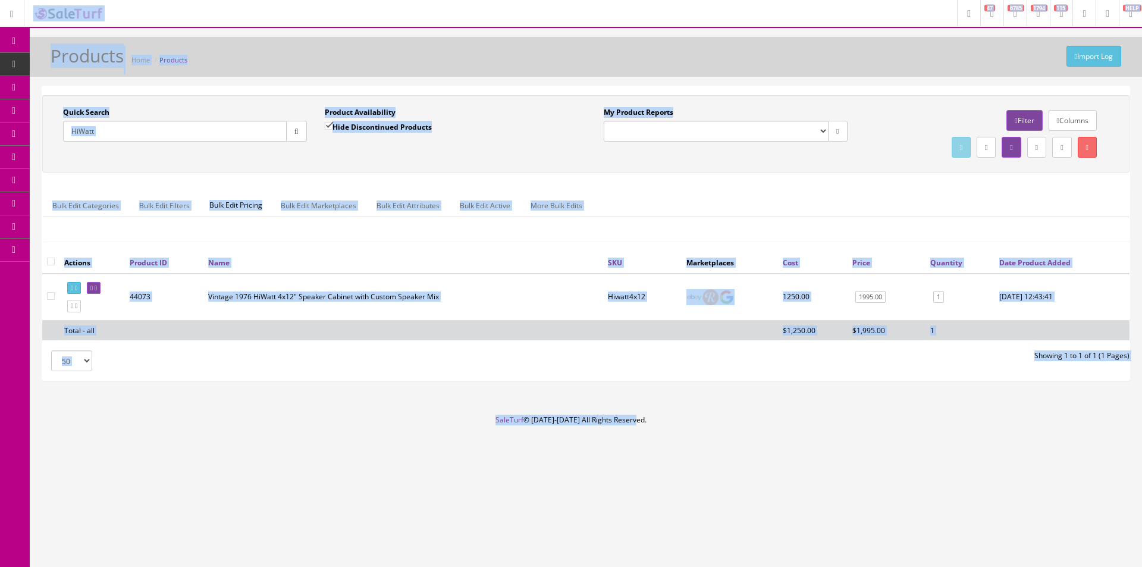
click at [544, 84] on div "Import Log Products Home Products Quick Search HiWatt Date From Product Availab…" at bounding box center [586, 226] width 1112 height 378
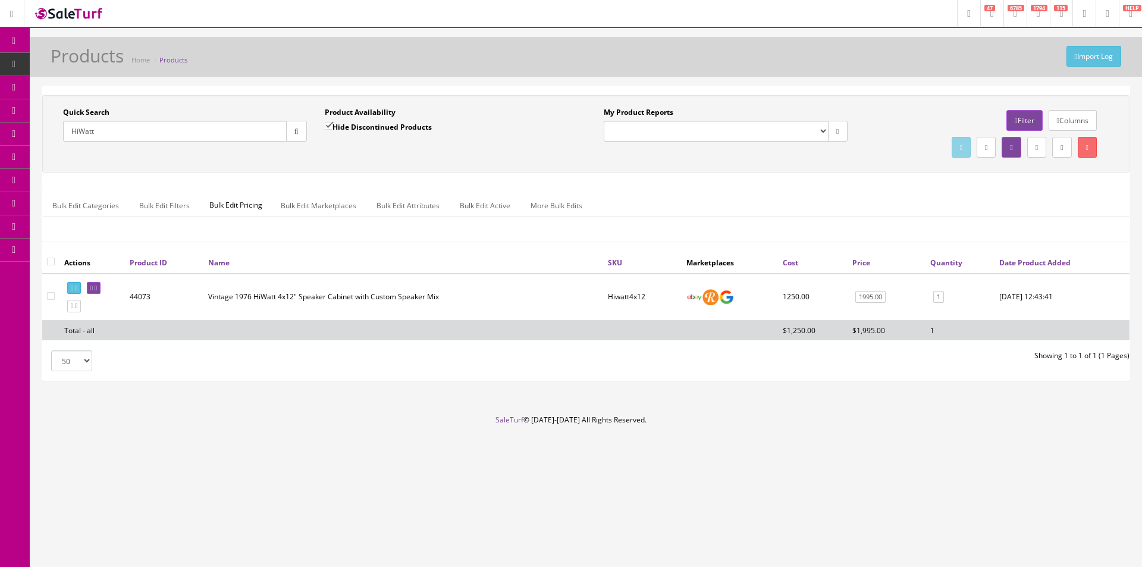
click at [544, 84] on div "Import Log Products Home Products Quick Search HiWatt Date From Product Availab…" at bounding box center [586, 226] width 1112 height 378
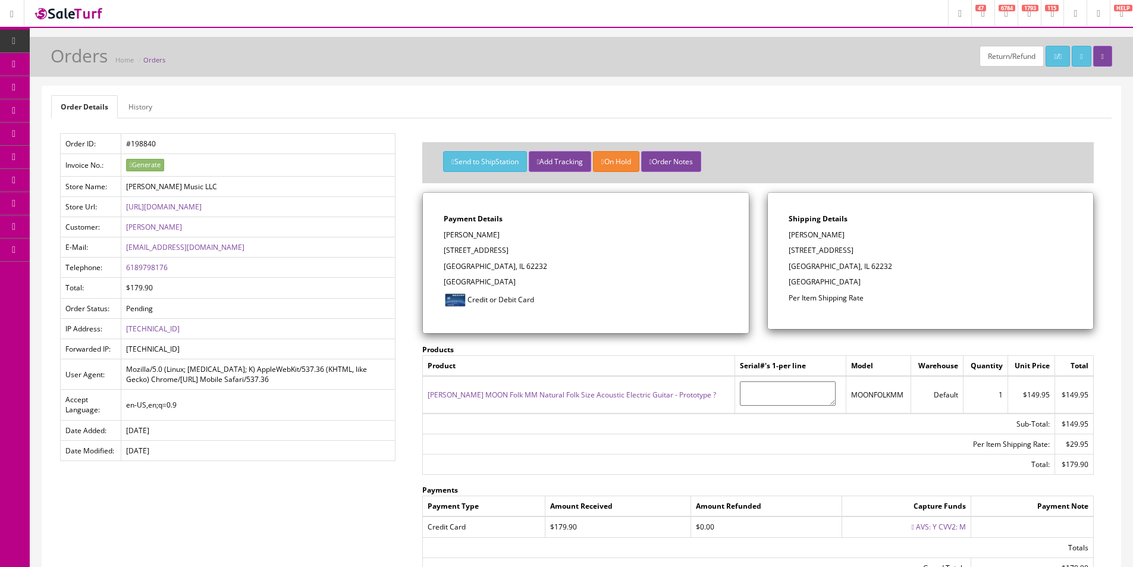
click at [300, 564] on div "Order Details History Order ID: #198840 Invoice No.: Generate Store Name: [PERS…" at bounding box center [581, 361] width 1078 height 551
click at [349, 447] on td "[DATE]" at bounding box center [258, 450] width 274 height 20
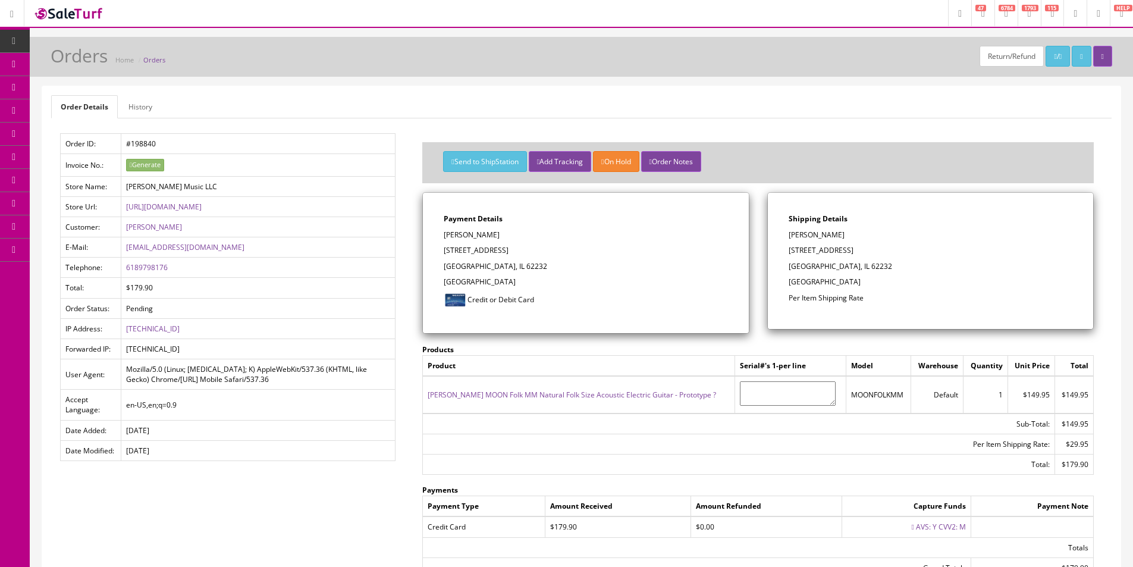
click at [349, 447] on td "[DATE]" at bounding box center [258, 450] width 274 height 20
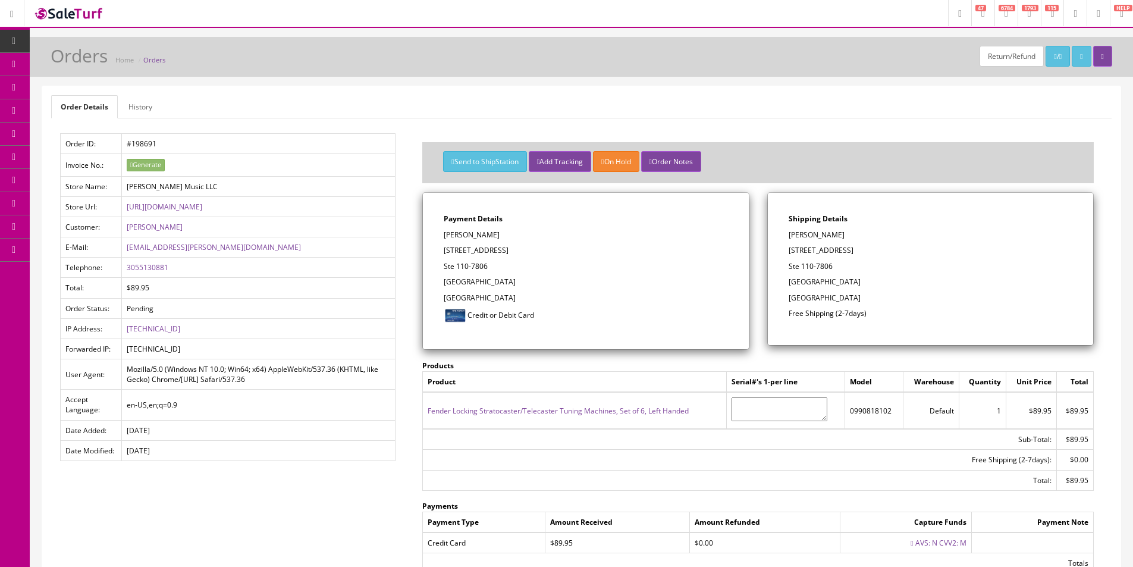
click at [702, 87] on div "Order Details History Order ID: #198691 Invoice No.: Generate Store Name: Butle…" at bounding box center [581, 369] width 1078 height 567
click at [702, 89] on div "Order Details History Order ID: #198691 Invoice No.: Generate Store Name: Butle…" at bounding box center [581, 369] width 1078 height 567
click at [702, 90] on div "Order Details History Order ID: #198691 Invoice No.: Generate Store Name: Butle…" at bounding box center [581, 369] width 1078 height 567
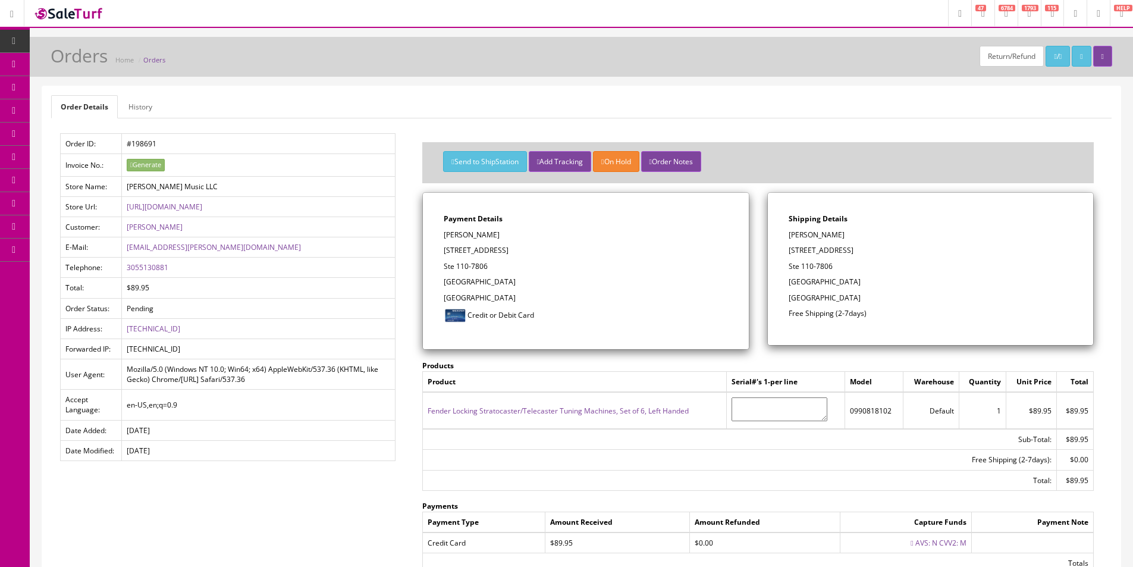
click at [702, 92] on div "Order Details History Order ID: #198691 Invoice No.: Generate Store Name: Butle…" at bounding box center [581, 369] width 1078 height 567
click at [852, 108] on ul "Order Details History" at bounding box center [581, 106] width 1060 height 23
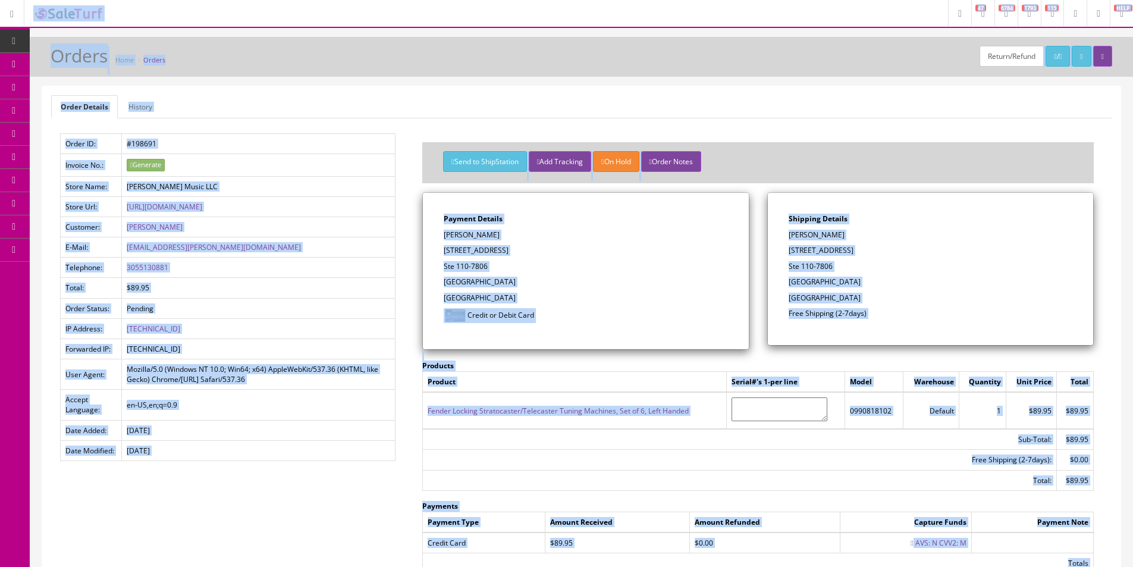
click at [845, 105] on ul "Order Details History" at bounding box center [581, 106] width 1060 height 23
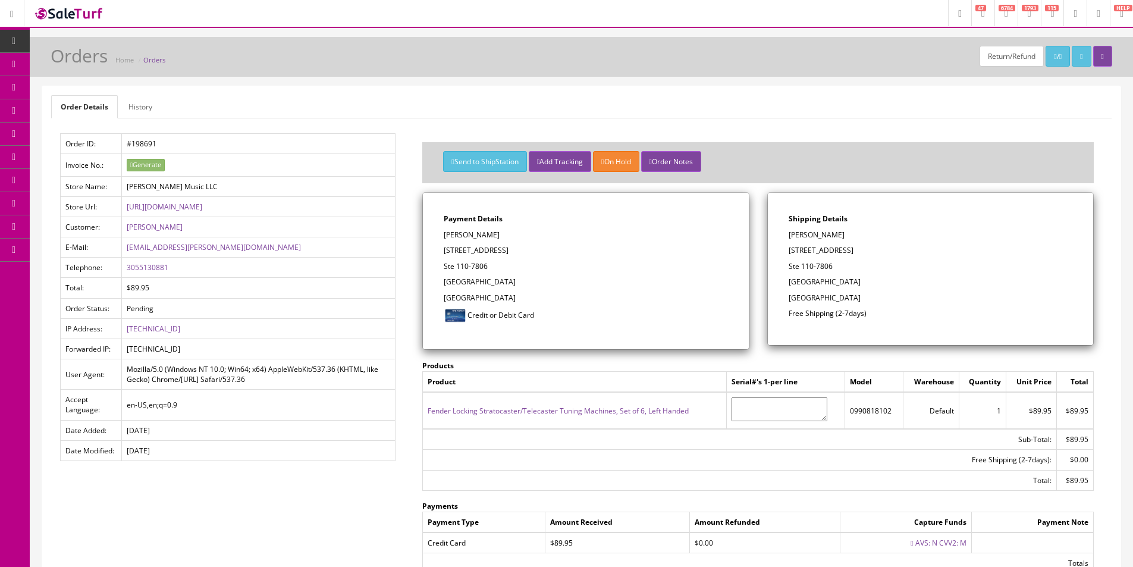
click at [843, 106] on ul "Order Details History" at bounding box center [581, 106] width 1060 height 23
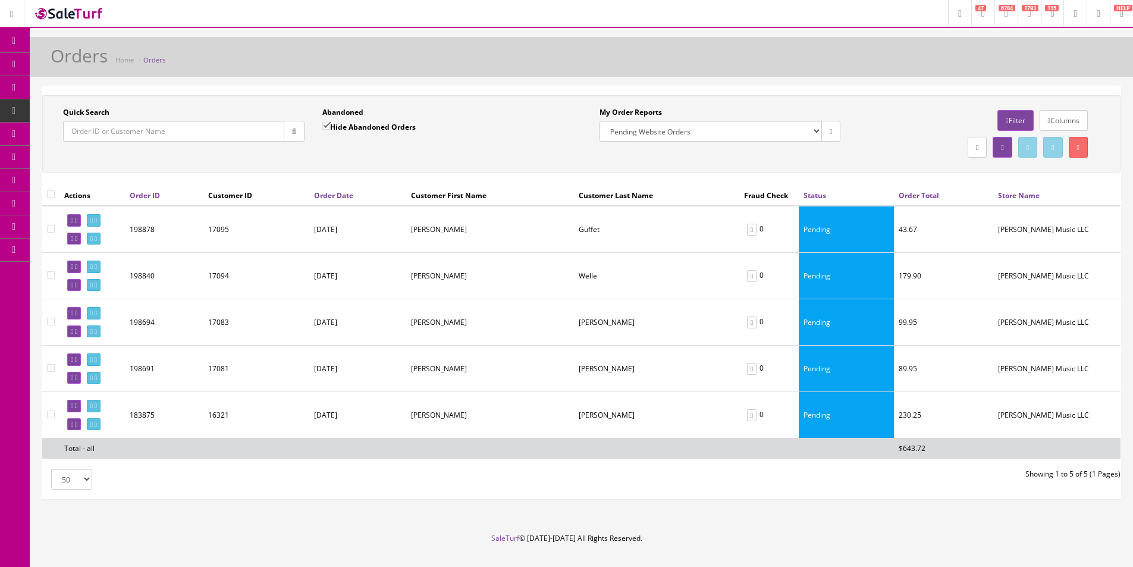
select select "175"
click at [719, 150] on div "My Order Reports [PERSON_NAME] Music LLC Orders Pending Website Orders" at bounding box center [719, 128] width 259 height 43
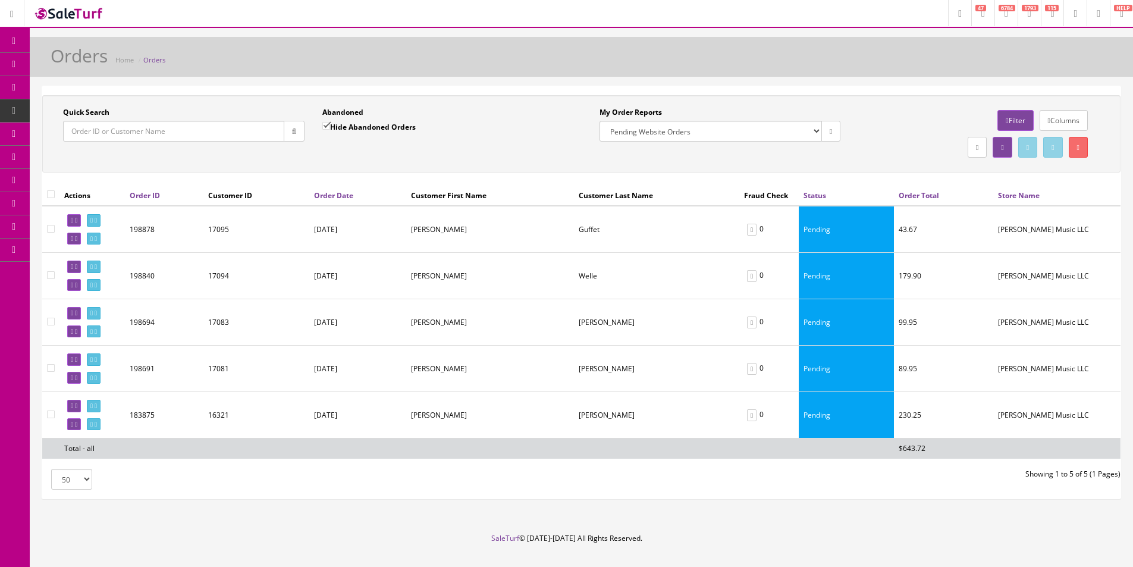
click at [719, 149] on div "My Order Reports [PERSON_NAME] Music LLC Orders Pending Website Orders" at bounding box center [719, 128] width 259 height 43
